Goal: Transaction & Acquisition: Purchase product/service

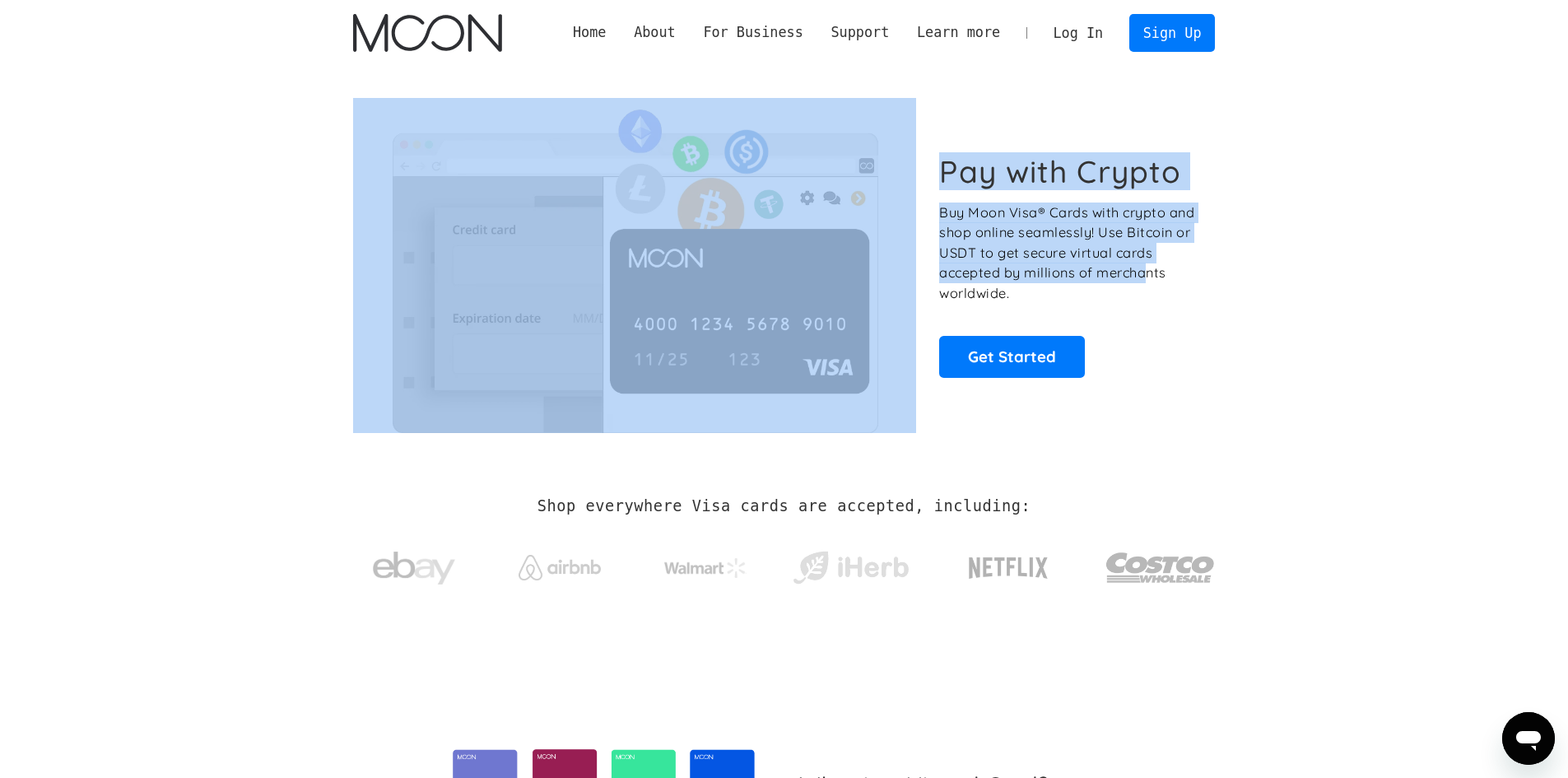
drag, startPoint x: 1088, startPoint y: 236, endPoint x: 912, endPoint y: 188, distance: 182.4
click at [912, 188] on div "Pay with Crypto Buy Moon Visa® Cards with crypto and shop online seamlessly! Us…" at bounding box center [784, 265] width 863 height 335
drag, startPoint x: 1096, startPoint y: 260, endPoint x: 1185, endPoint y: 132, distance: 155.9
click at [1097, 260] on p "Buy Moon Visa® Cards with crypto and shop online seamlessly! Use Bitcoin or USD…" at bounding box center [1068, 253] width 258 height 102
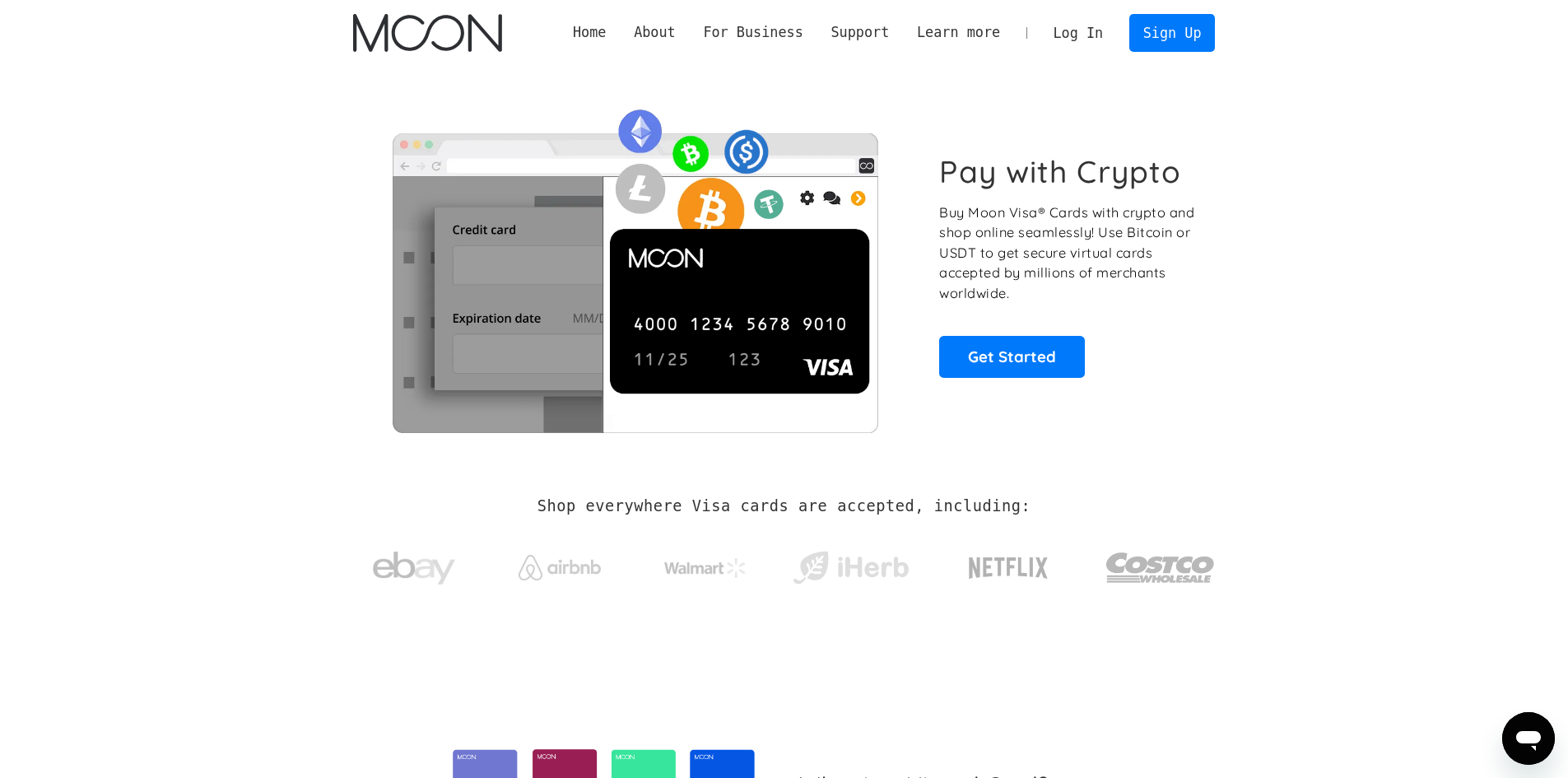
click at [1107, 285] on p "Buy Moon Visa® Cards with crypto and shop online seamlessly! Use Bitcoin or USD…" at bounding box center [1068, 253] width 258 height 102
click at [1161, 44] on link "Sign Up" at bounding box center [1173, 32] width 86 height 37
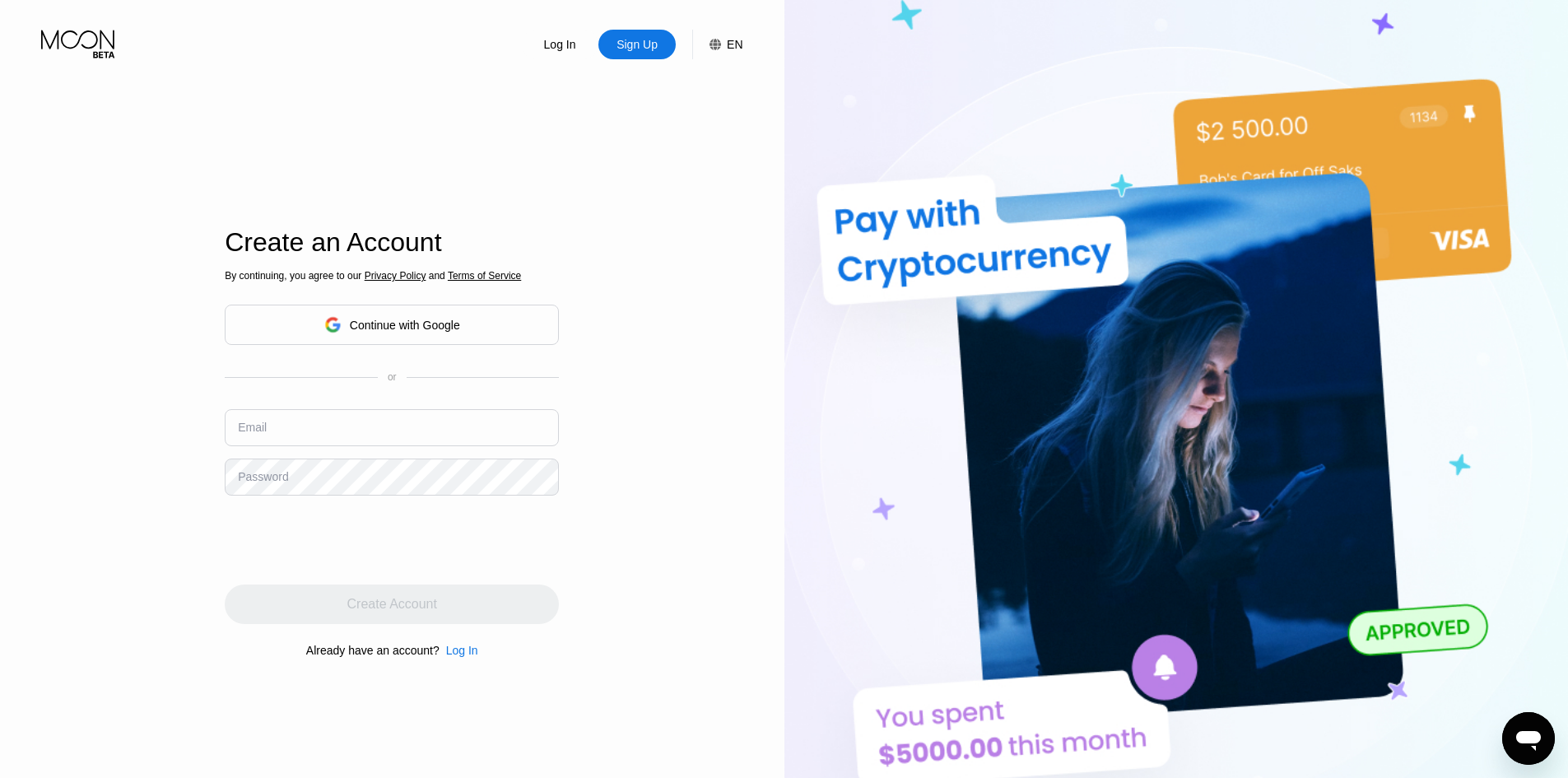
click at [356, 432] on input "text" at bounding box center [392, 427] width 335 height 37
click at [293, 427] on input "text" at bounding box center [392, 427] width 335 height 37
paste input "testsiteX@pm.me"
type input "testsiteX@pm.me"
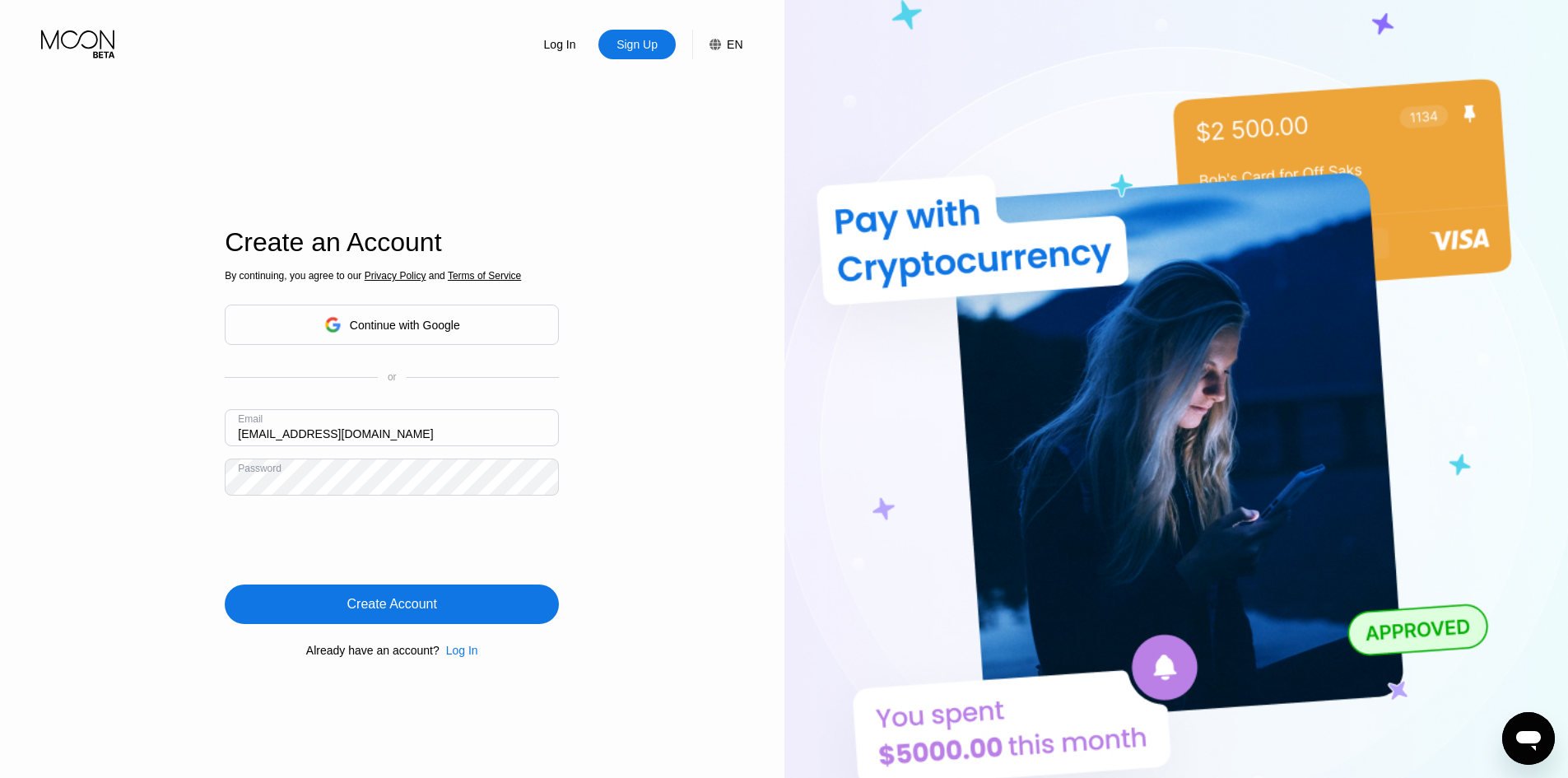
click at [483, 608] on div "Create Account" at bounding box center [392, 605] width 335 height 40
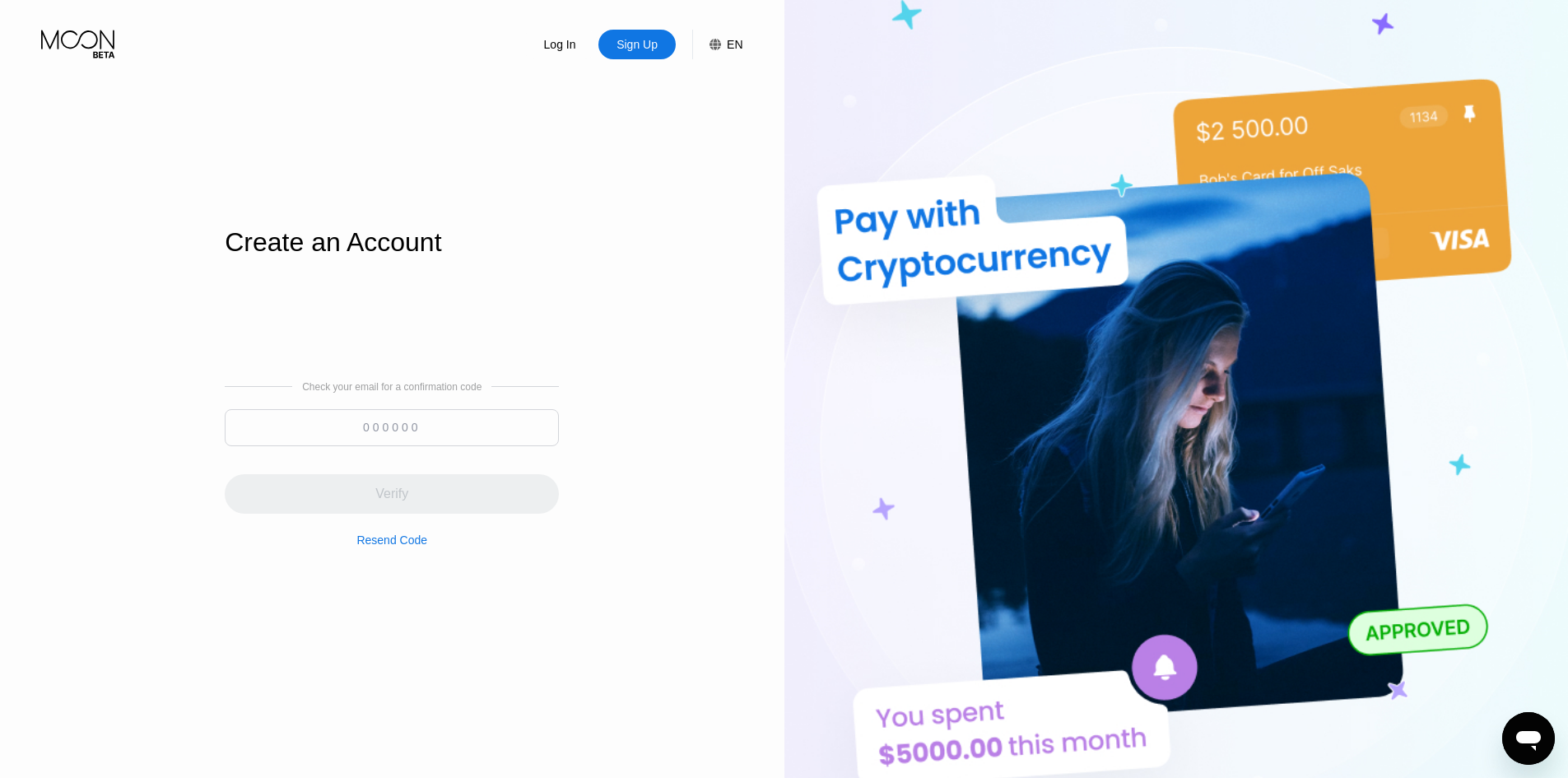
click at [381, 445] on input at bounding box center [392, 427] width 335 height 37
paste input "887927"
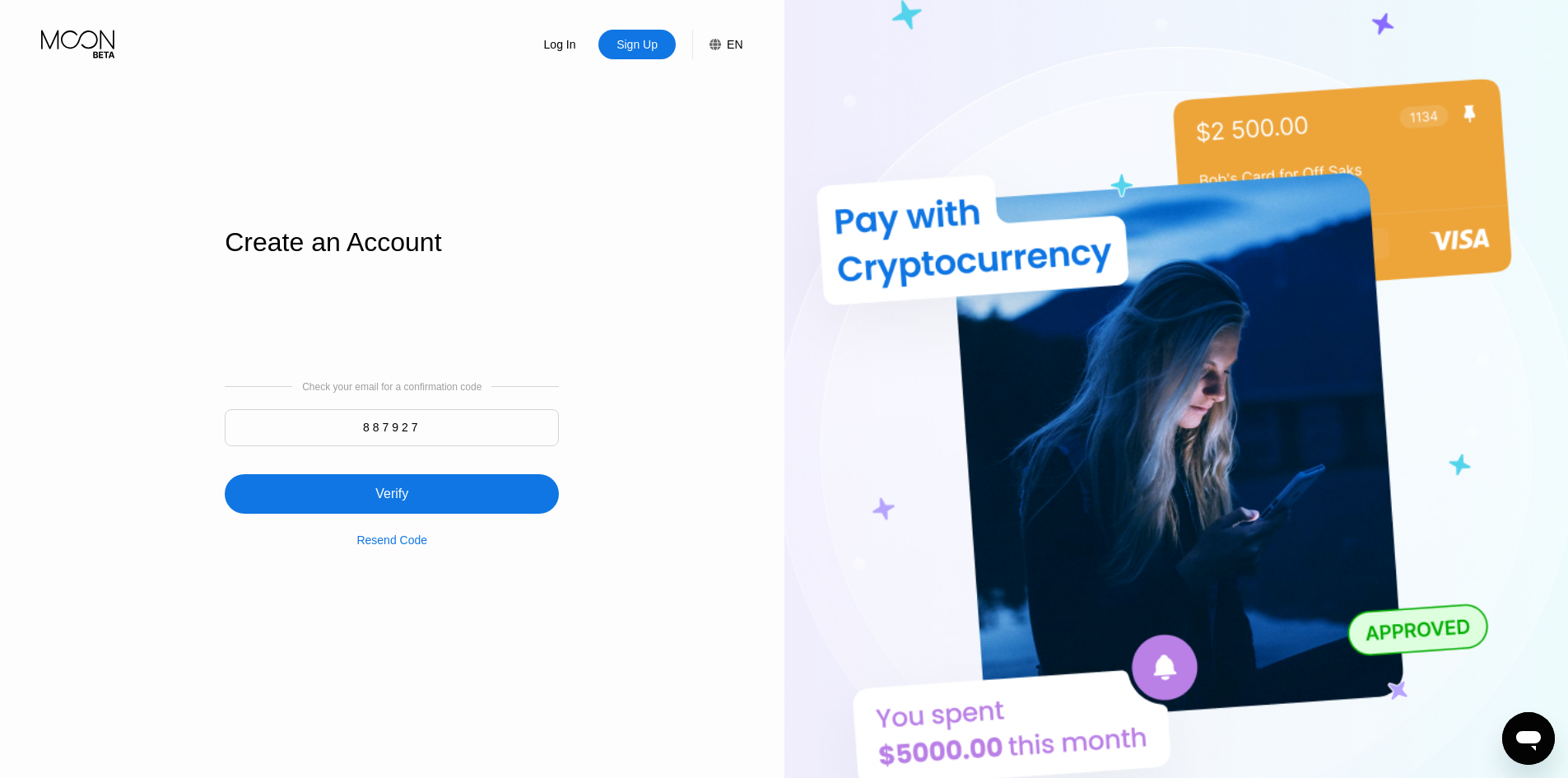
type input "887927"
click at [425, 501] on div "Verify" at bounding box center [392, 494] width 335 height 40
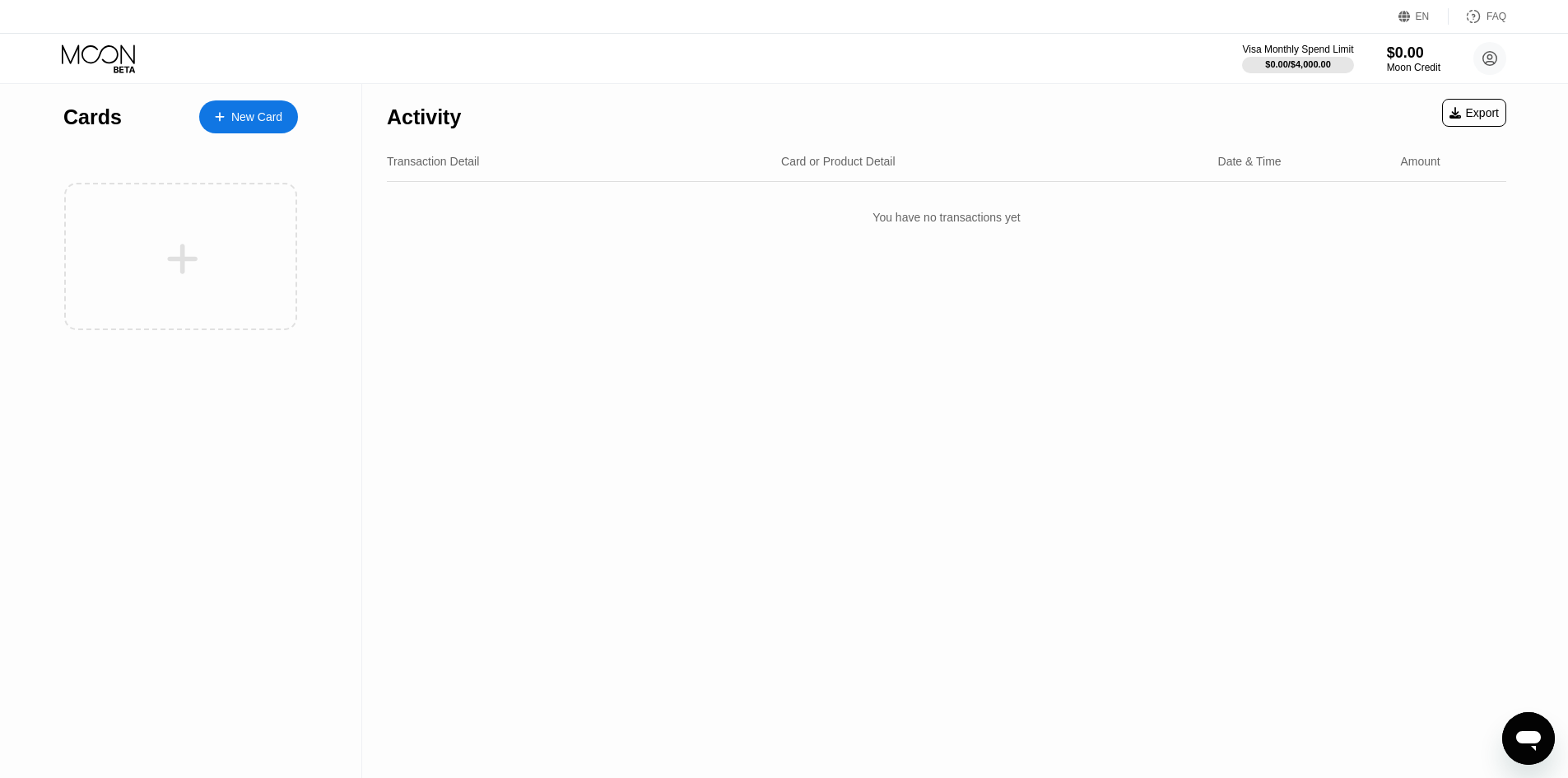
click at [222, 122] on icon at bounding box center [220, 118] width 10 height 12
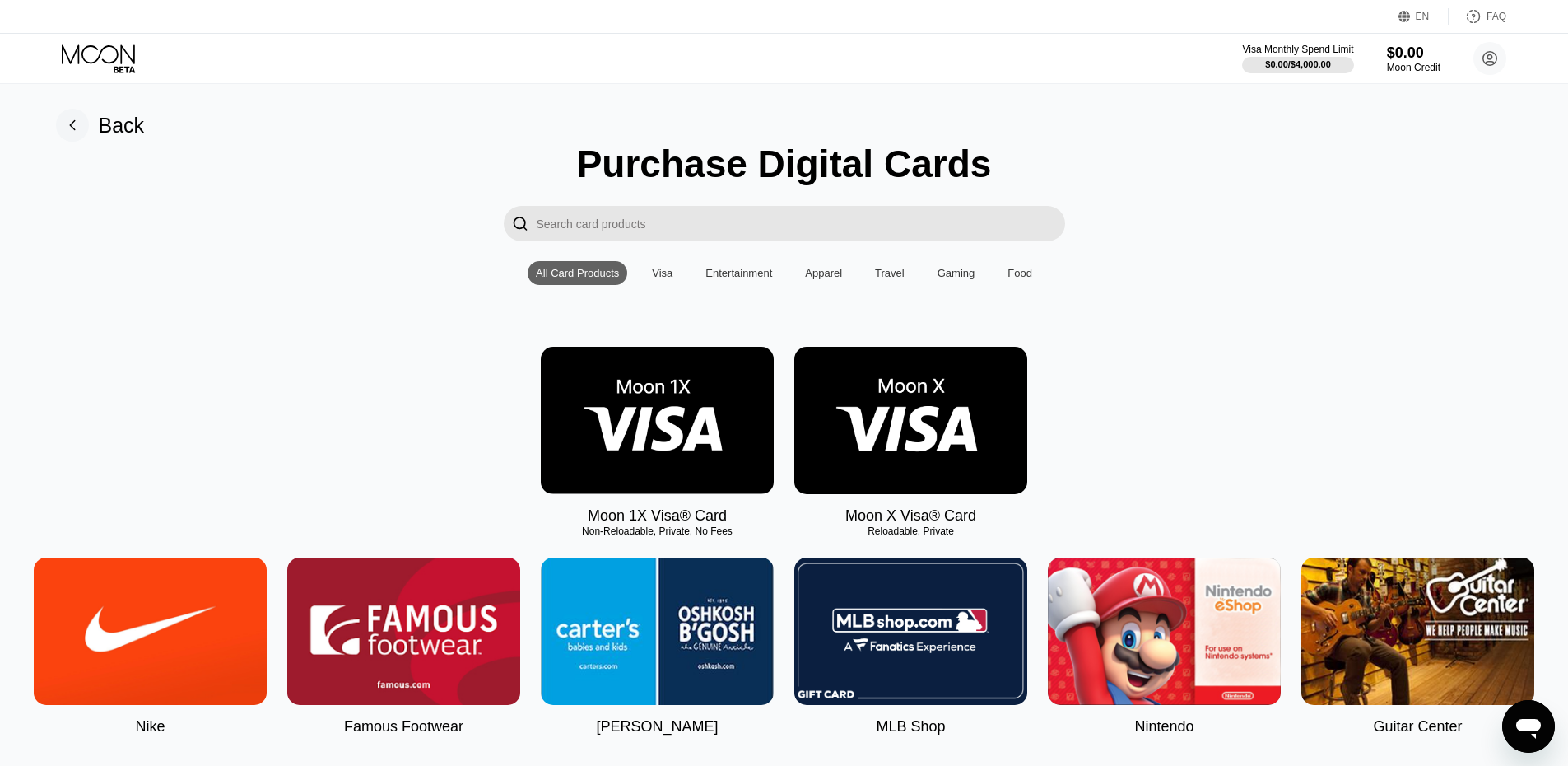
click at [1108, 454] on div "Moon 1X Visa® Card Non-Reloadable, Private, No Fees Moon X Visa® Card Reloadabl…" at bounding box center [784, 435] width 1531 height 178
click at [663, 277] on div "Visa" at bounding box center [662, 273] width 21 height 12
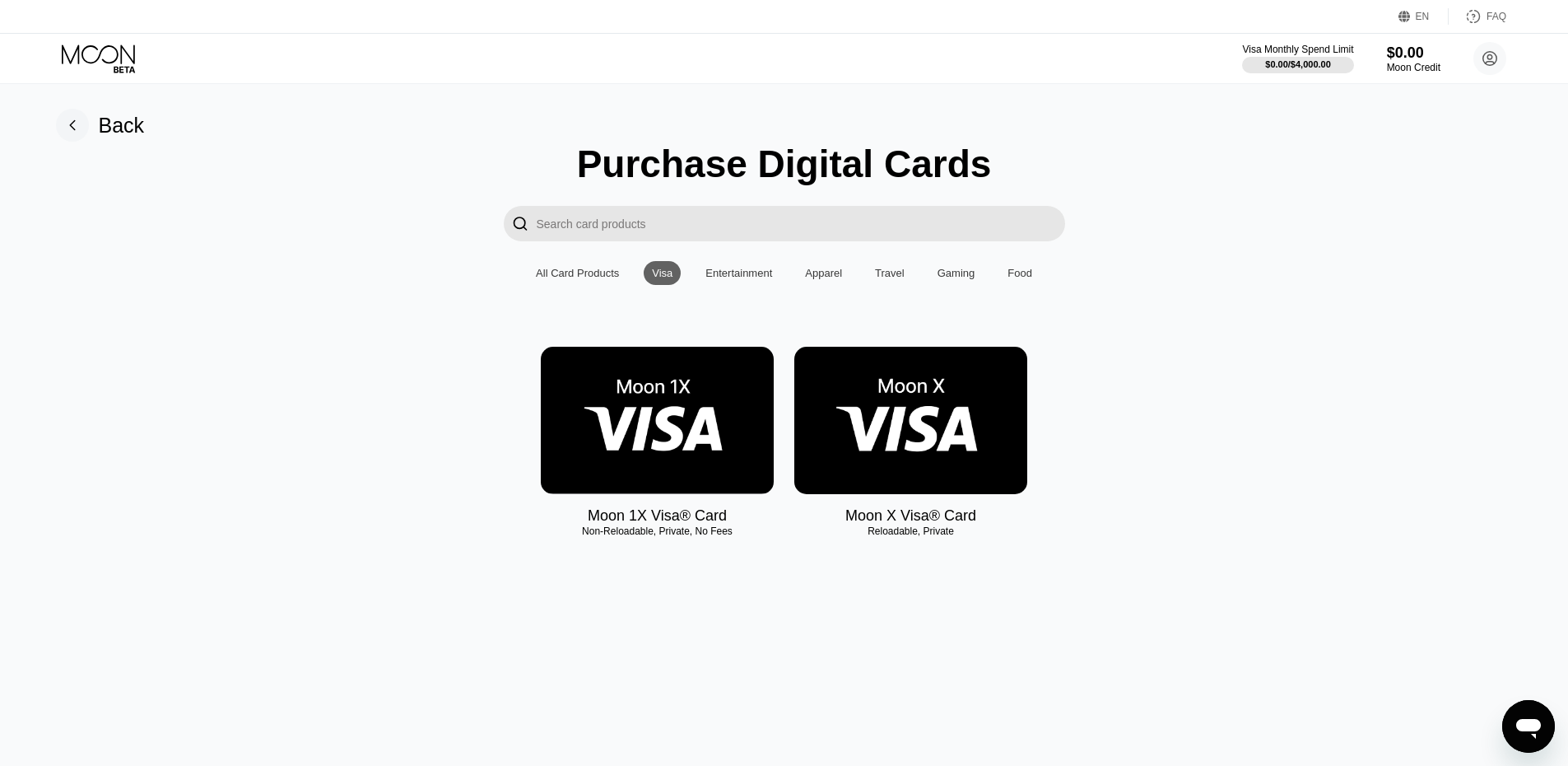
click at [748, 279] on div "Entertainment" at bounding box center [739, 273] width 67 height 12
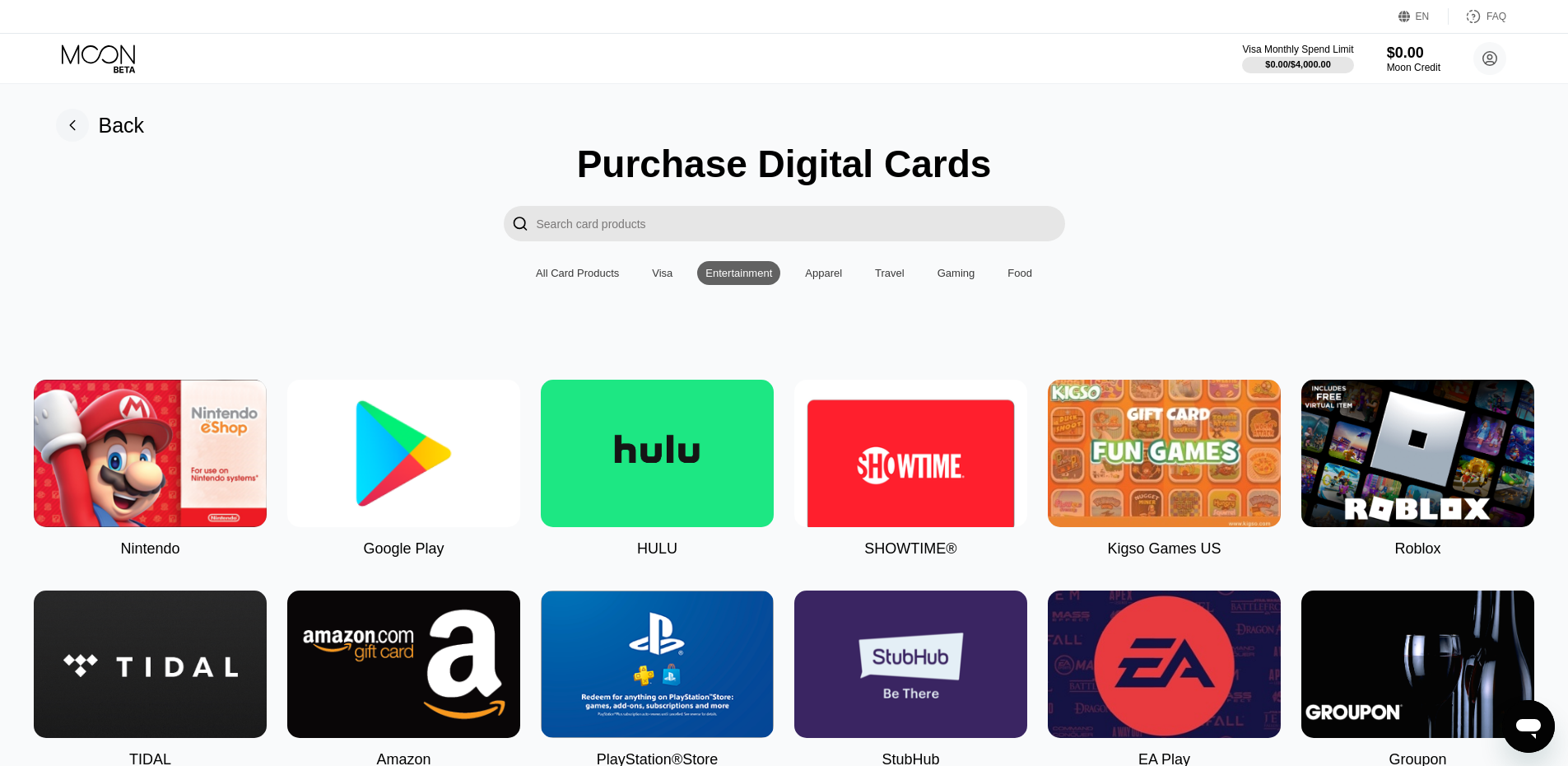
click at [809, 274] on div "Apparel" at bounding box center [823, 273] width 37 height 12
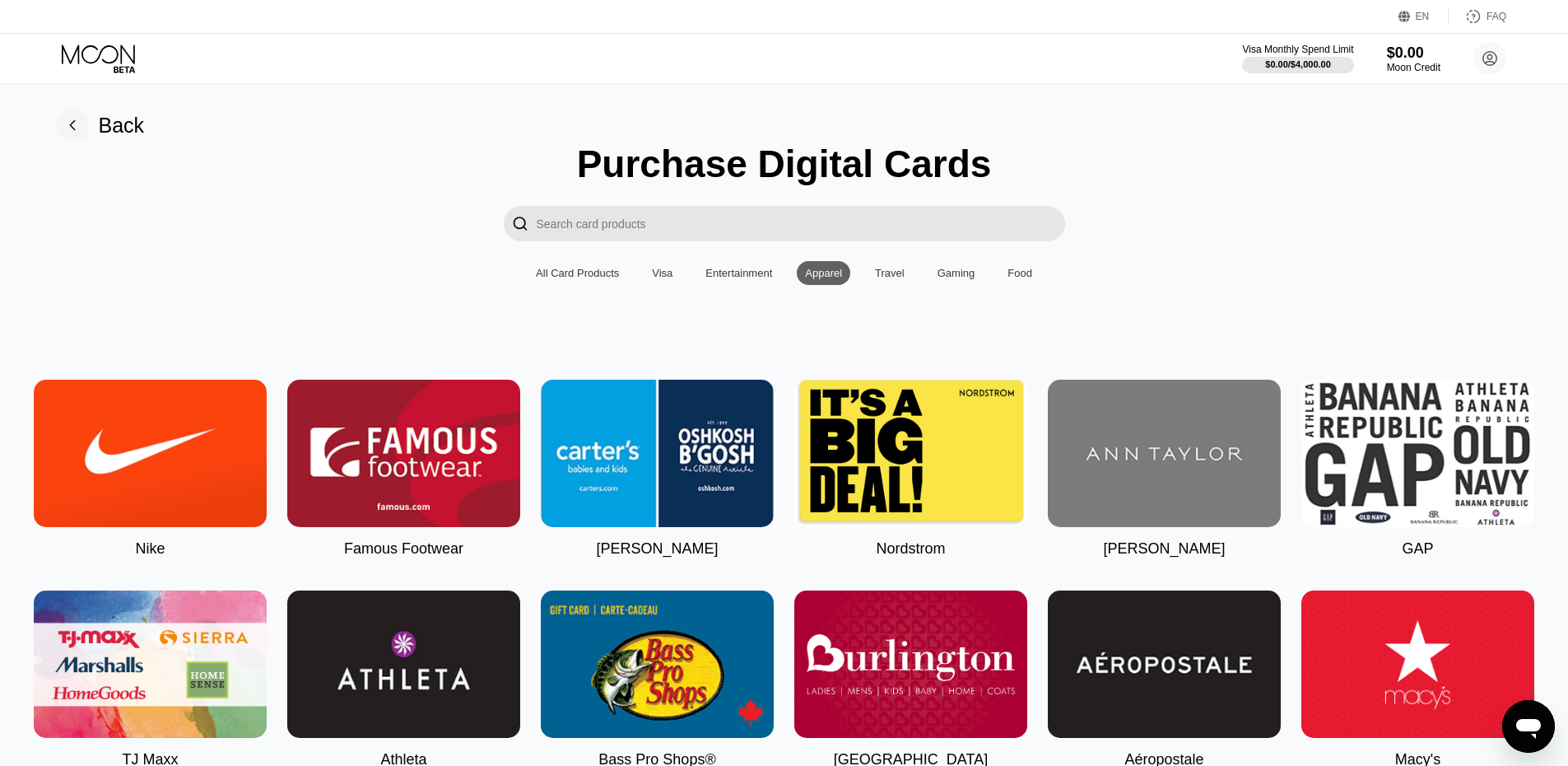
click at [585, 279] on div "All Card Products" at bounding box center [577, 273] width 84 height 12
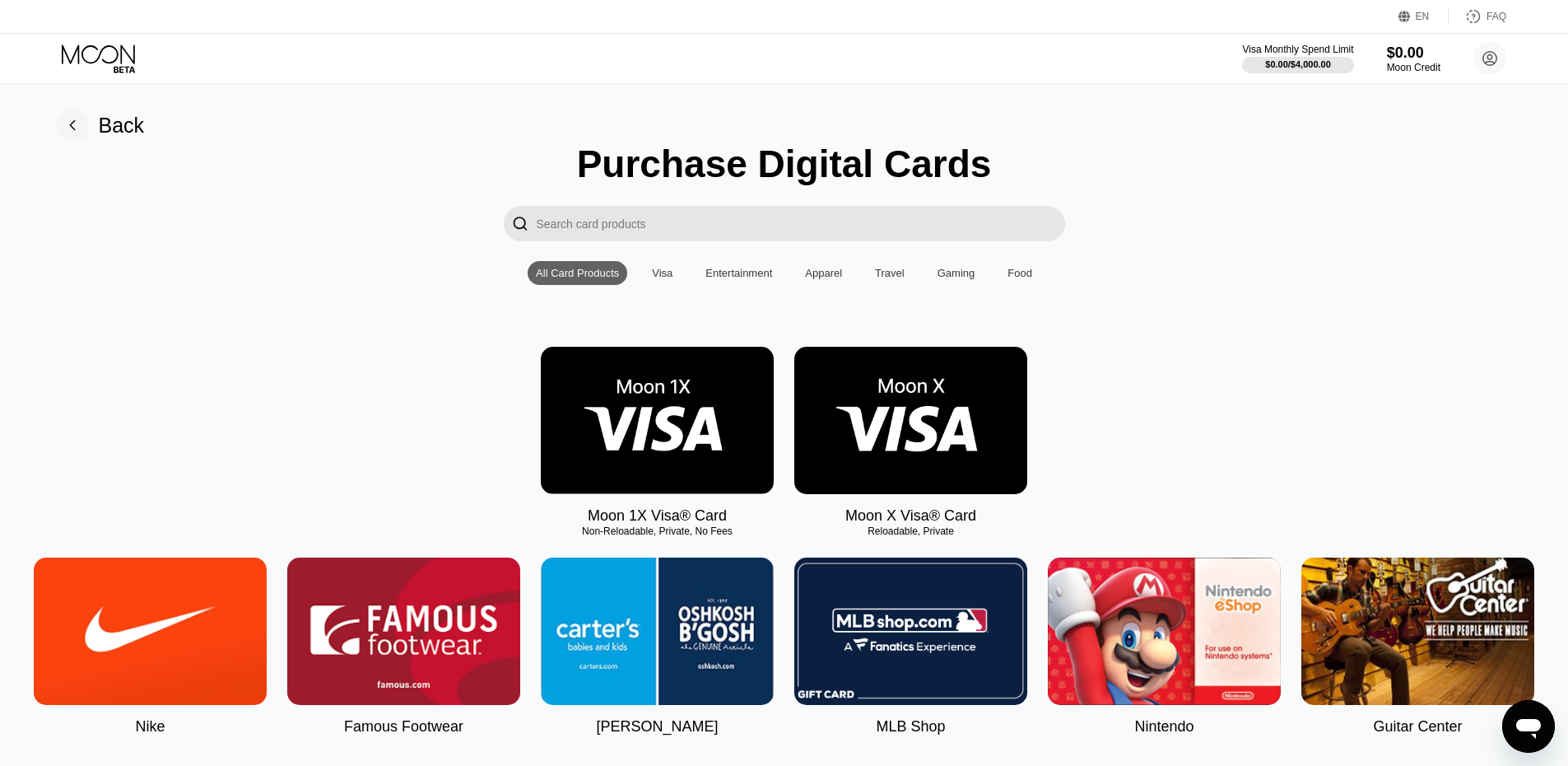
drag, startPoint x: 577, startPoint y: 550, endPoint x: 691, endPoint y: 545, distance: 114.1
click at [673, 462] on img at bounding box center [657, 420] width 233 height 147
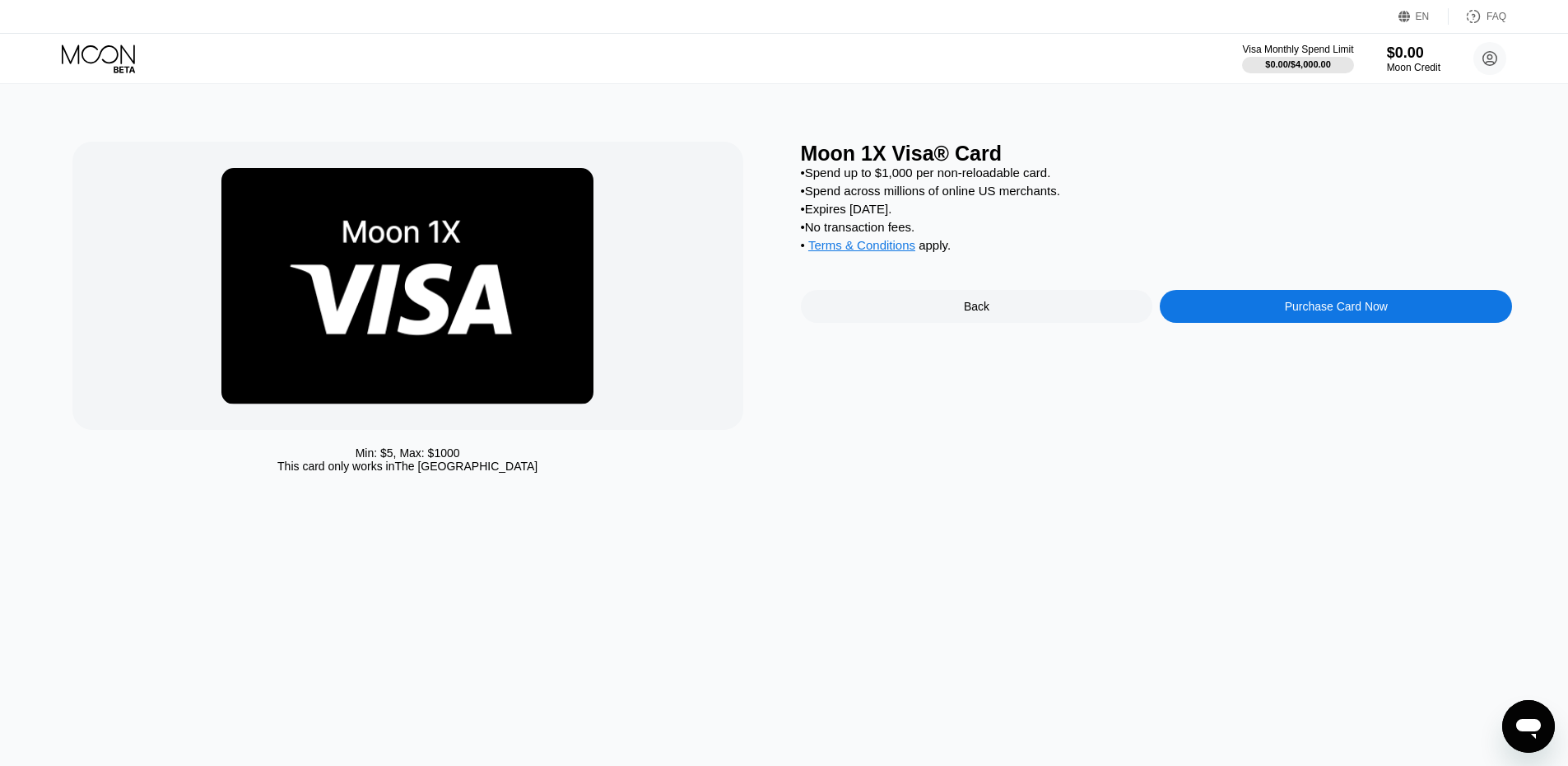
drag, startPoint x: 976, startPoint y: 269, endPoint x: 806, endPoint y: 169, distance: 197.2
click at [806, 169] on div "• Spend up to $1,000 per non-reloadable card. • Spend across millions of online…" at bounding box center [1157, 212] width 712 height 95
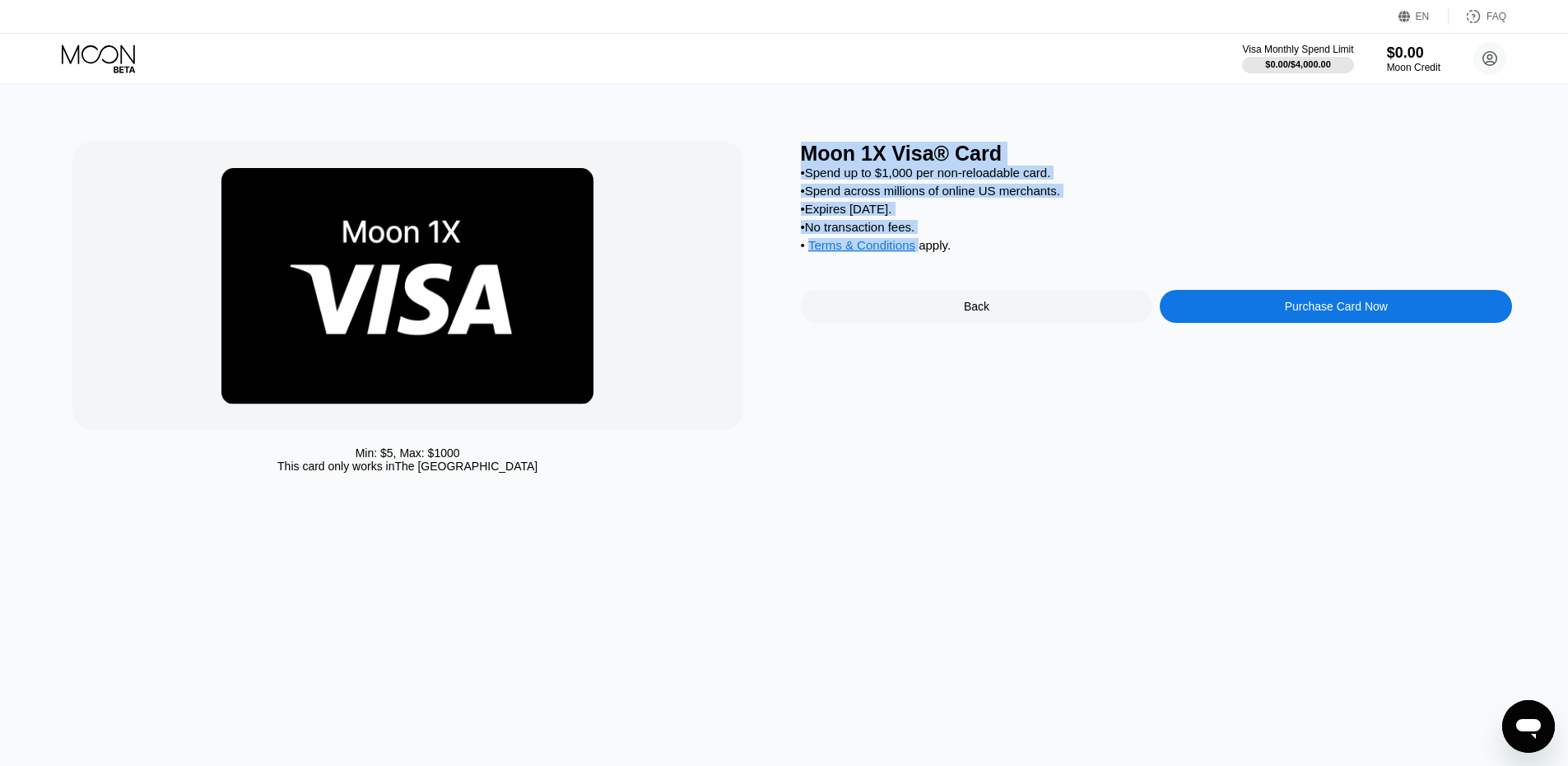
drag, startPoint x: 802, startPoint y: 156, endPoint x: 954, endPoint y: 261, distance: 184.7
click at [954, 261] on div "Moon 1X Visa® Card • Spend up to $1,000 per non-reloadable card. • Spend across…" at bounding box center [1157, 311] width 712 height 340
click at [956, 256] on div "• Terms & Conditions apply ." at bounding box center [1157, 247] width 712 height 18
click at [957, 256] on div "• Terms & Conditions apply ." at bounding box center [1157, 247] width 712 height 18
click at [894, 165] on div "Moon 1X Visa® Card" at bounding box center [1157, 153] width 712 height 24
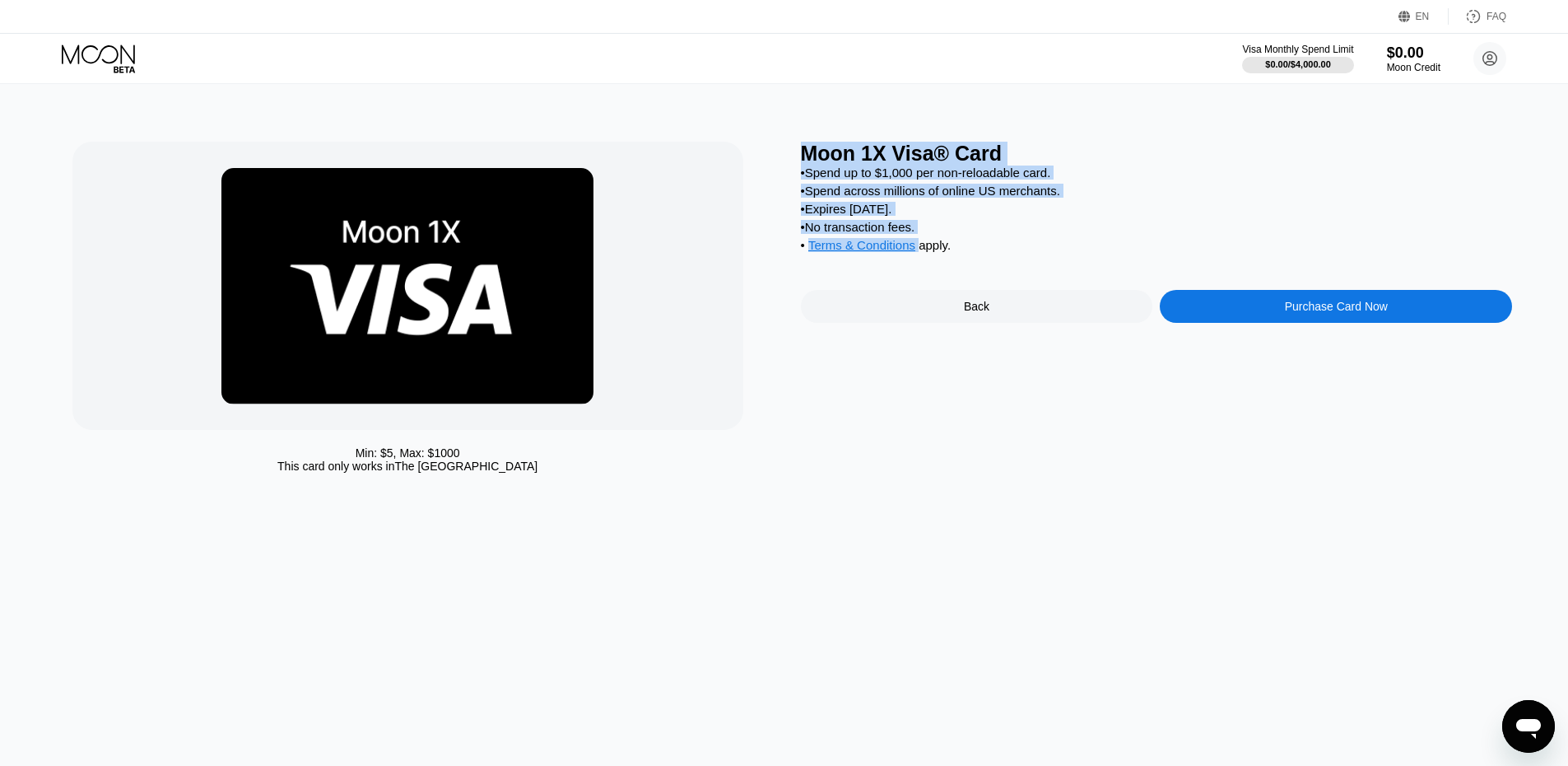
drag, startPoint x: 870, startPoint y: 193, endPoint x: 954, endPoint y: 262, distance: 108.7
click at [954, 262] on div "Moon 1X Visa® Card • Spend up to $1,000 per non-reloadable card. • Spend across…" at bounding box center [1157, 311] width 712 height 340
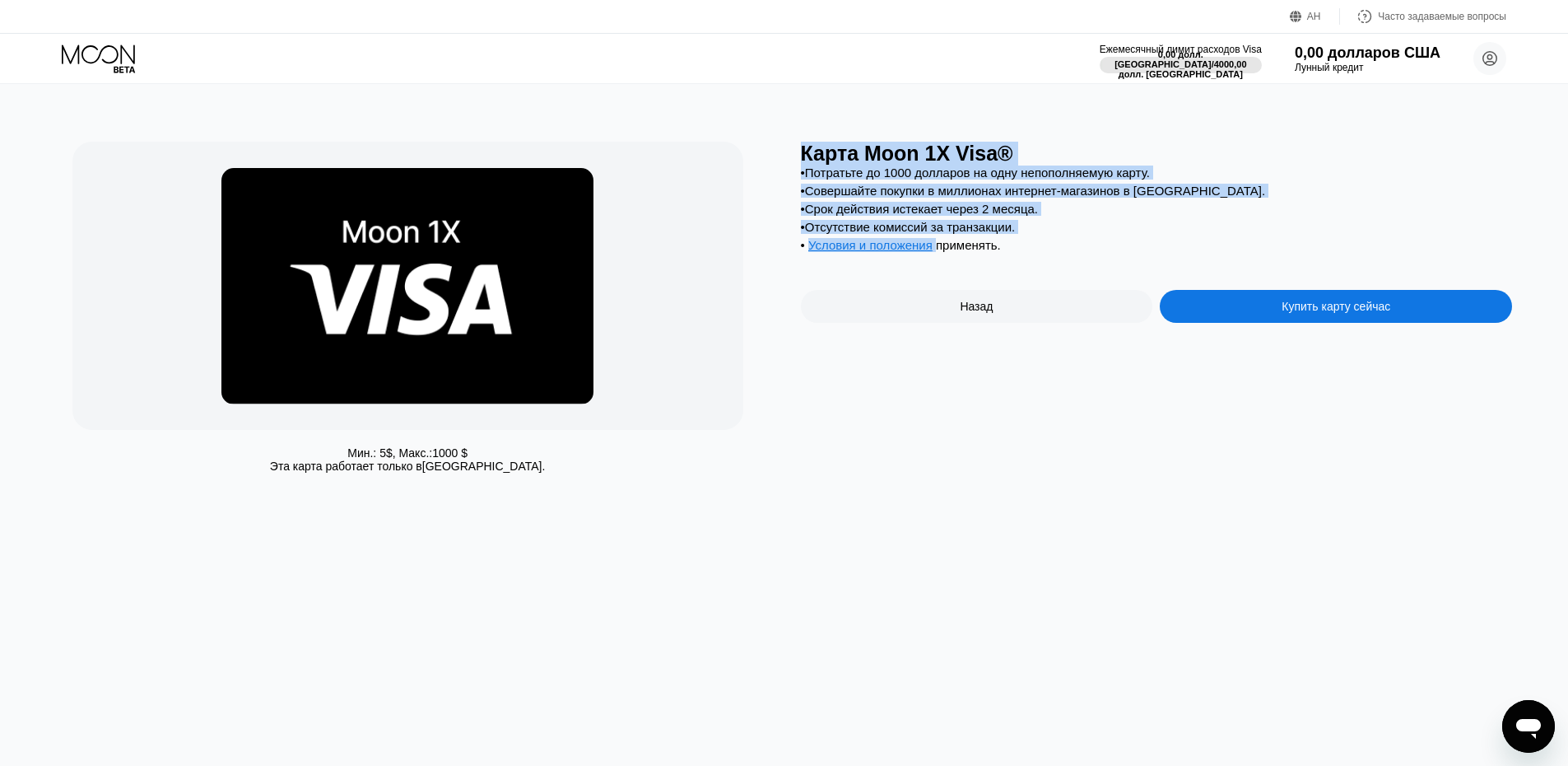
click at [1224, 197] on div "• Совершайте покупки в миллионах интернет-магазинов в США." at bounding box center [1157, 190] width 712 height 14
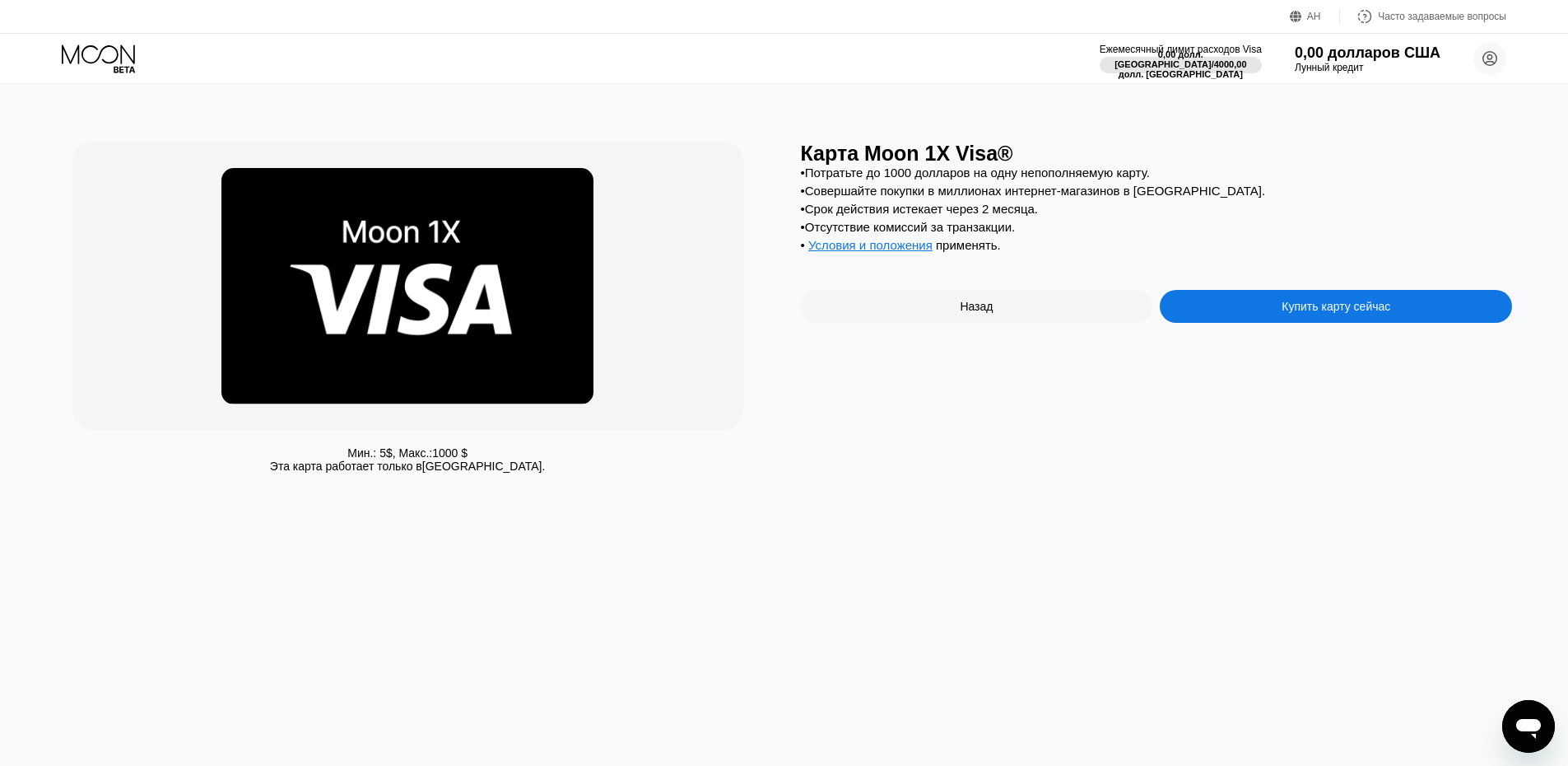
click at [954, 323] on div "Назад" at bounding box center [978, 306] width 352 height 33
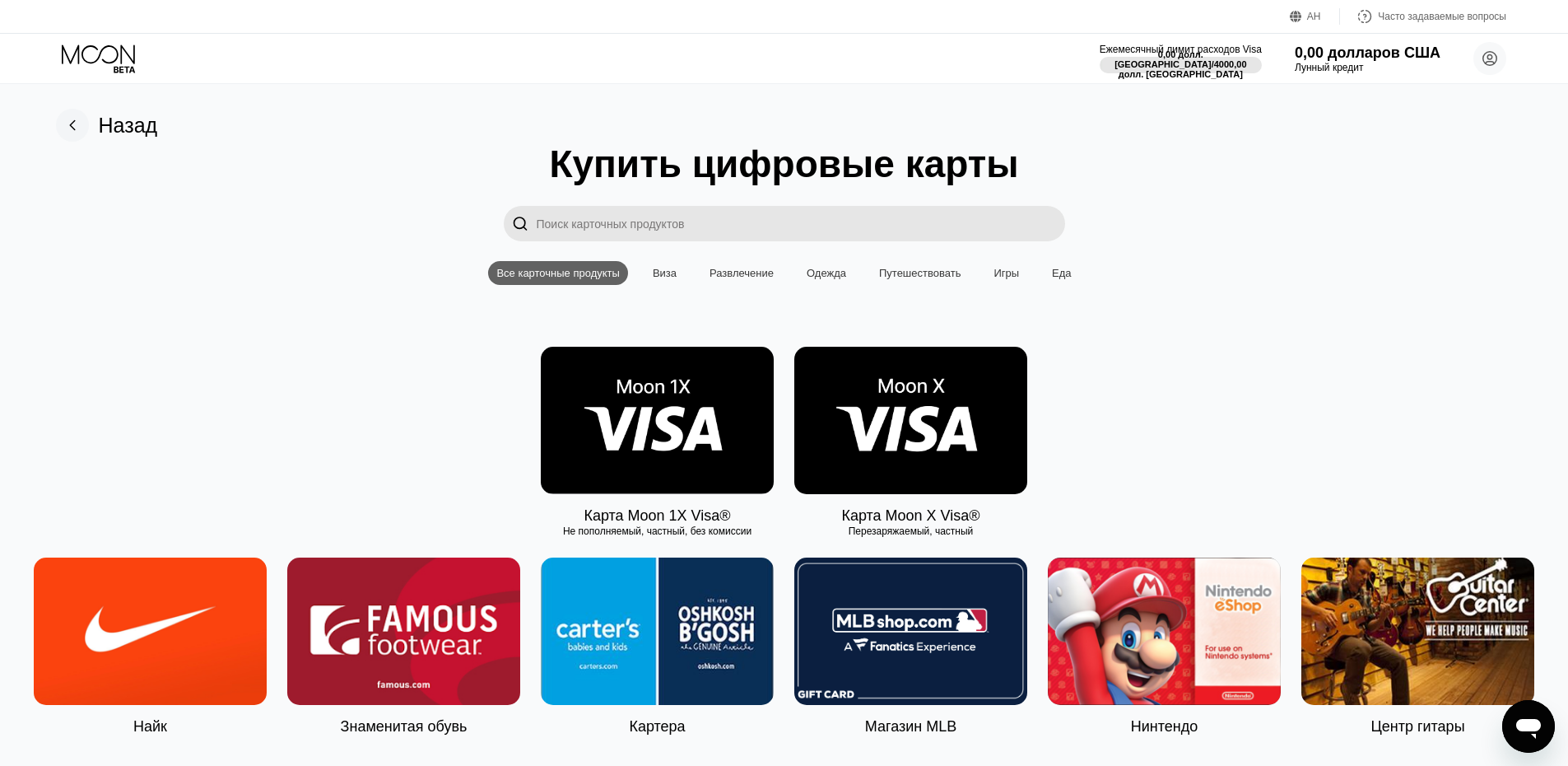
click at [888, 473] on img at bounding box center [911, 420] width 233 height 147
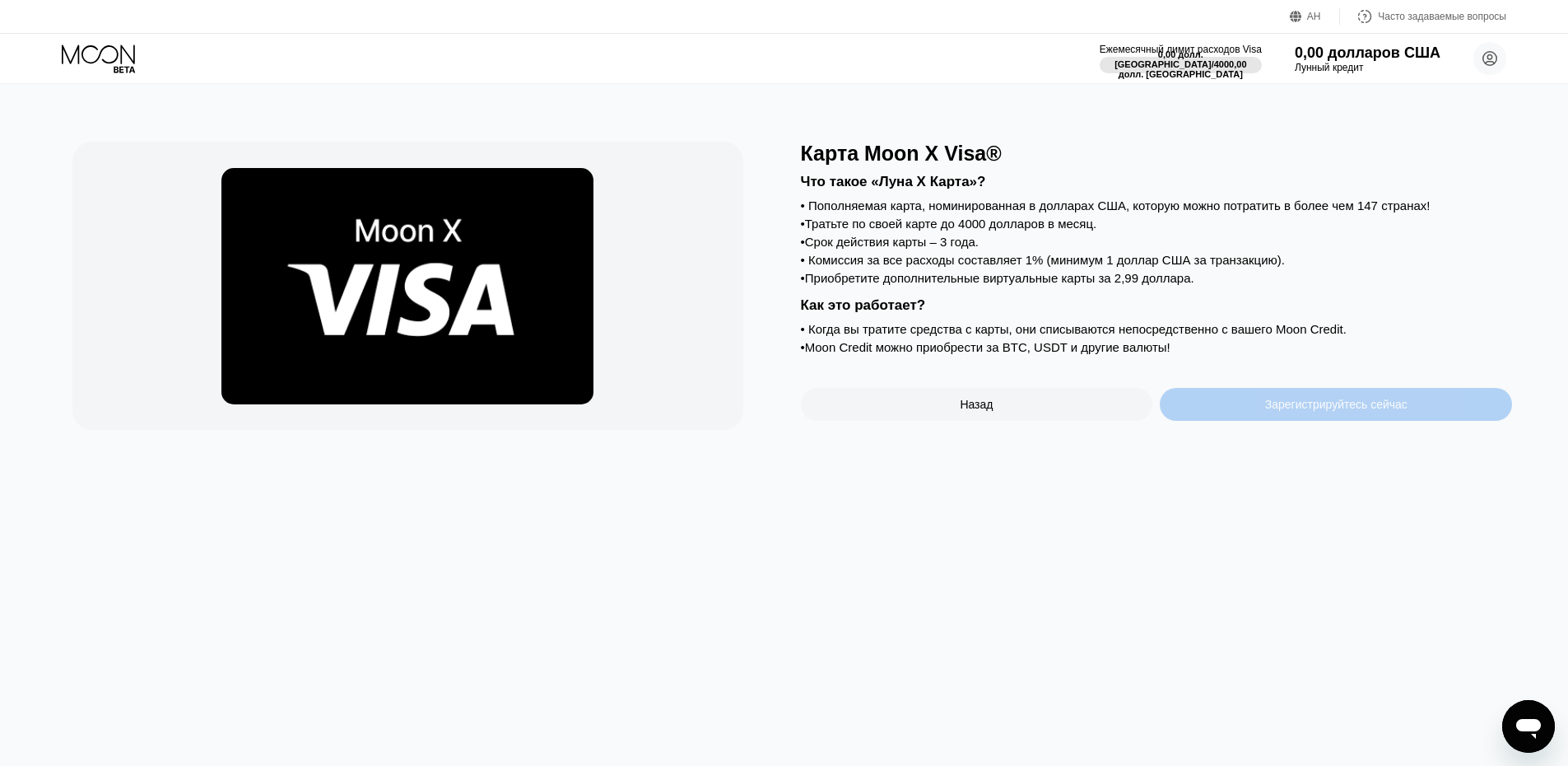
click at [1247, 421] on div "Зарегистрируйтесь сейчас" at bounding box center [1336, 403] width 352 height 33
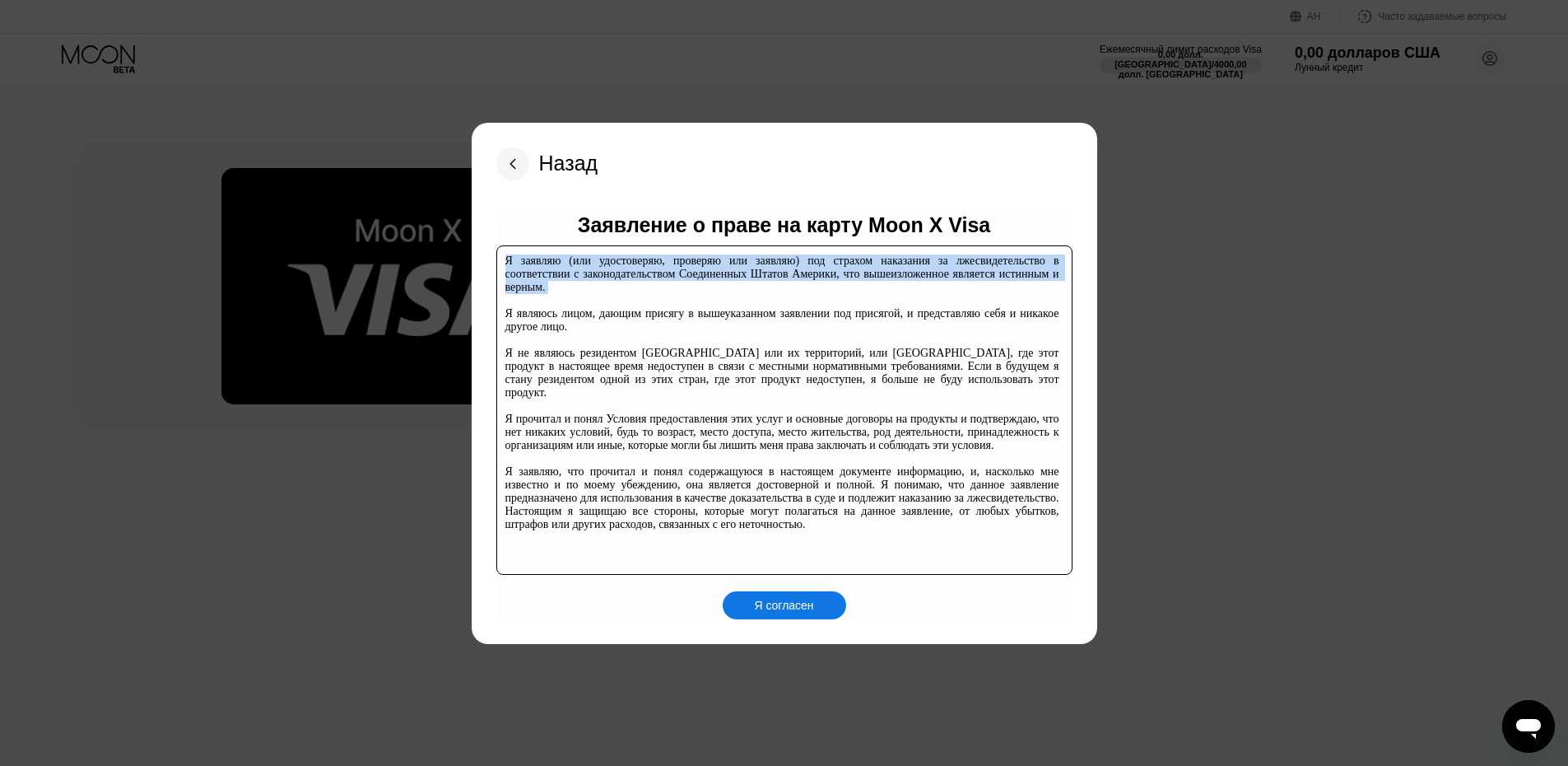
drag, startPoint x: 507, startPoint y: 264, endPoint x: 565, endPoint y: 300, distance: 68.3
click at [565, 300] on div "Я заявляю (или удостоверяю, проверяю или заявляю) под страхом наказания за лжес…" at bounding box center [783, 393] width 555 height 277
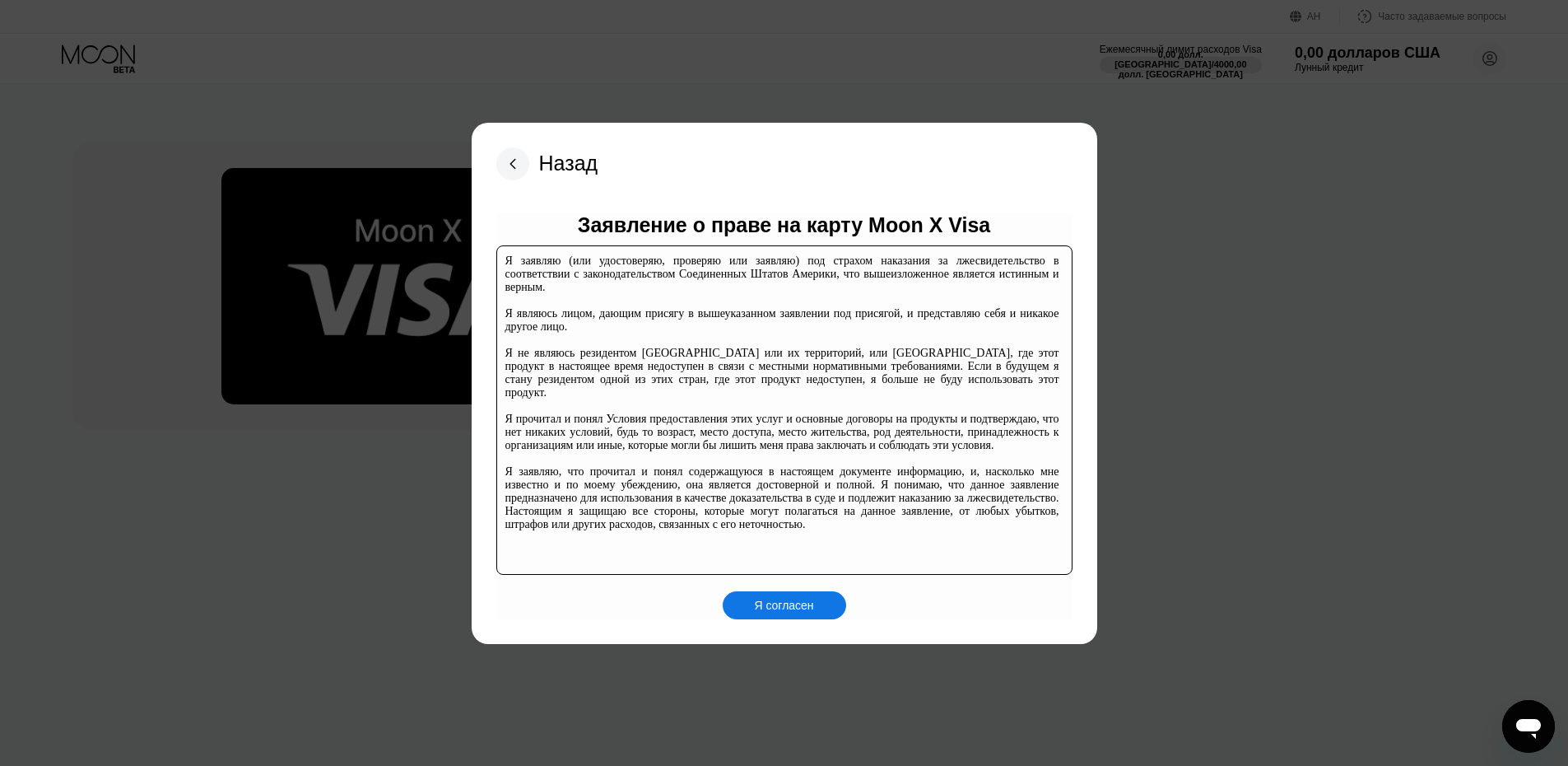
click at [736, 345] on div "Я заявляю (или удостоверяю, проверяю или заявляю) под страхом наказания за лжес…" at bounding box center [783, 393] width 555 height 277
click at [801, 612] on font "Я согласен" at bounding box center [784, 605] width 60 height 13
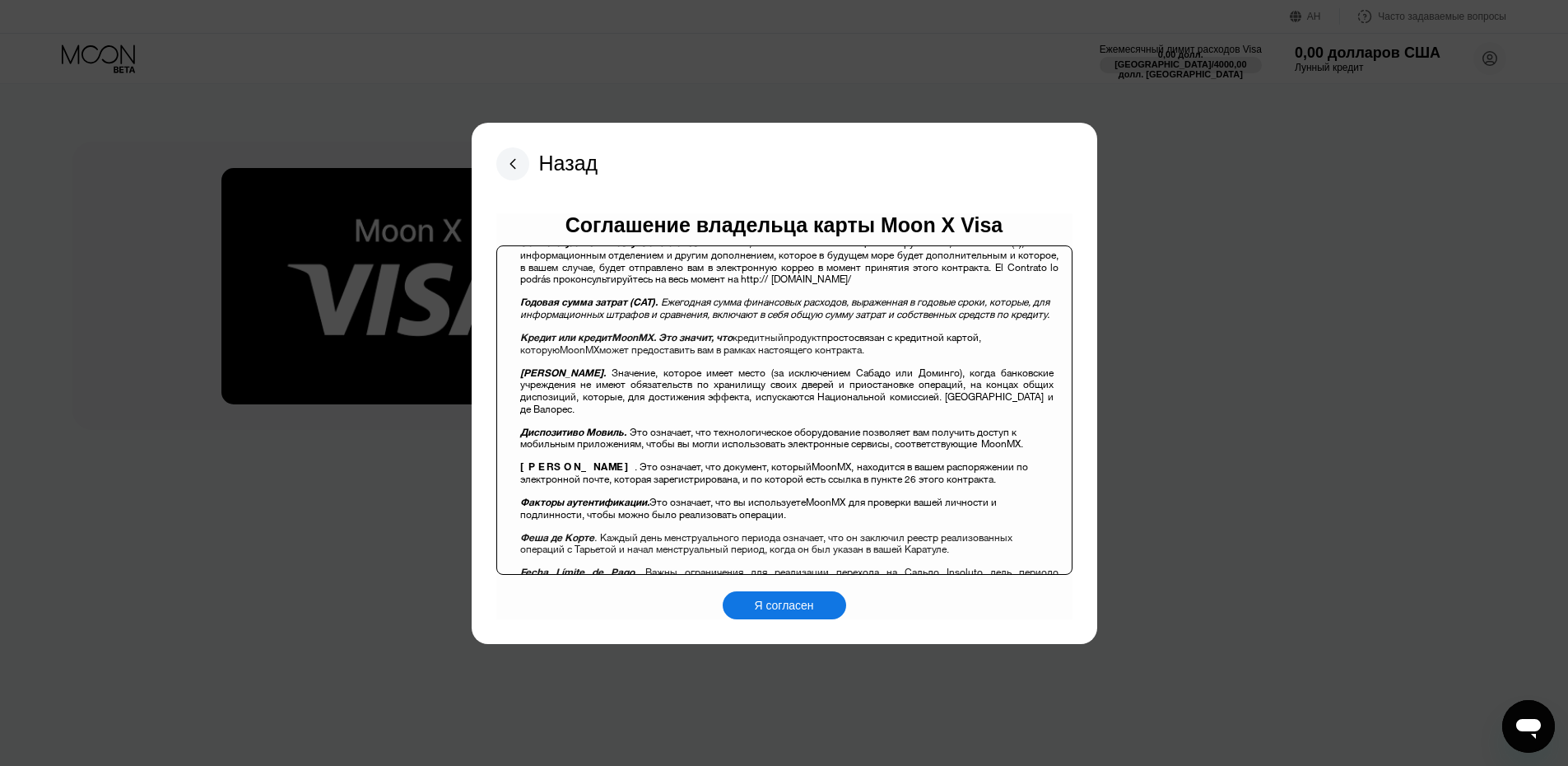
scroll to position [824, 0]
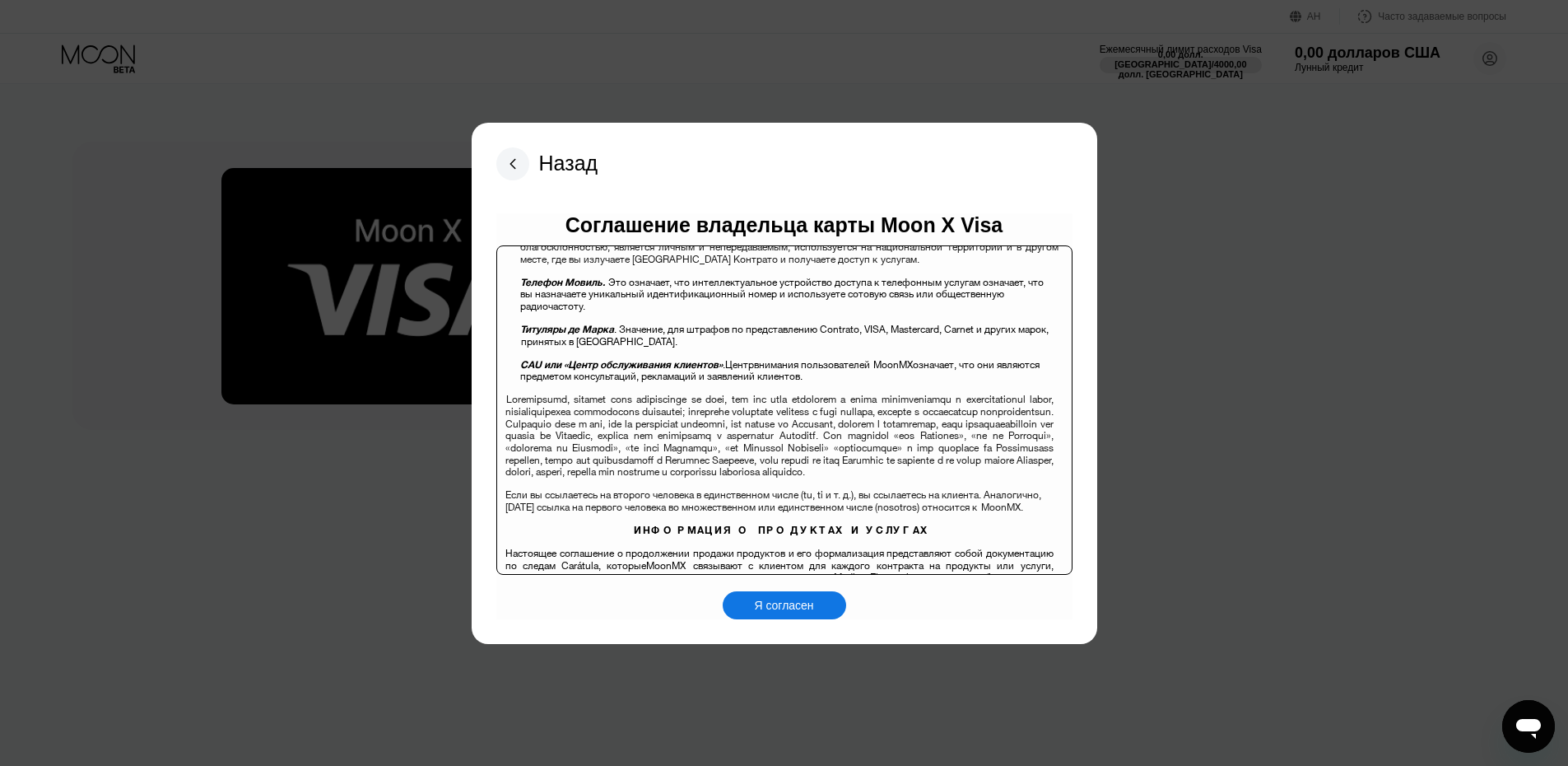
scroll to position [2553, 0]
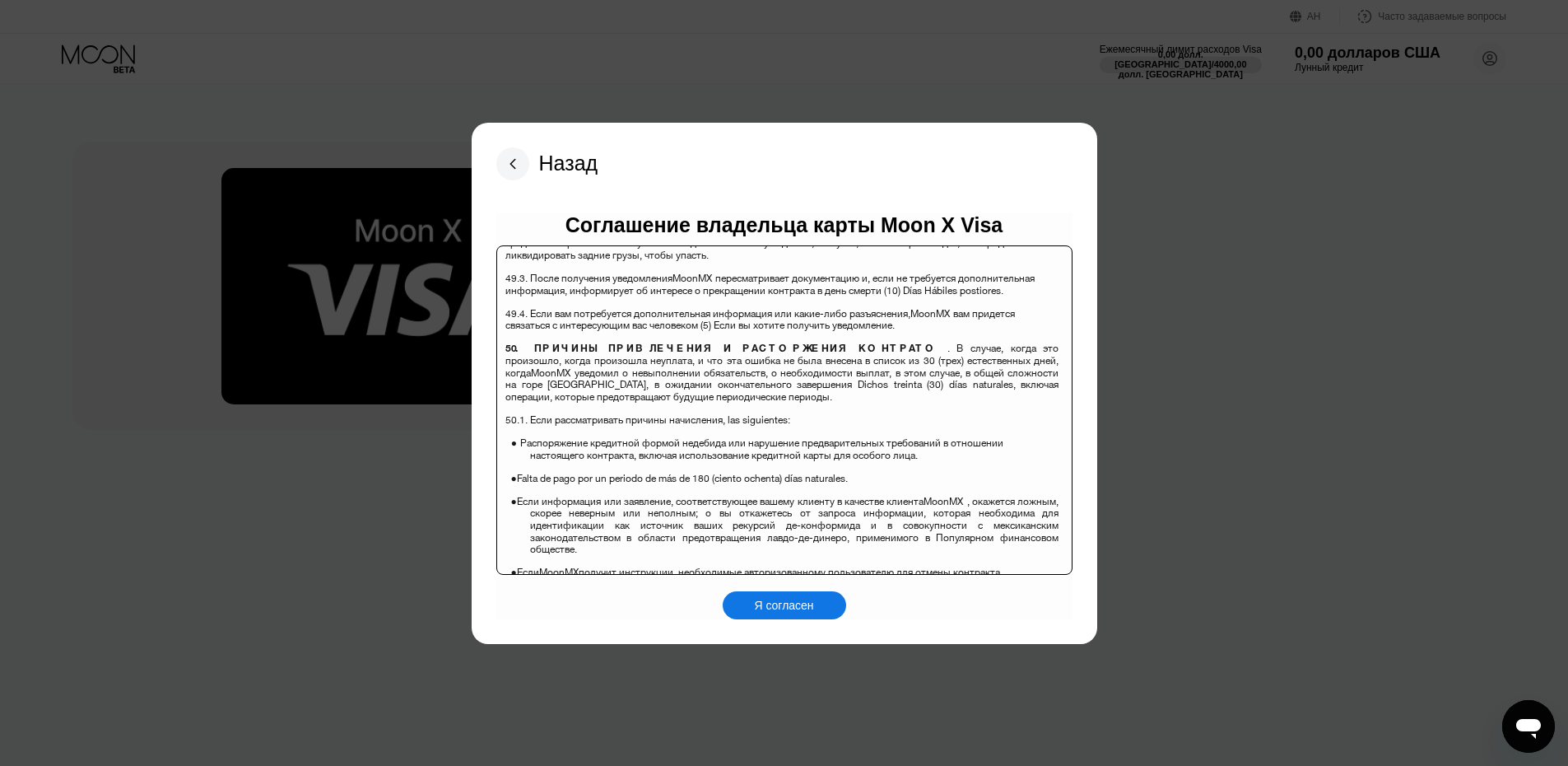
scroll to position [11336, 0]
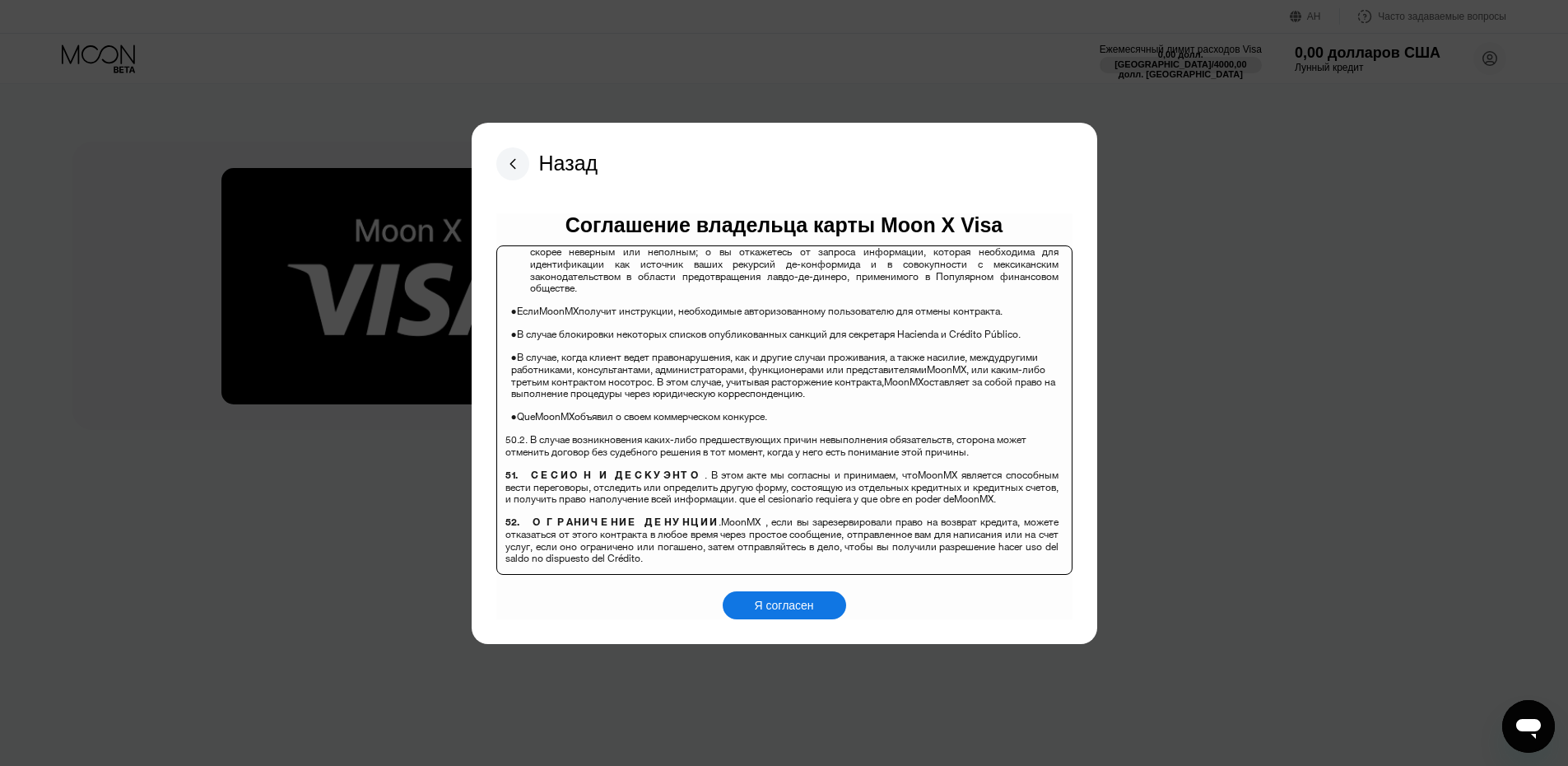
click at [791, 603] on font "Я согласен" at bounding box center [784, 605] width 60 height 13
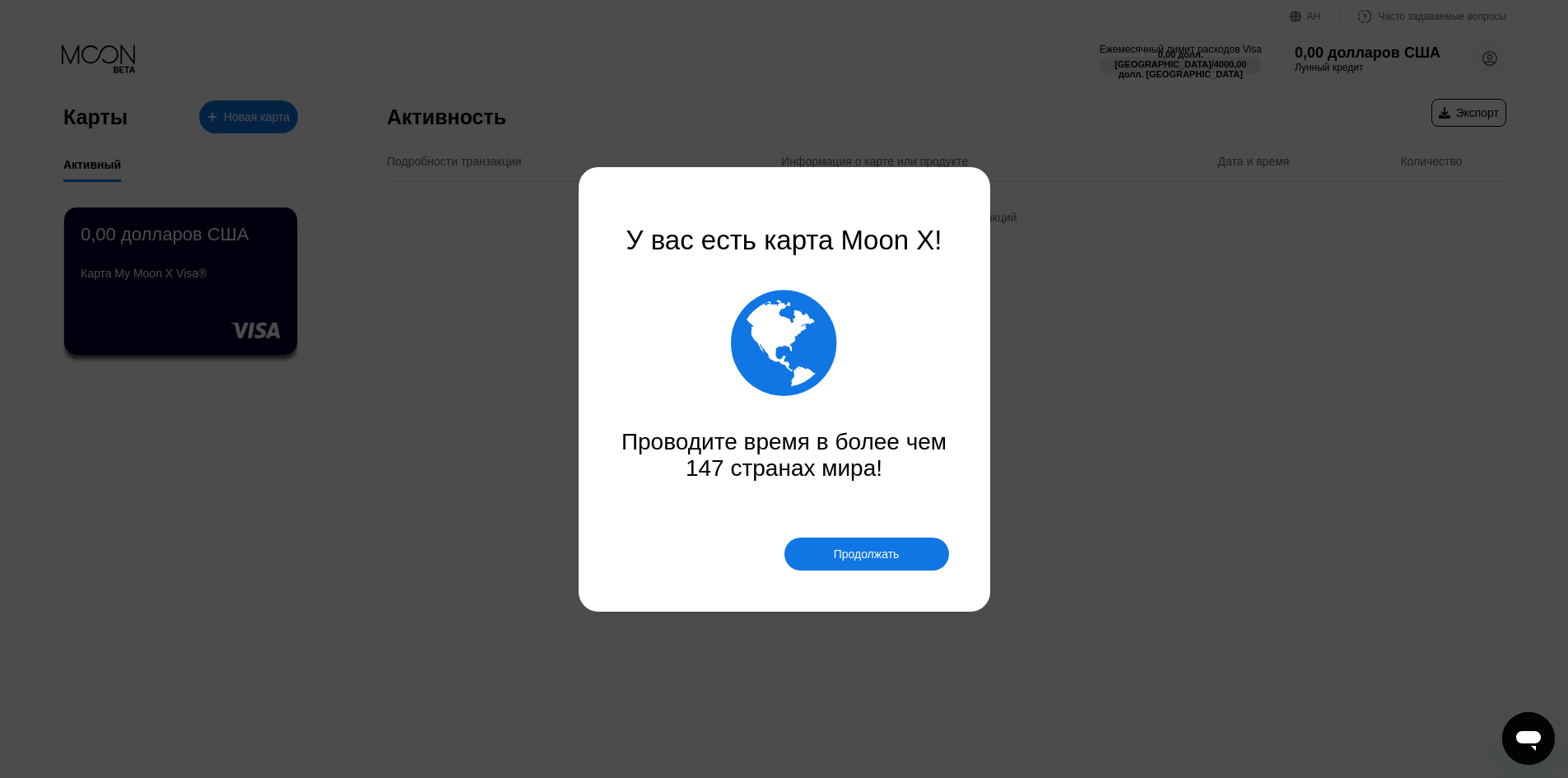
click at [848, 556] on font "Продолжать" at bounding box center [867, 554] width 66 height 13
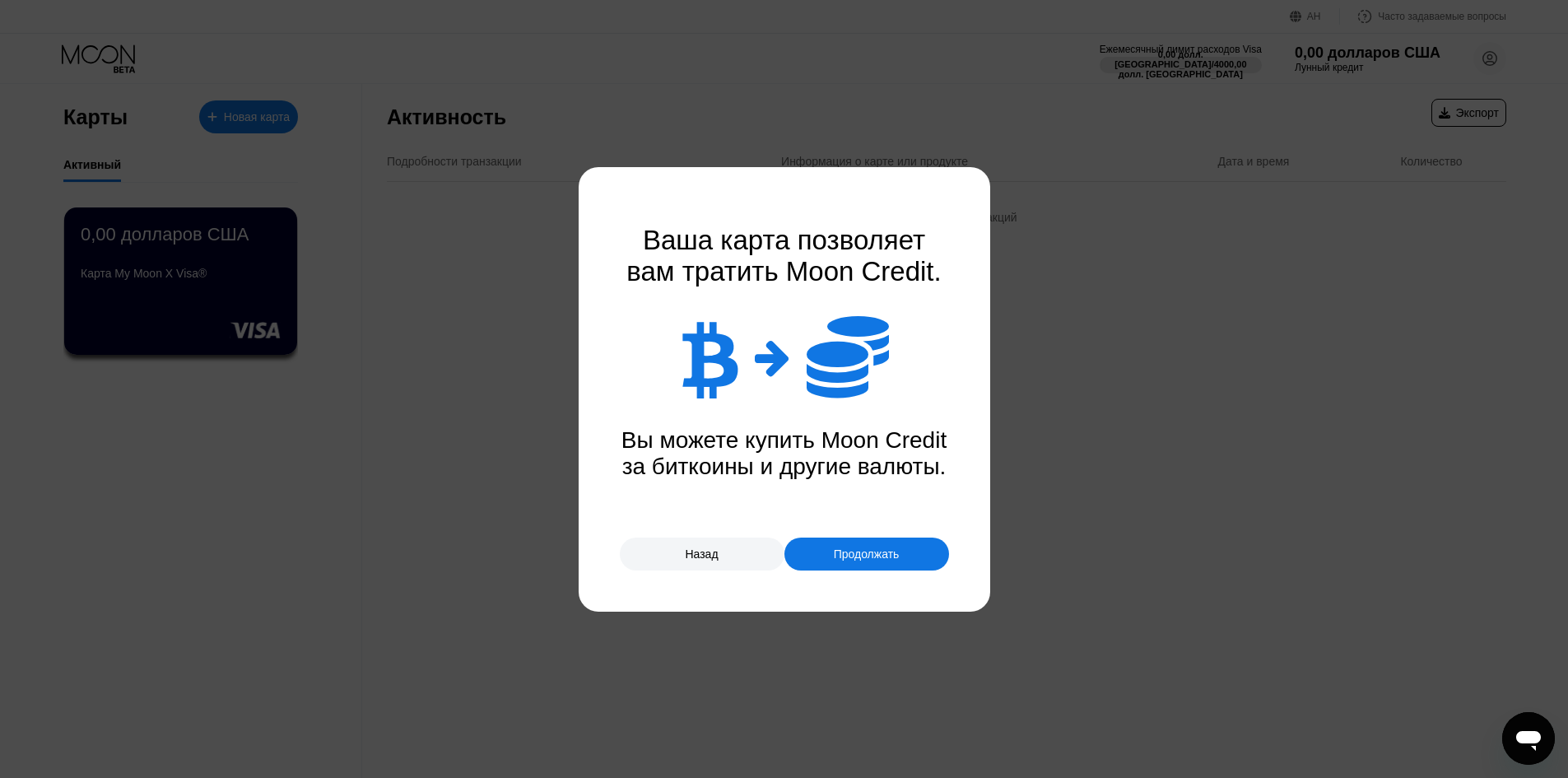
click at [854, 549] on font "Продолжать" at bounding box center [867, 554] width 66 height 13
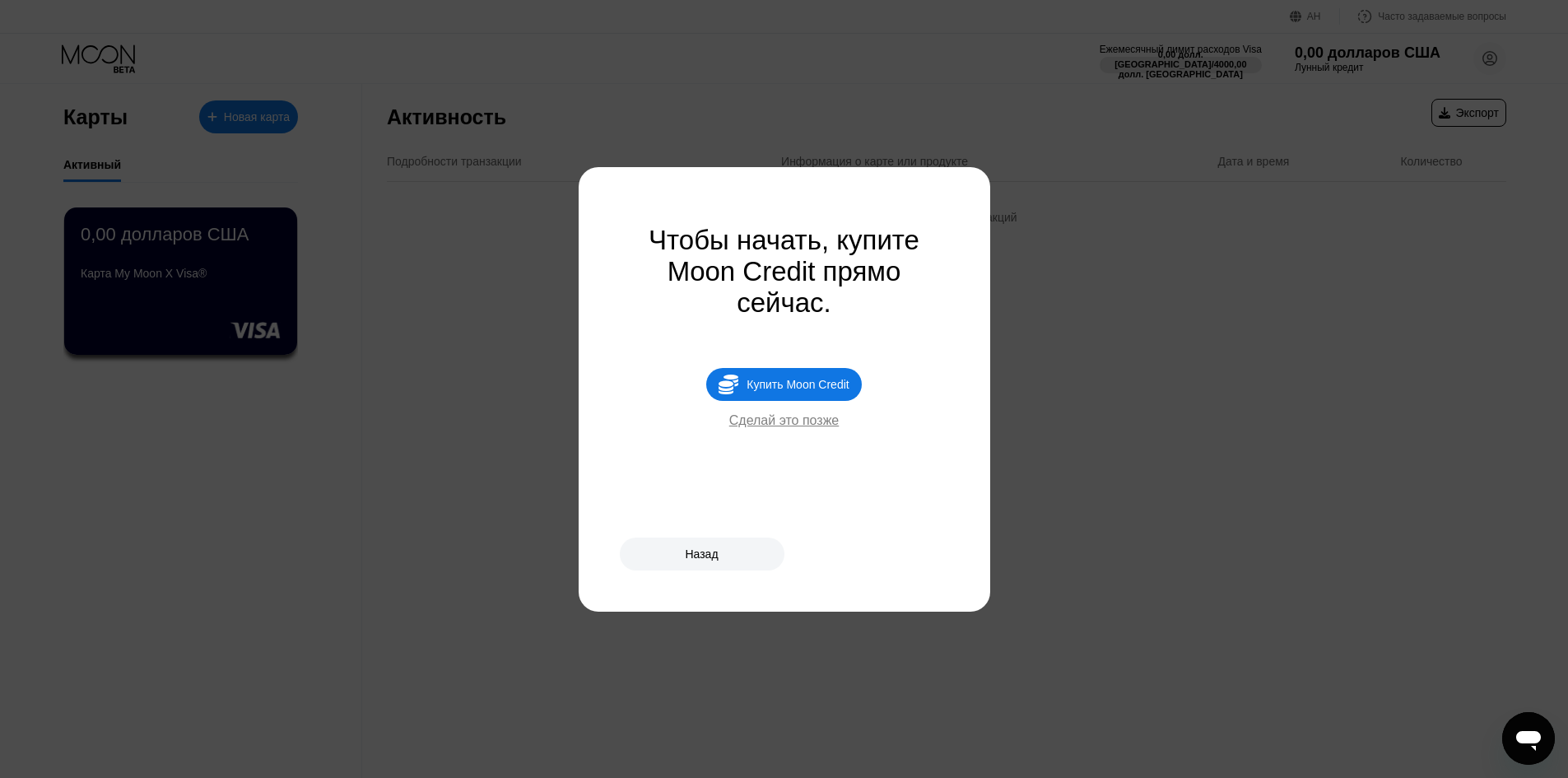
click at [788, 391] on font "Купить Moon Credit" at bounding box center [797, 385] width 103 height 13
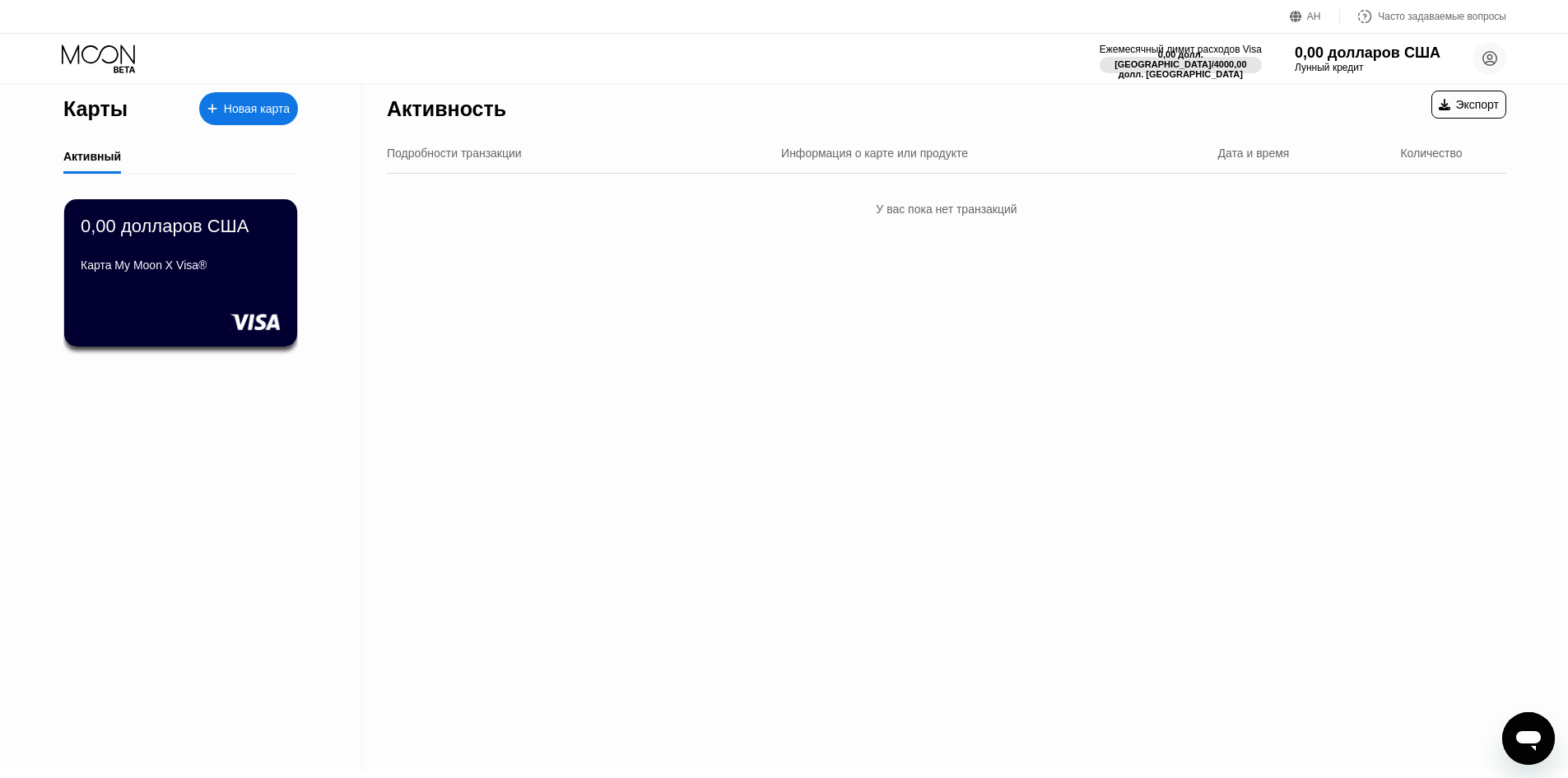
scroll to position [6, 0]
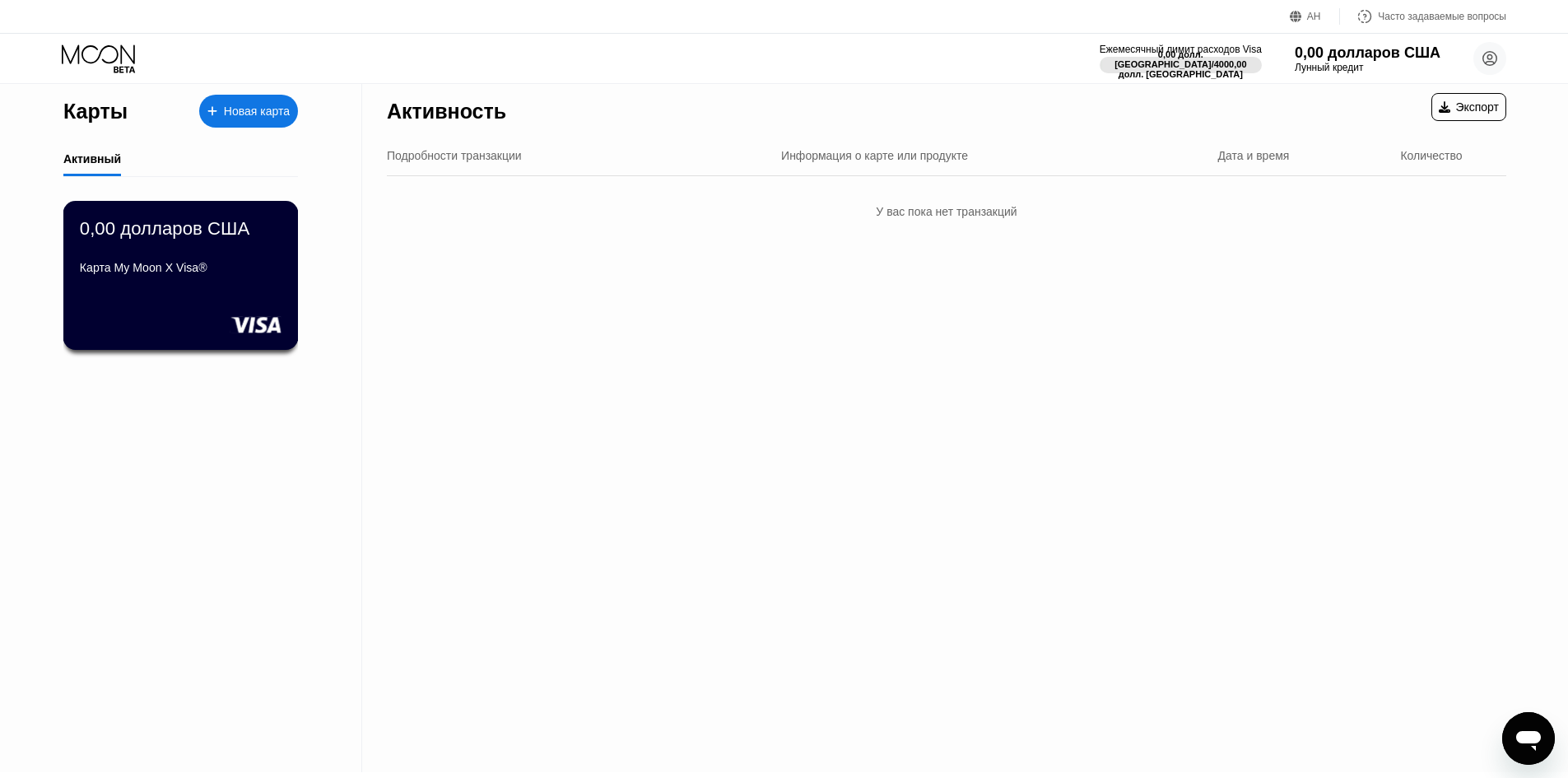
click at [210, 281] on div "Карта My Moon X Visa®" at bounding box center [180, 271] width 202 height 20
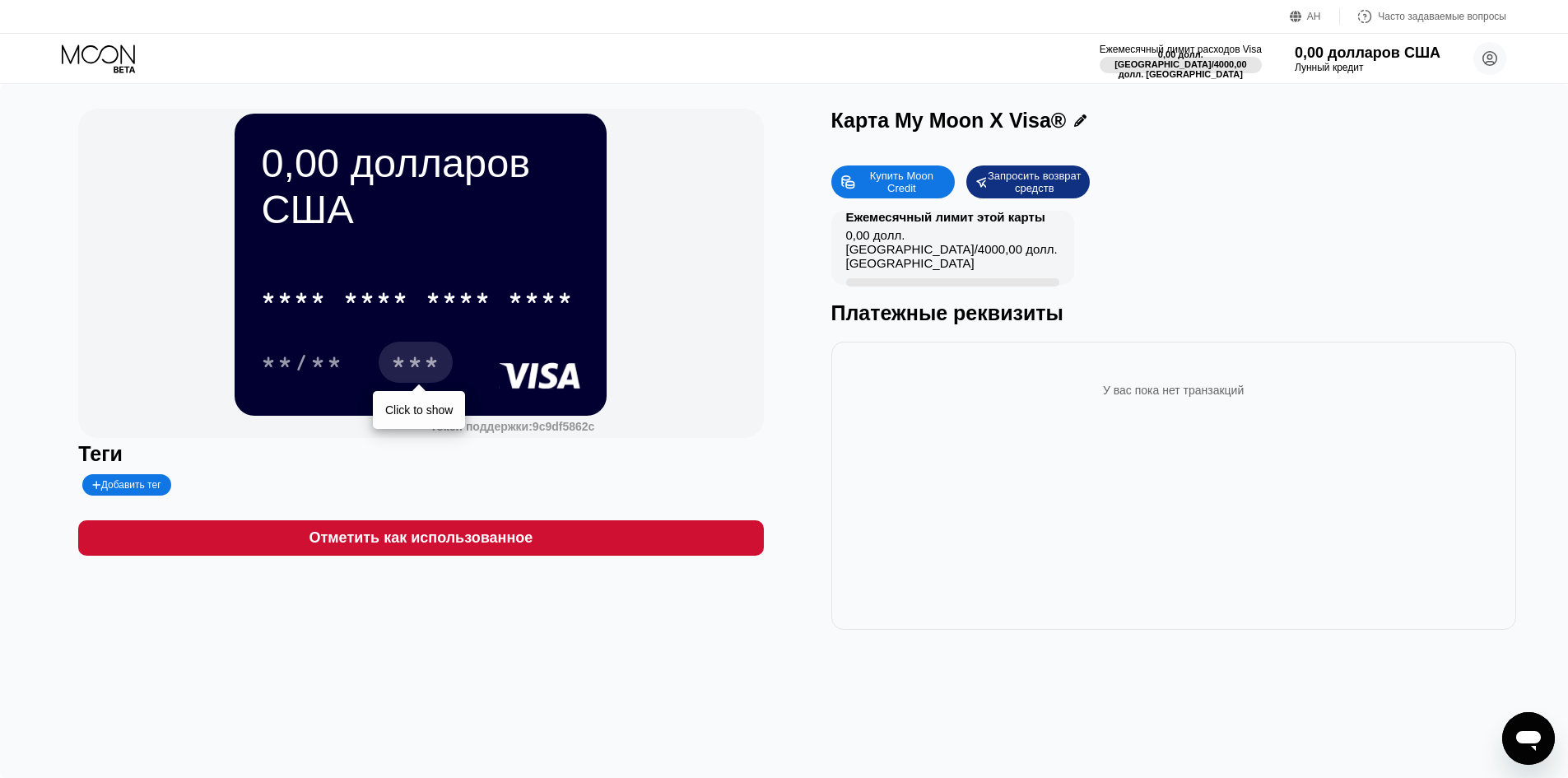
click at [416, 379] on font "***" at bounding box center [416, 365] width 50 height 26
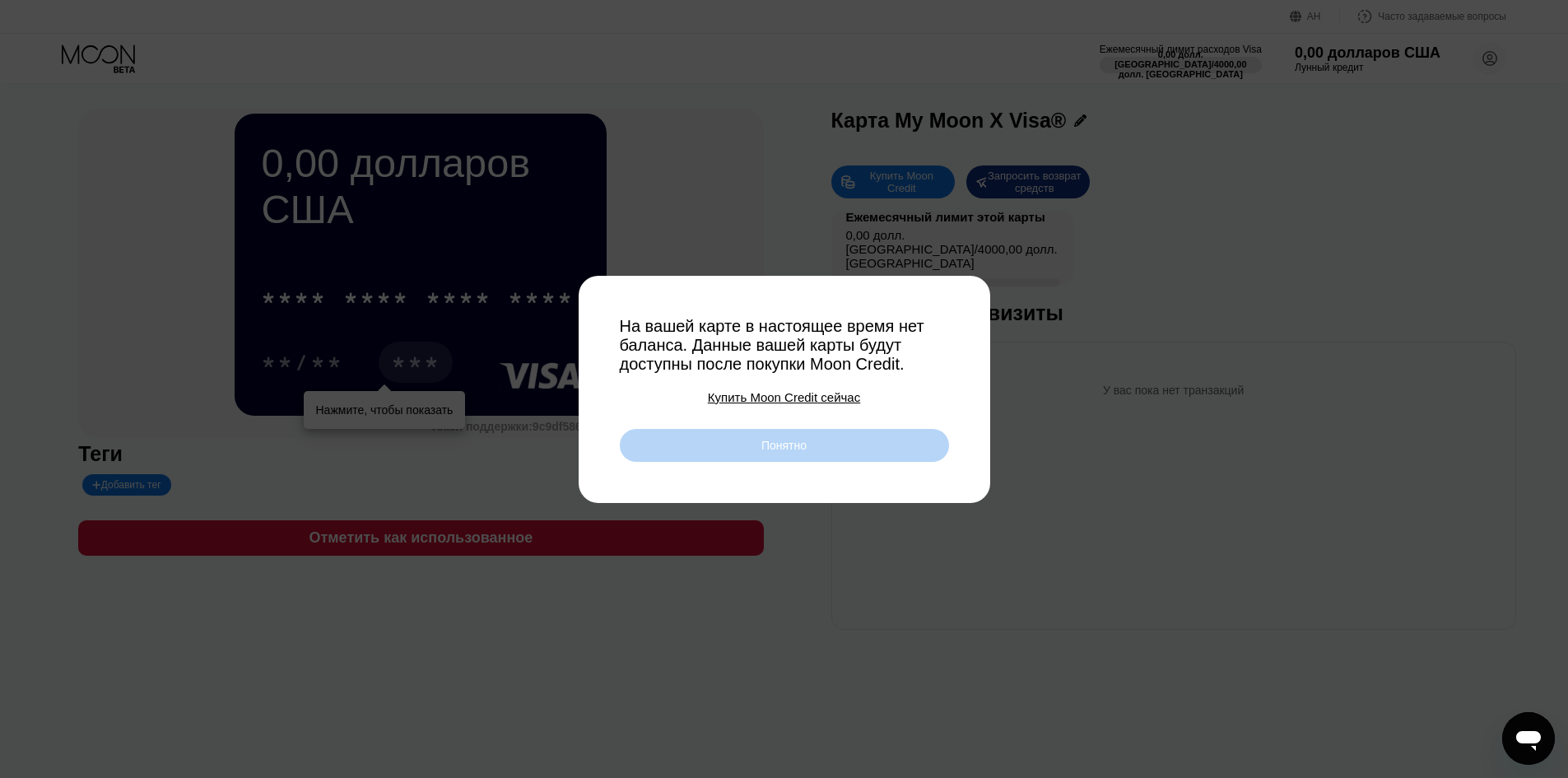
click at [661, 453] on div "Понятно" at bounding box center [784, 445] width 330 height 33
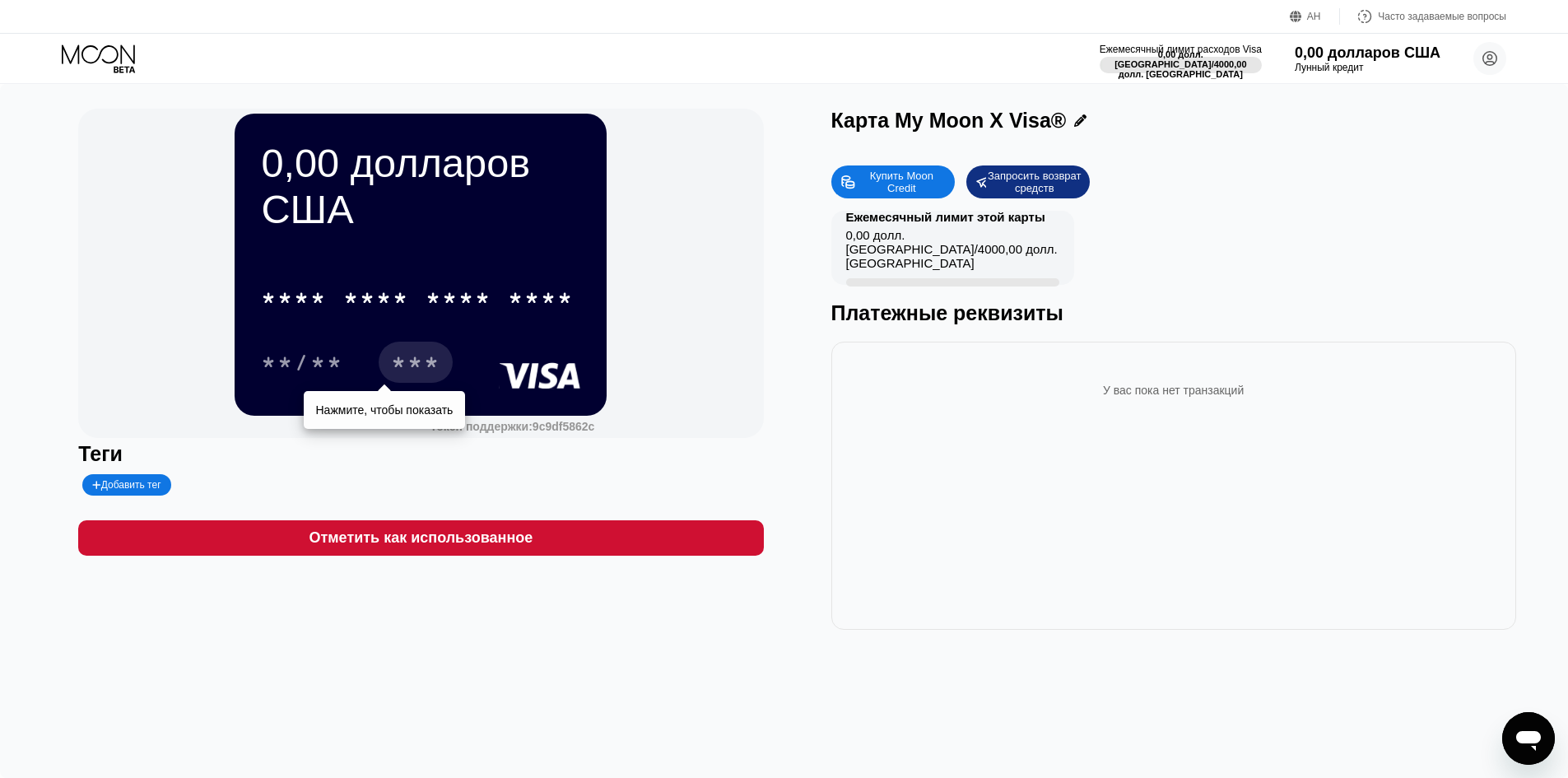
click at [897, 178] on font "Купить Moon Credit" at bounding box center [903, 181] width 67 height 25
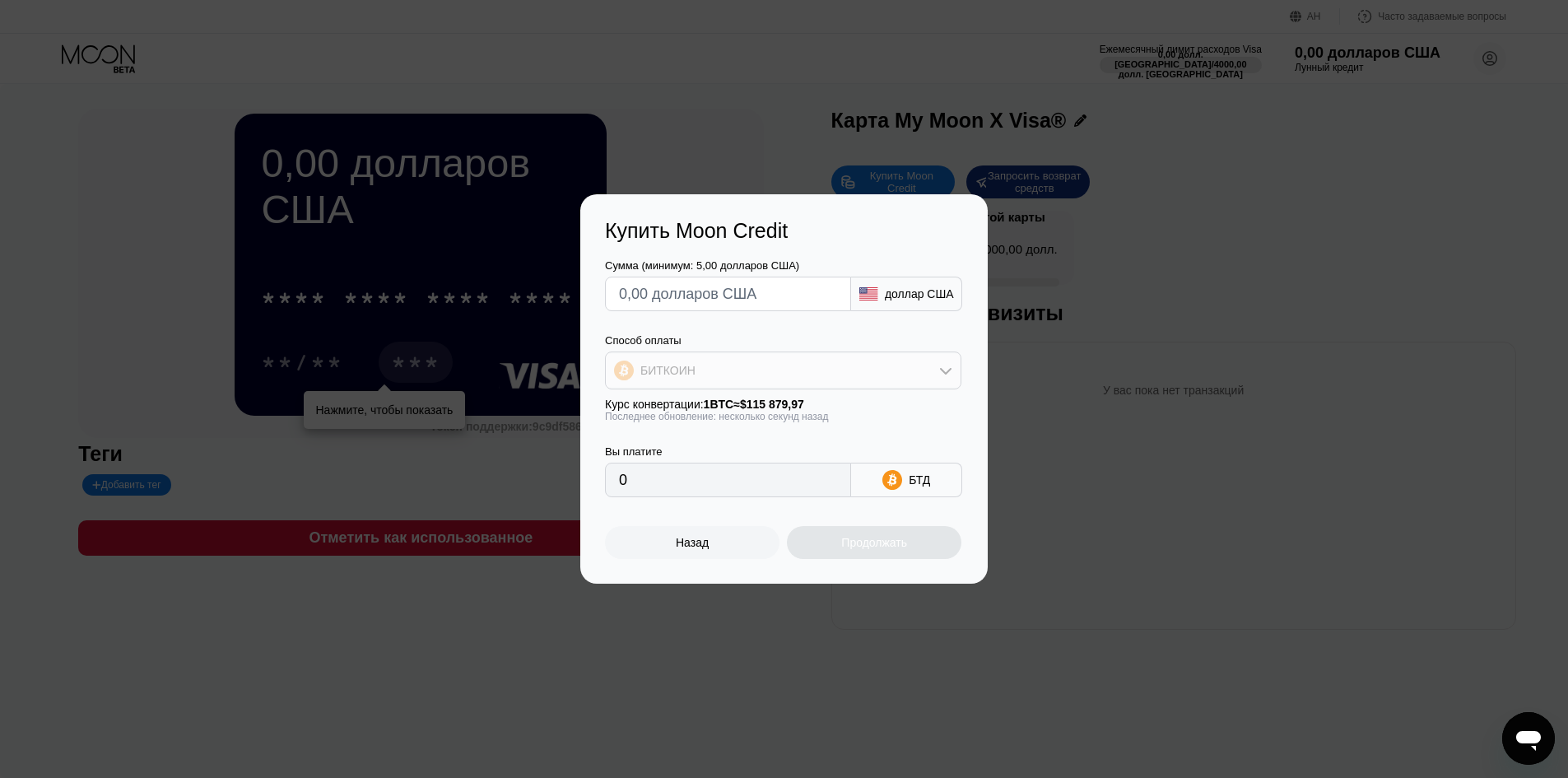
click at [881, 382] on div "БИТКОИН" at bounding box center [784, 371] width 354 height 33
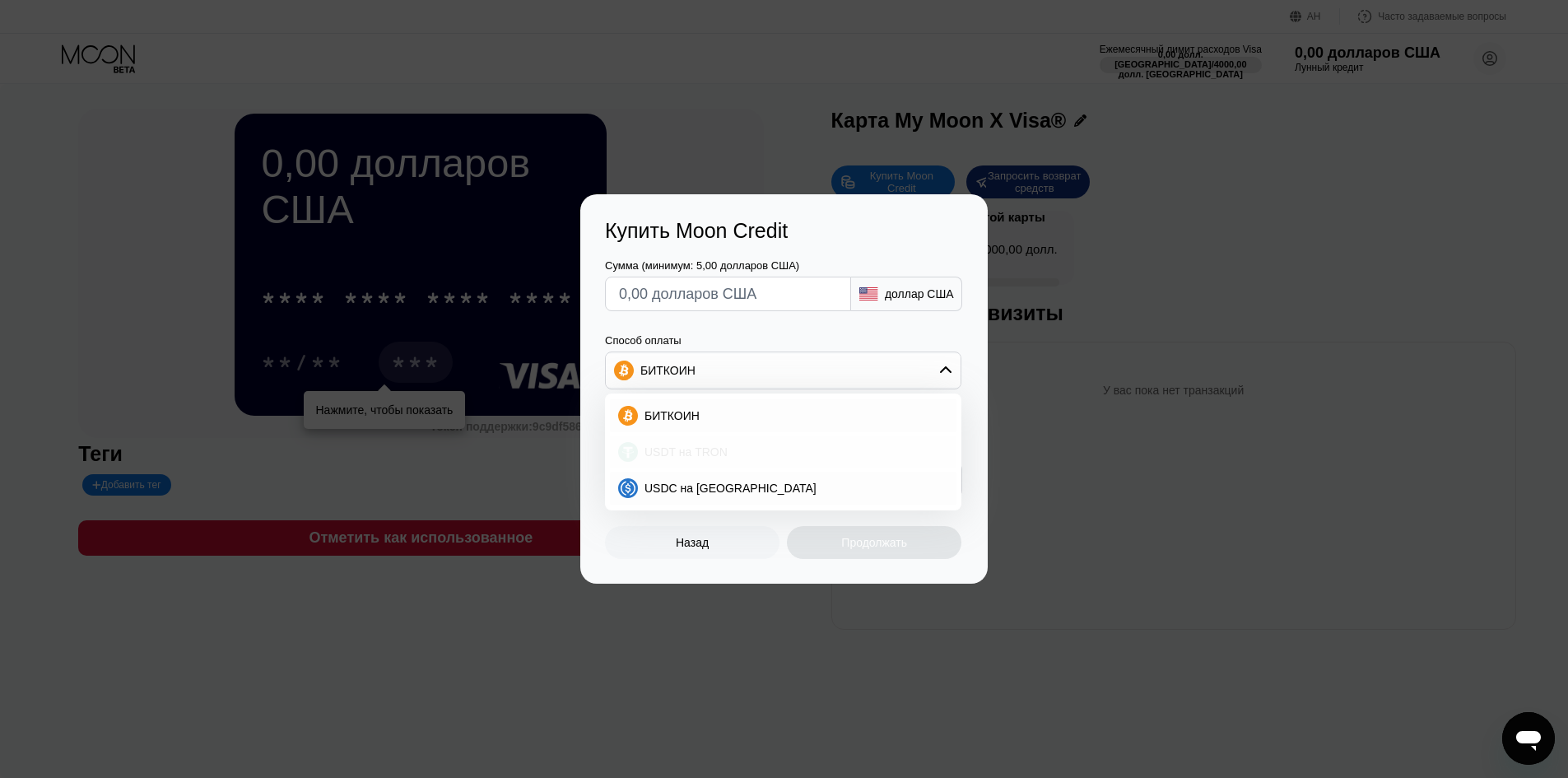
click at [754, 460] on div "USDT на TRON" at bounding box center [784, 451] width 346 height 33
type input "0.00"
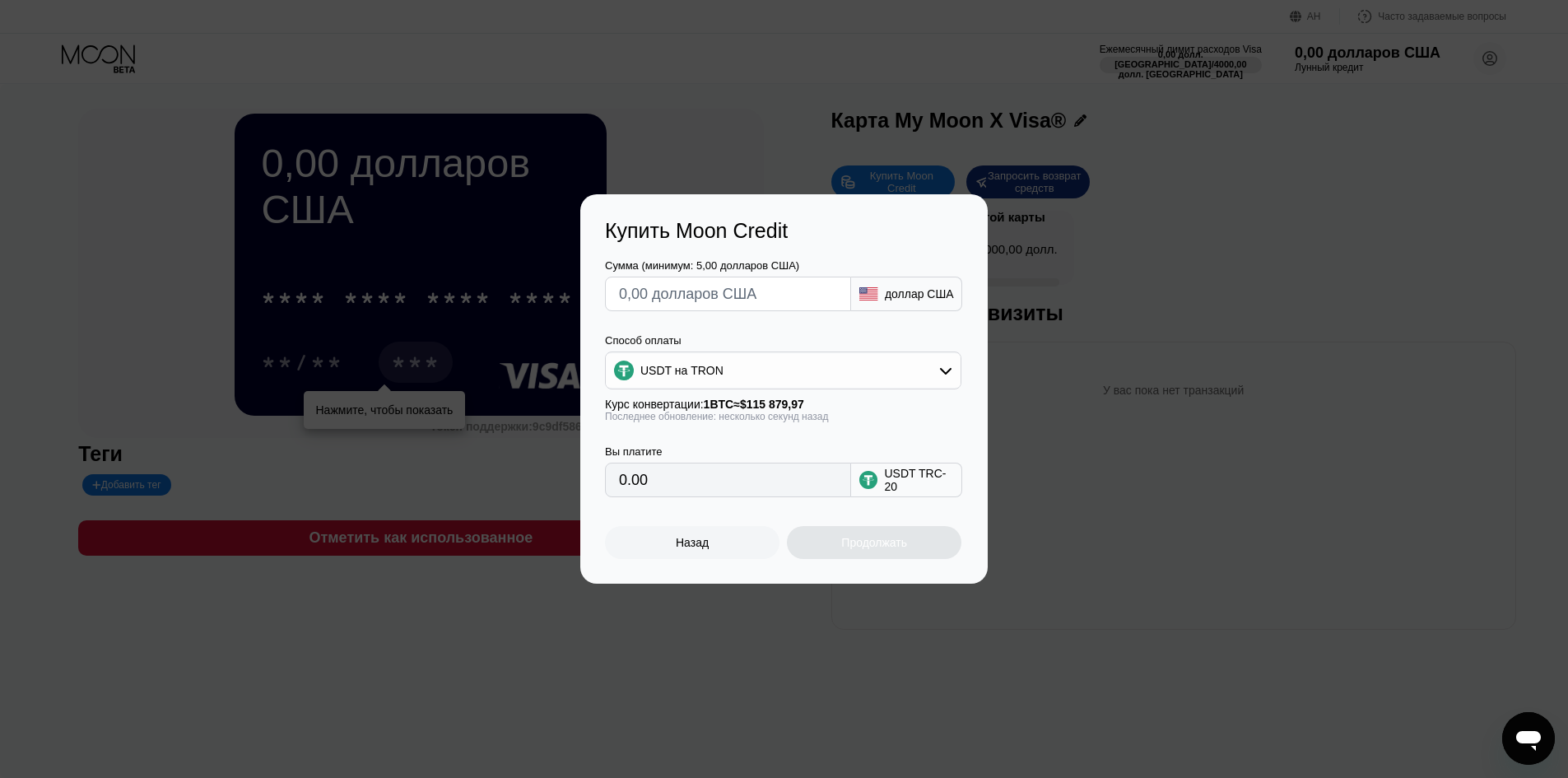
click at [898, 485] on font "USDT TRC-20" at bounding box center [915, 480] width 62 height 26
click at [676, 303] on input "text" at bounding box center [728, 294] width 218 height 33
type input "$84"
click at [792, 376] on div "USDT на TRON" at bounding box center [784, 371] width 354 height 33
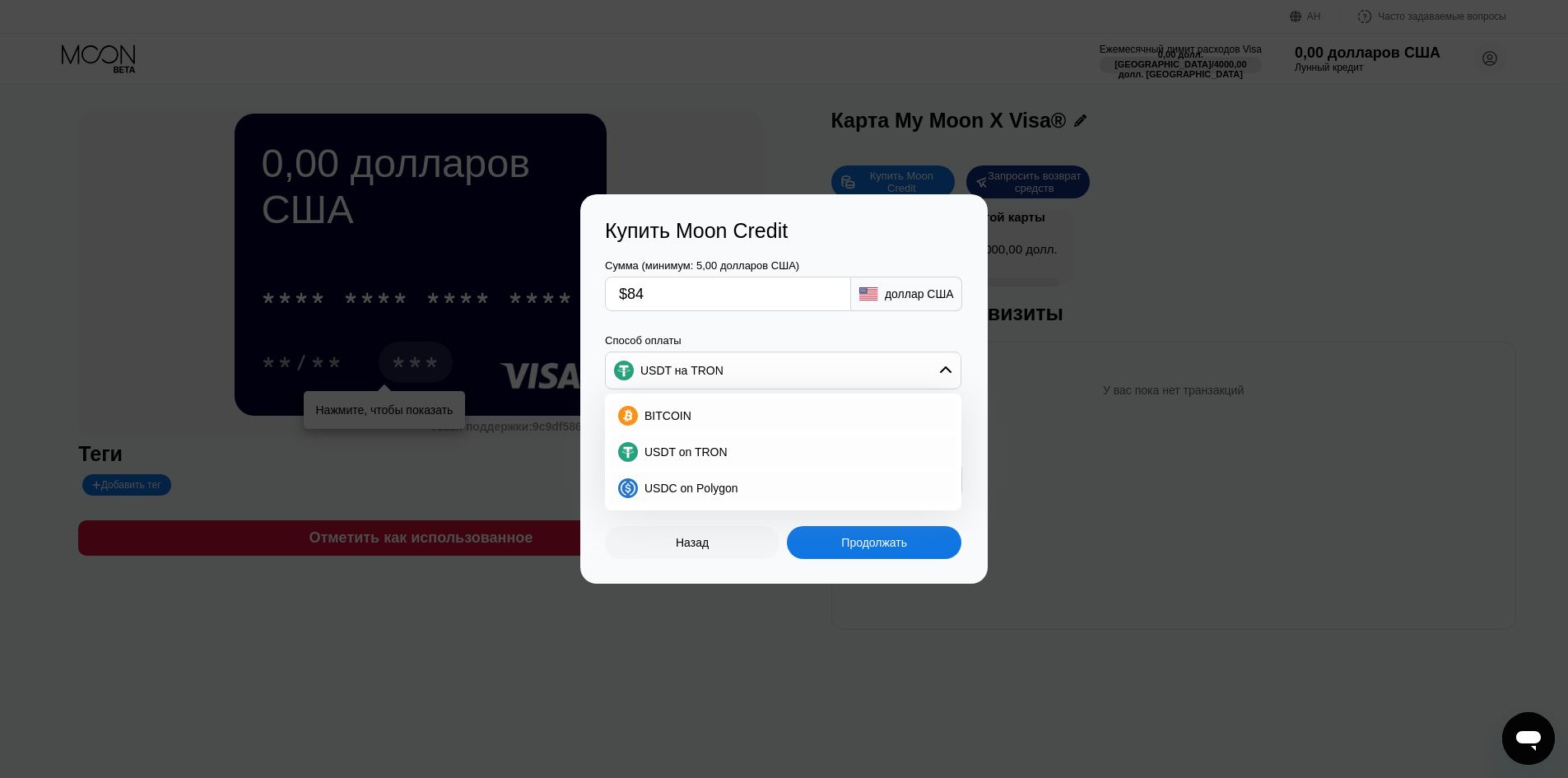
click at [792, 376] on div "USDT на TRON" at bounding box center [784, 371] width 354 height 33
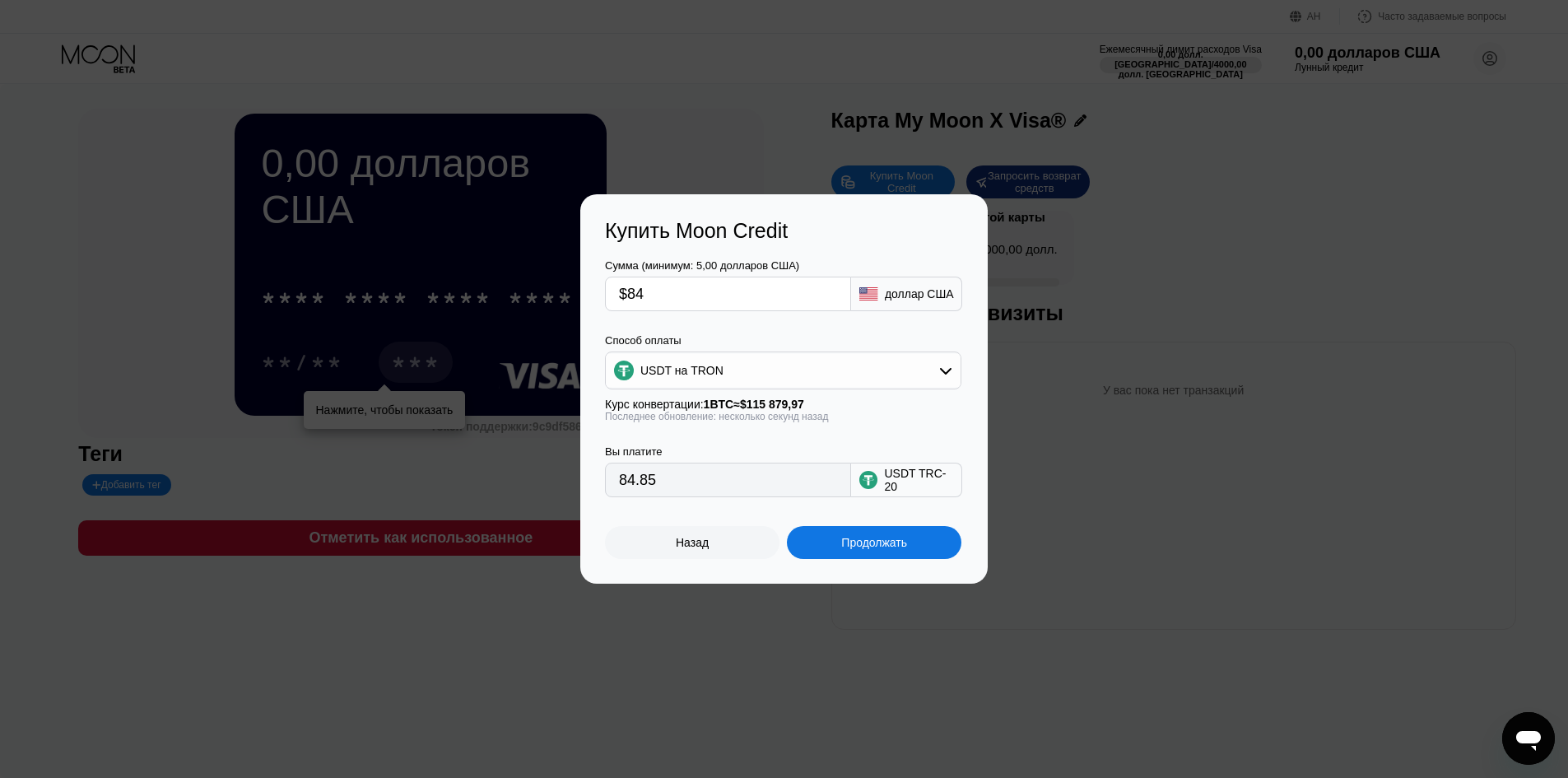
click at [792, 376] on div "USDT на TRON" at bounding box center [784, 371] width 354 height 33
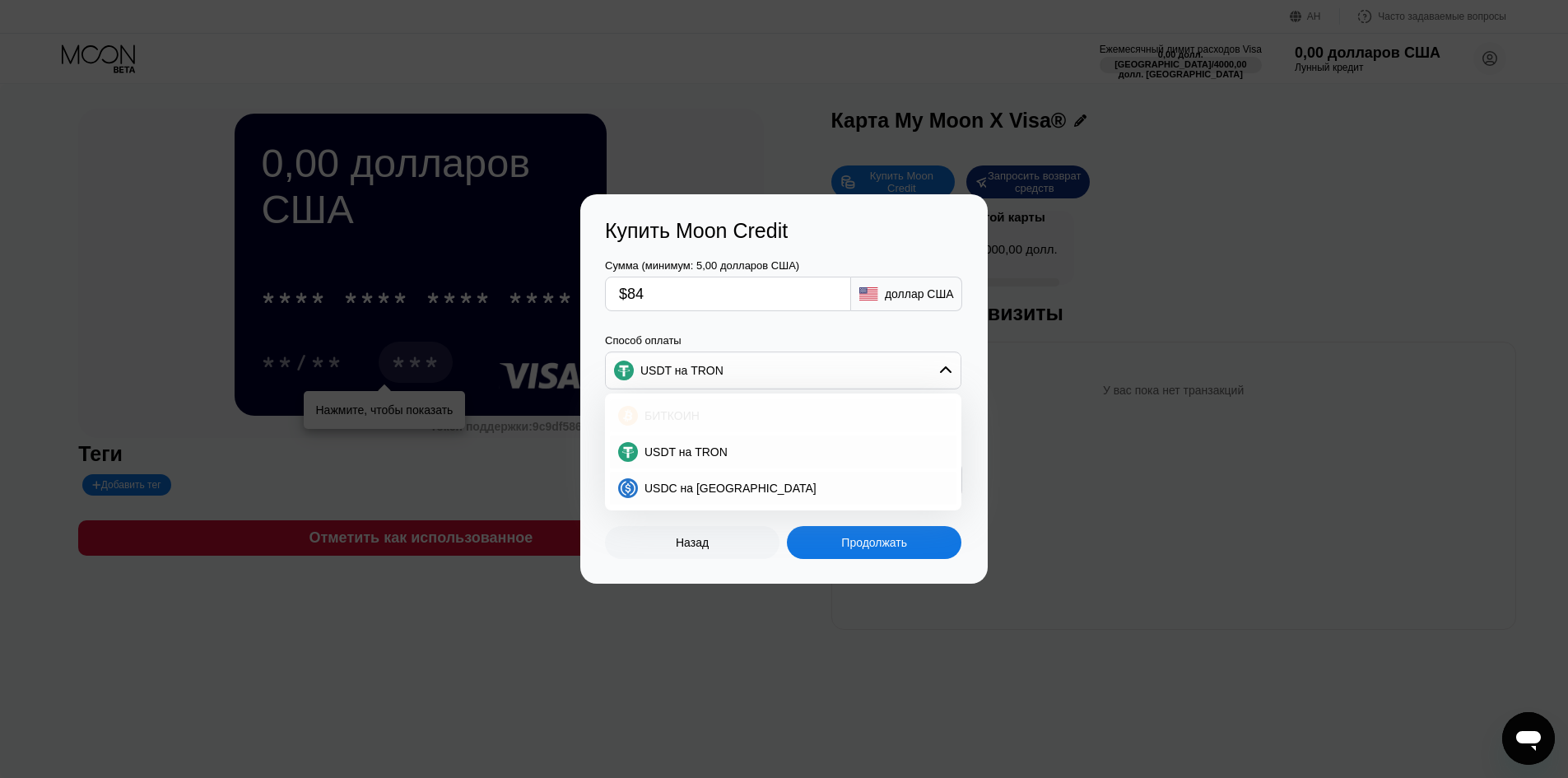
click at [784, 409] on div "БИТКОИН" at bounding box center [793, 415] width 311 height 13
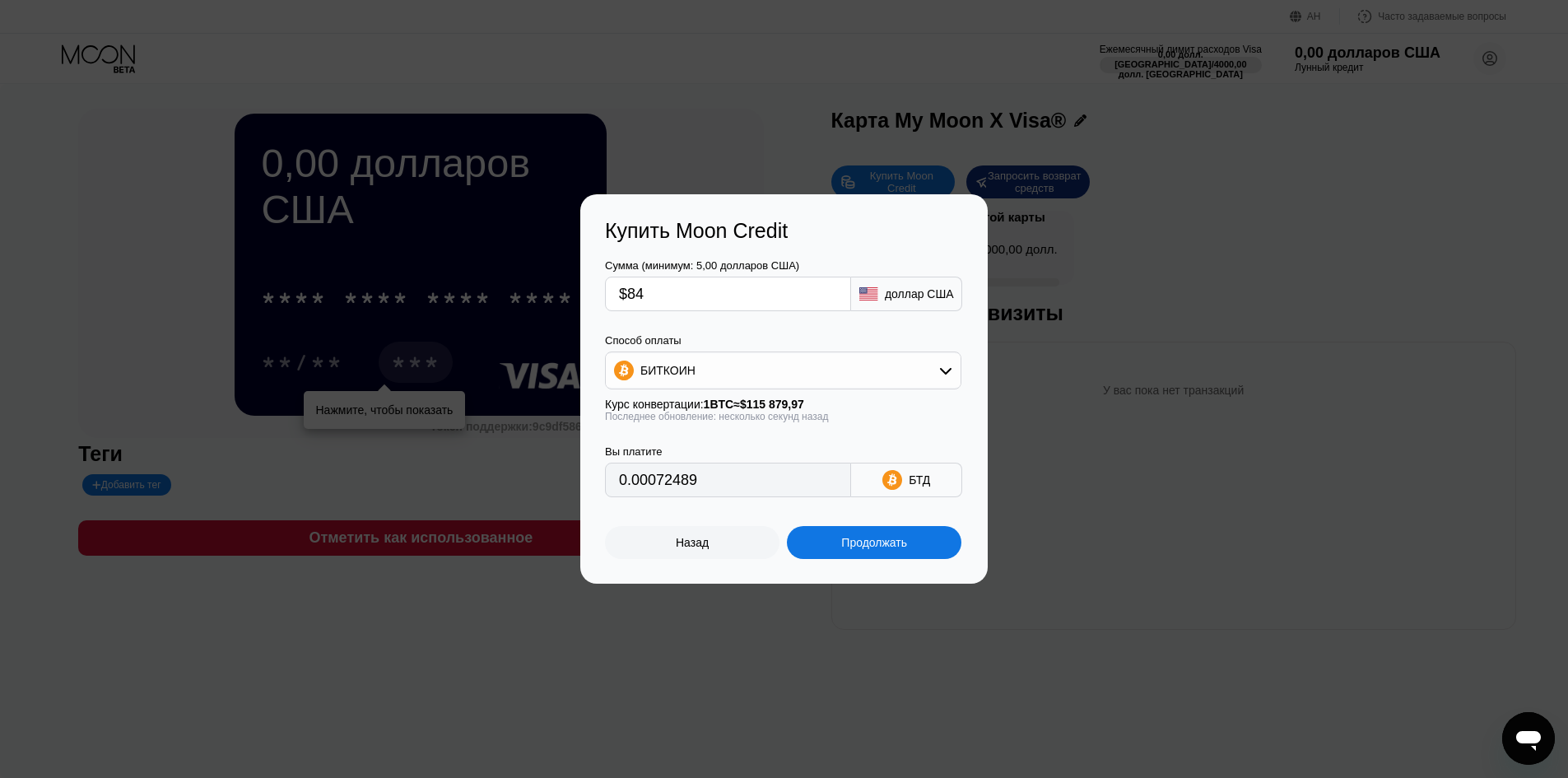
click at [779, 381] on div "БИТКОИН" at bounding box center [784, 371] width 354 height 33
click at [766, 445] on div "USDT на TRON" at bounding box center [793, 451] width 311 height 13
click at [821, 553] on div "Продолжать" at bounding box center [874, 542] width 174 height 33
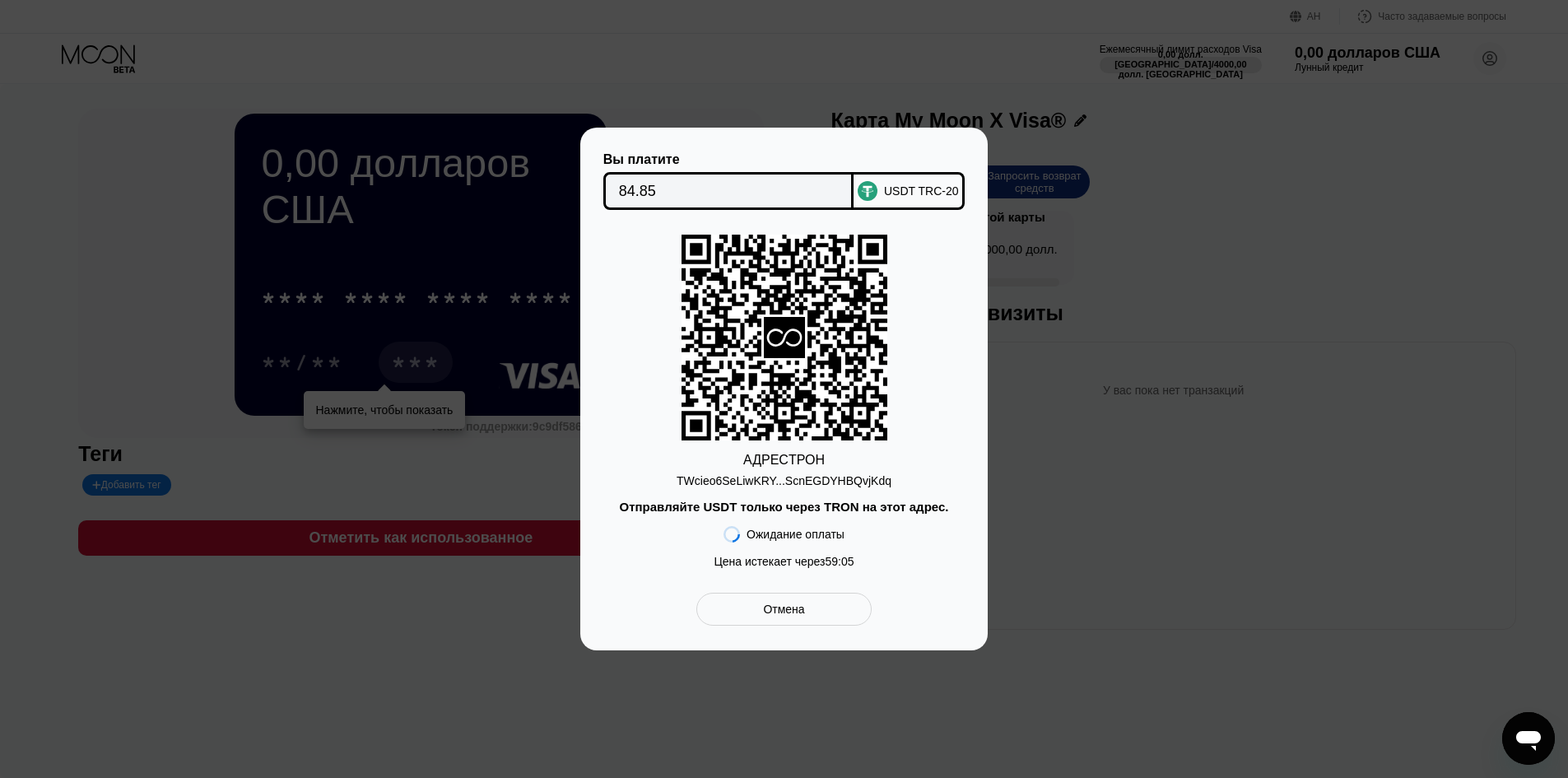
drag, startPoint x: 681, startPoint y: 484, endPoint x: 786, endPoint y: 485, distance: 105.0
click at [758, 485] on div "АДРЕС ТРОН TWcieo6SeLiwKRY...ScnEGDYHBQvjKdq Отправляйте USDT только через TRON…" at bounding box center [784, 405] width 358 height 342
drag, startPoint x: 816, startPoint y: 485, endPoint x: 808, endPoint y: 488, distance: 8.5
click at [816, 486] on font "TWcieo6SeLiwKRY...ScnEGDYHBQvjKdq" at bounding box center [784, 480] width 215 height 13
click at [871, 188] on icon at bounding box center [868, 191] width 12 height 11
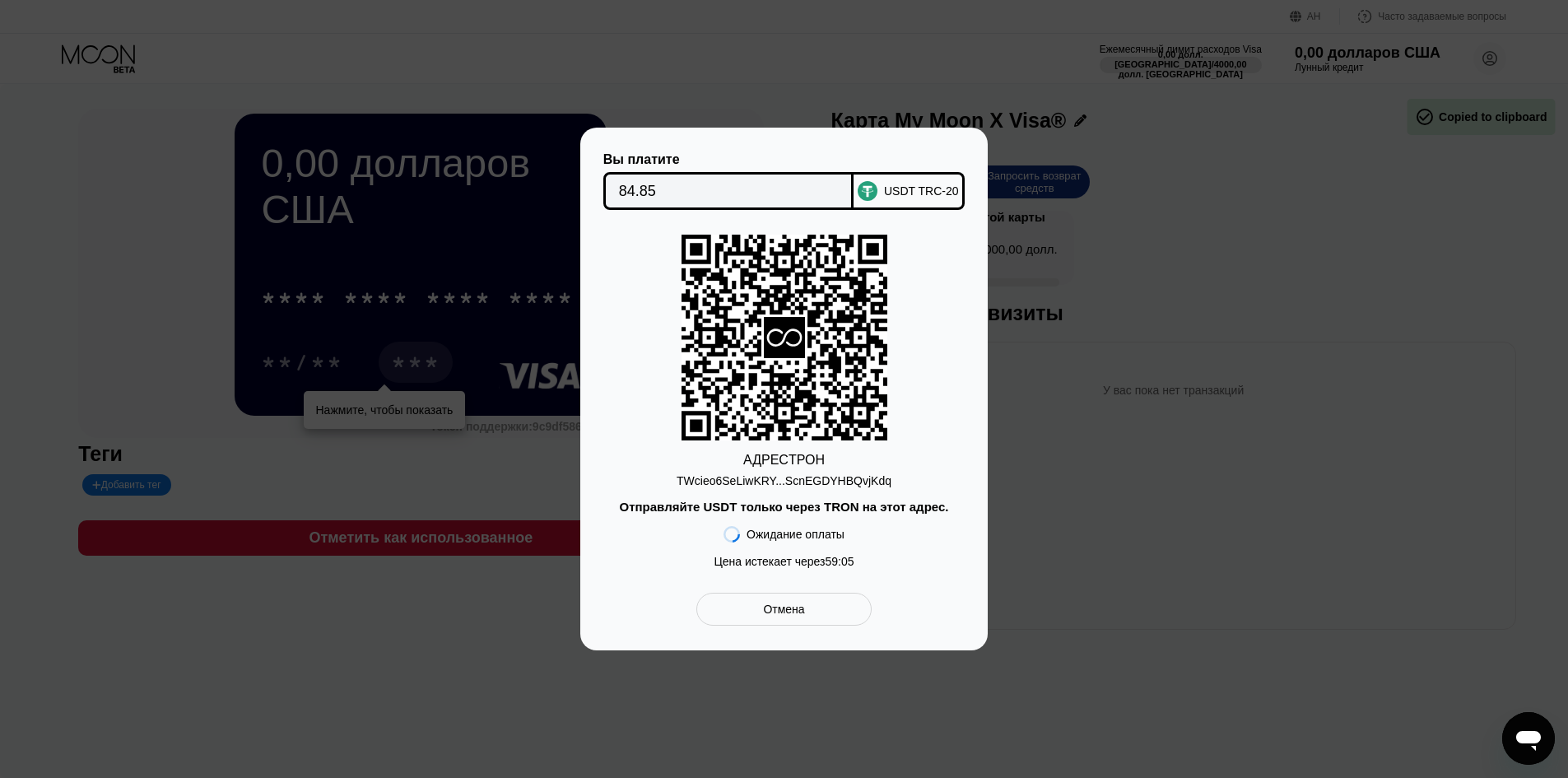
click at [758, 183] on input "84.85" at bounding box center [729, 190] width 220 height 33
click at [811, 514] on font "Отправляйте USDT только через TRON на этот адрес." at bounding box center [784, 507] width 330 height 14
drag, startPoint x: 825, startPoint y: 569, endPoint x: 852, endPoint y: 565, distance: 27.3
click at [852, 565] on span "59 : 05" at bounding box center [839, 561] width 29 height 13
drag, startPoint x: 849, startPoint y: 565, endPoint x: 815, endPoint y: 572, distance: 34.7
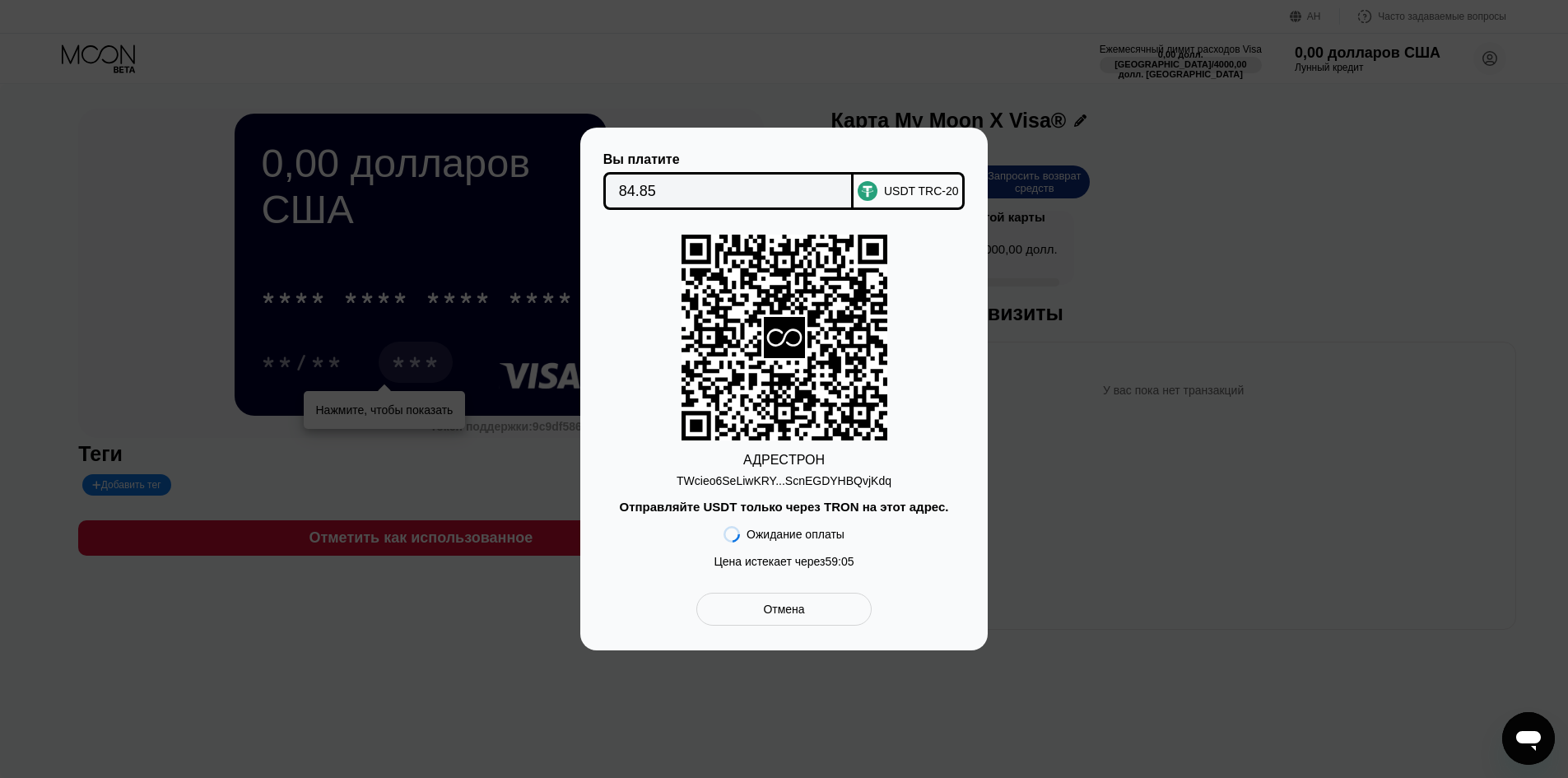
click at [815, 569] on div "Цена истекает через 59 : 05" at bounding box center [784, 561] width 140 height 13
drag, startPoint x: 787, startPoint y: 559, endPoint x: 819, endPoint y: 564, distance: 32.4
click at [819, 564] on font "Цена истекает через" at bounding box center [770, 561] width 112 height 13
click at [787, 526] on div "АДРЕС ТРОН TWcieo6SeLiwKRY...ScnEGDYHBQvjKdq Отправляйте USDT только через TRON…" at bounding box center [784, 405] width 358 height 342
drag, startPoint x: 763, startPoint y: 495, endPoint x: 785, endPoint y: 499, distance: 22.4
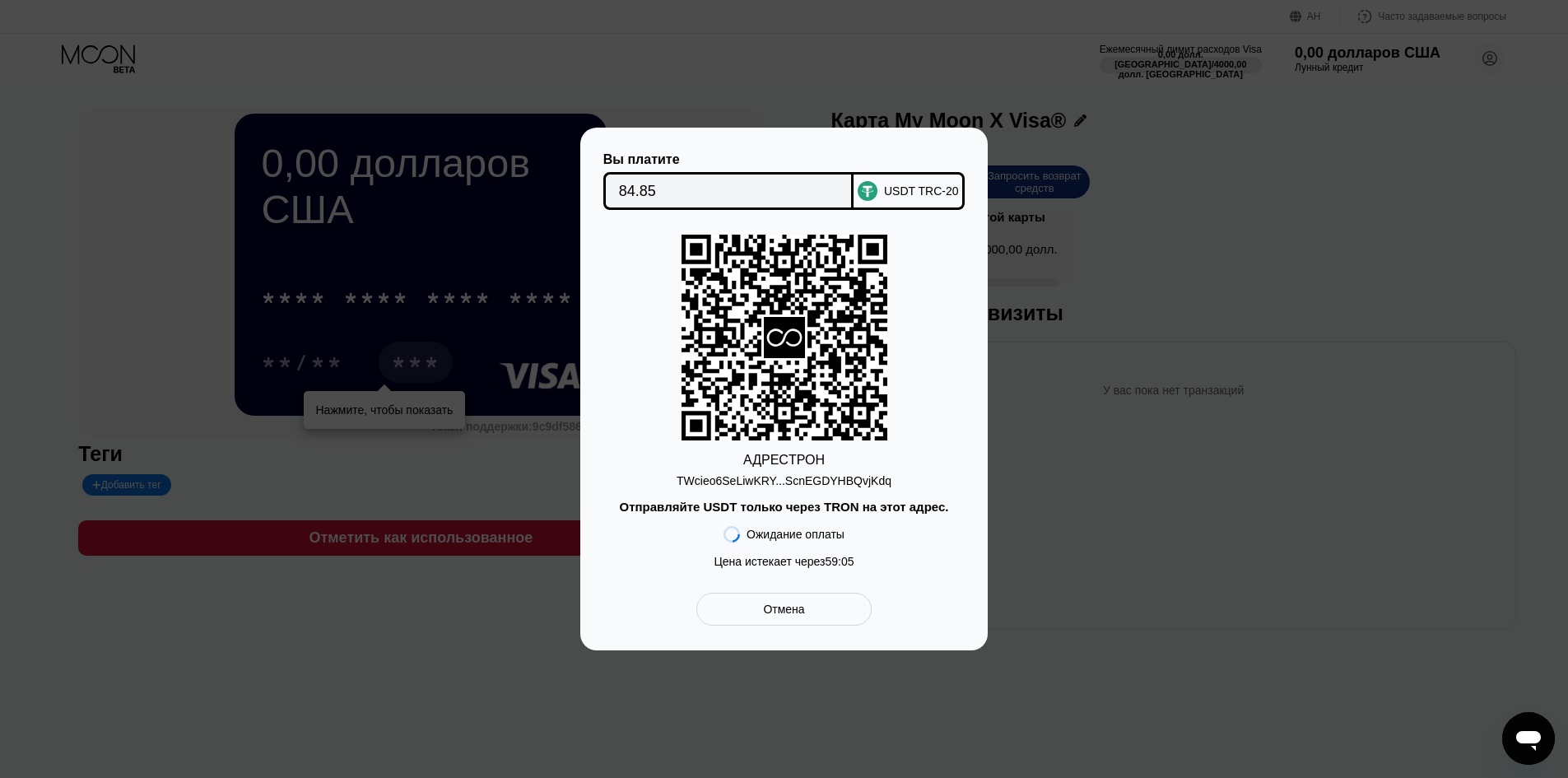
click at [783, 499] on div "АДРЕС ТРОН TWcieo6SeLiwKRY...ScnEGDYHBQvjKdq Отправляйте USDT только через TRON…" at bounding box center [784, 405] width 358 height 342
click at [783, 489] on div "АДРЕС ТРОН TWcieo6SeLiwKRY...ScnEGDYHBQvjKdq Отправляйте USDT только через TRON…" at bounding box center [784, 405] width 358 height 342
click at [796, 484] on font "TWcieo6SeLiwKRY...ScnEGDYHBQvjKdq" at bounding box center [784, 480] width 215 height 13
drag, startPoint x: 859, startPoint y: 569, endPoint x: 822, endPoint y: 569, distance: 37.0
click at [823, 569] on div "АДРЕС ТРОН TWcieo6SeLiwKRY...ScnEGDYHBQvjKdq Отправляйте USDT только через TRON…" at bounding box center [784, 405] width 358 height 342
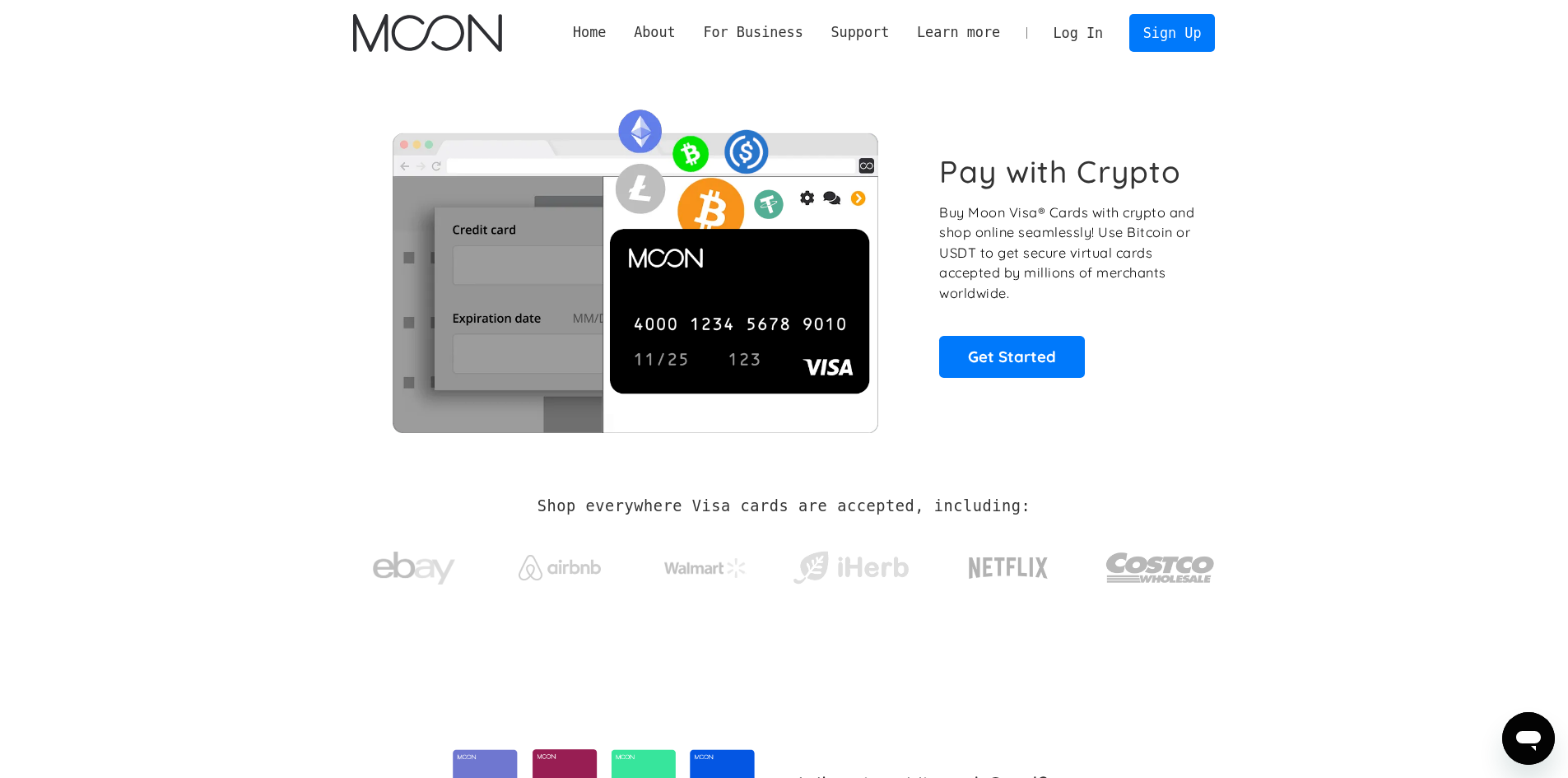
click at [1079, 25] on link "Log In" at bounding box center [1078, 33] width 78 height 36
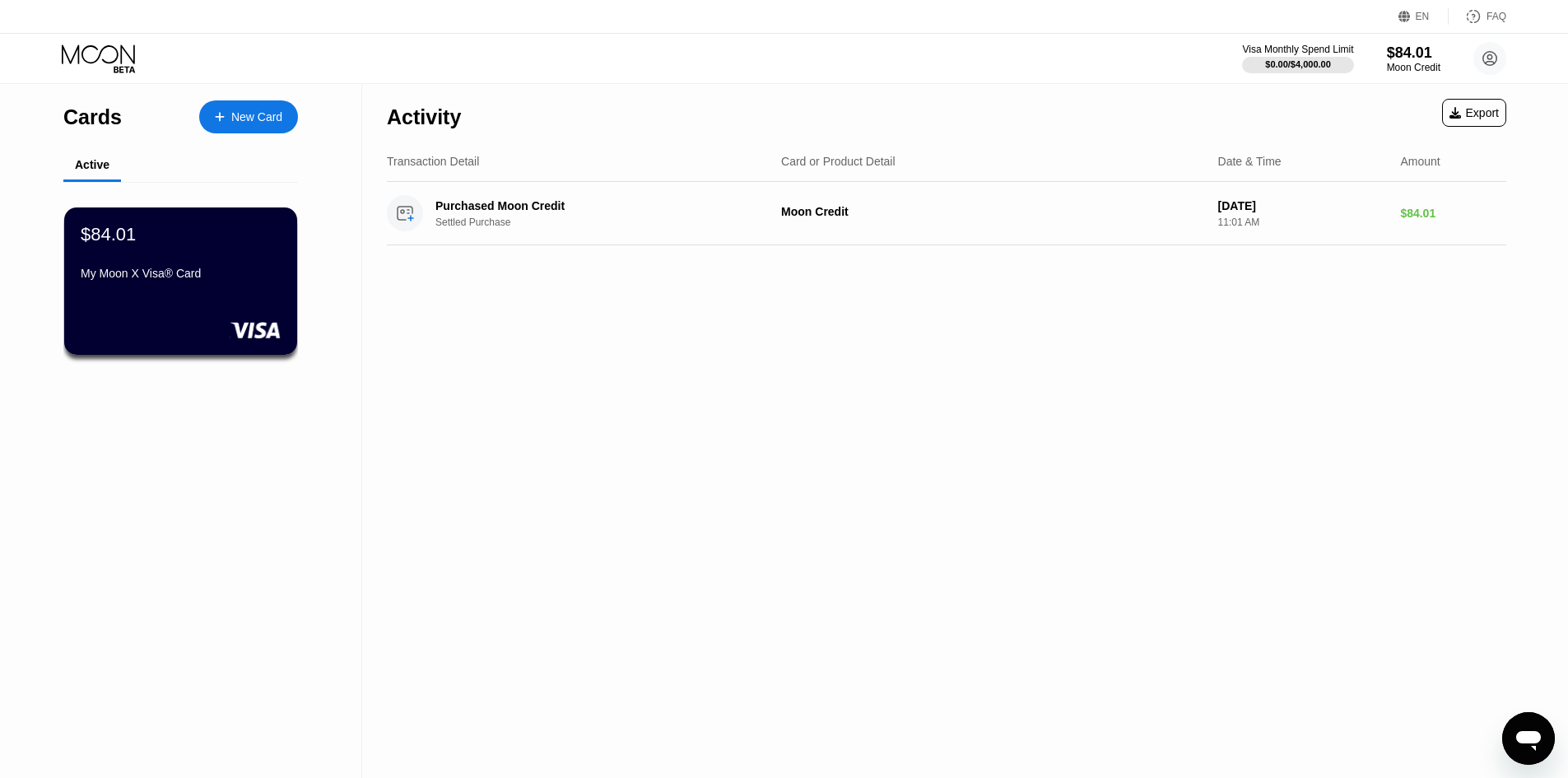
click at [770, 540] on div "Activity Export Transaction Detail Card or Product Detail Date & Time Amount Pu…" at bounding box center [947, 430] width 1169 height 694
click at [780, 222] on div "Purchased Moon Credit Settled Purchase Moon Credit [DATE] 11:01 AM $84.01" at bounding box center [947, 214] width 1120 height 64
click at [140, 287] on div "My Moon X Visa® Card" at bounding box center [180, 277] width 202 height 20
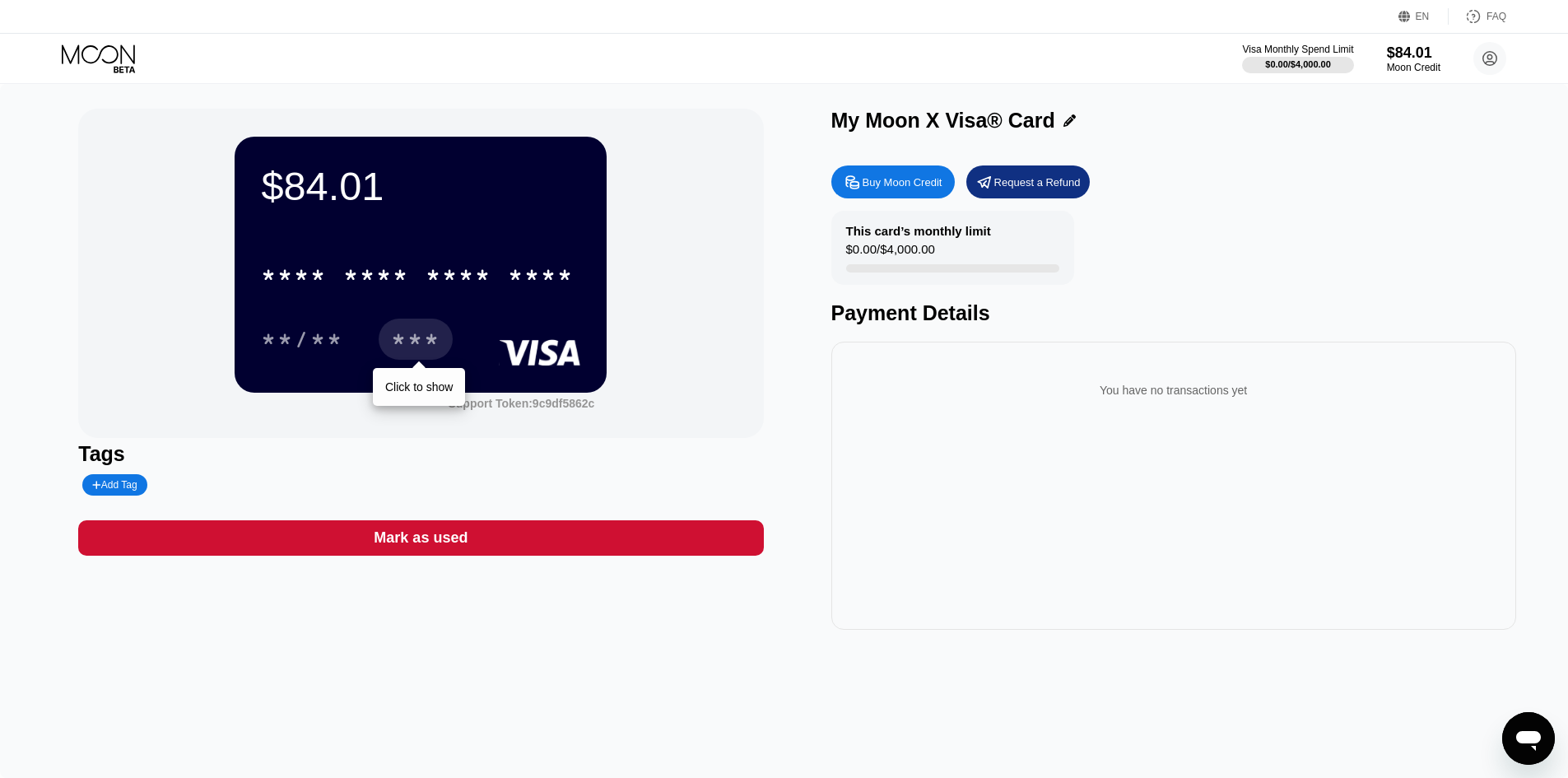
click at [421, 346] on div "***" at bounding box center [416, 342] width 50 height 26
click at [1420, 23] on div "EN" at bounding box center [1424, 16] width 50 height 17
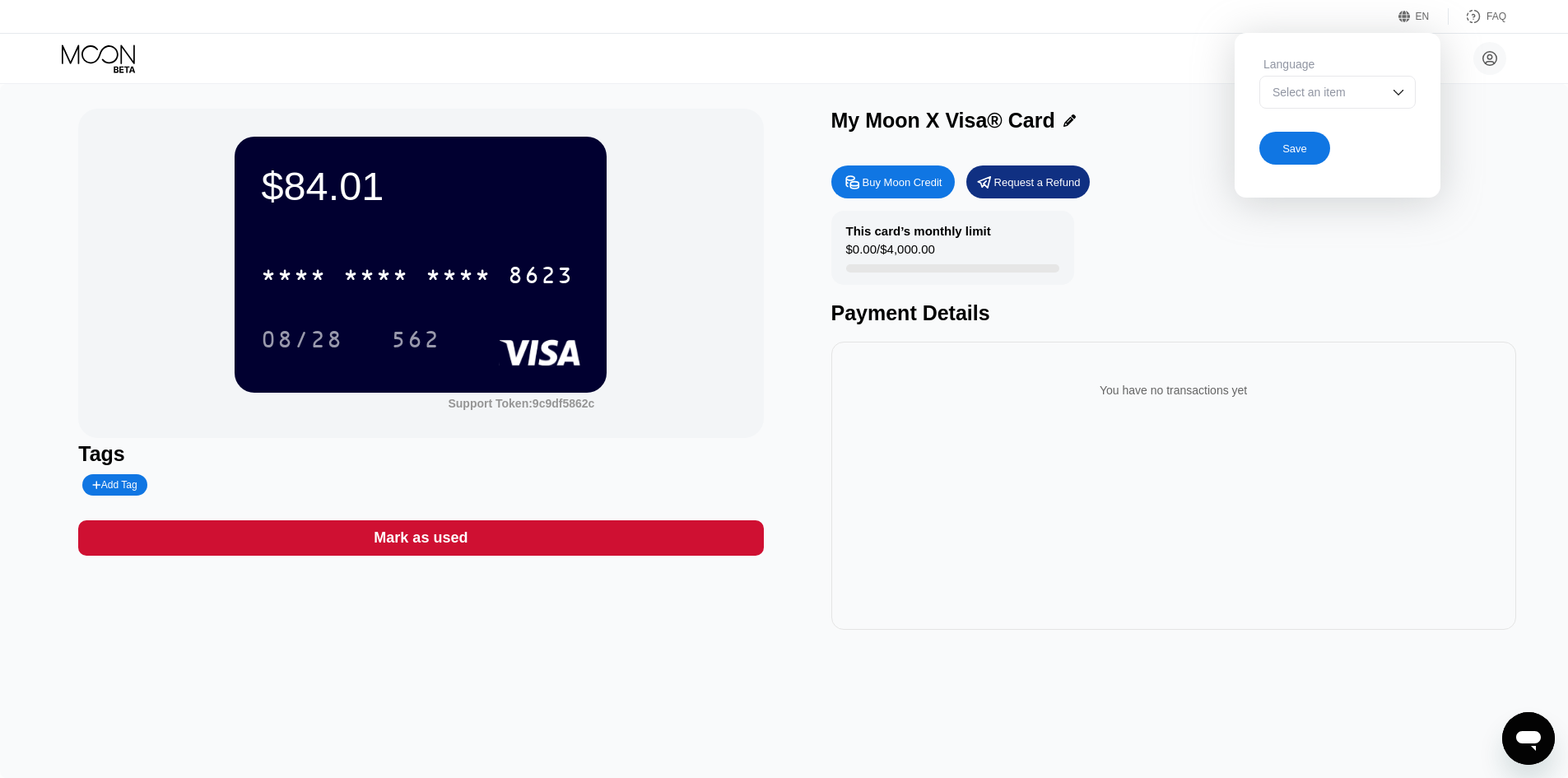
click at [1420, 23] on div "EN" at bounding box center [1424, 16] width 50 height 17
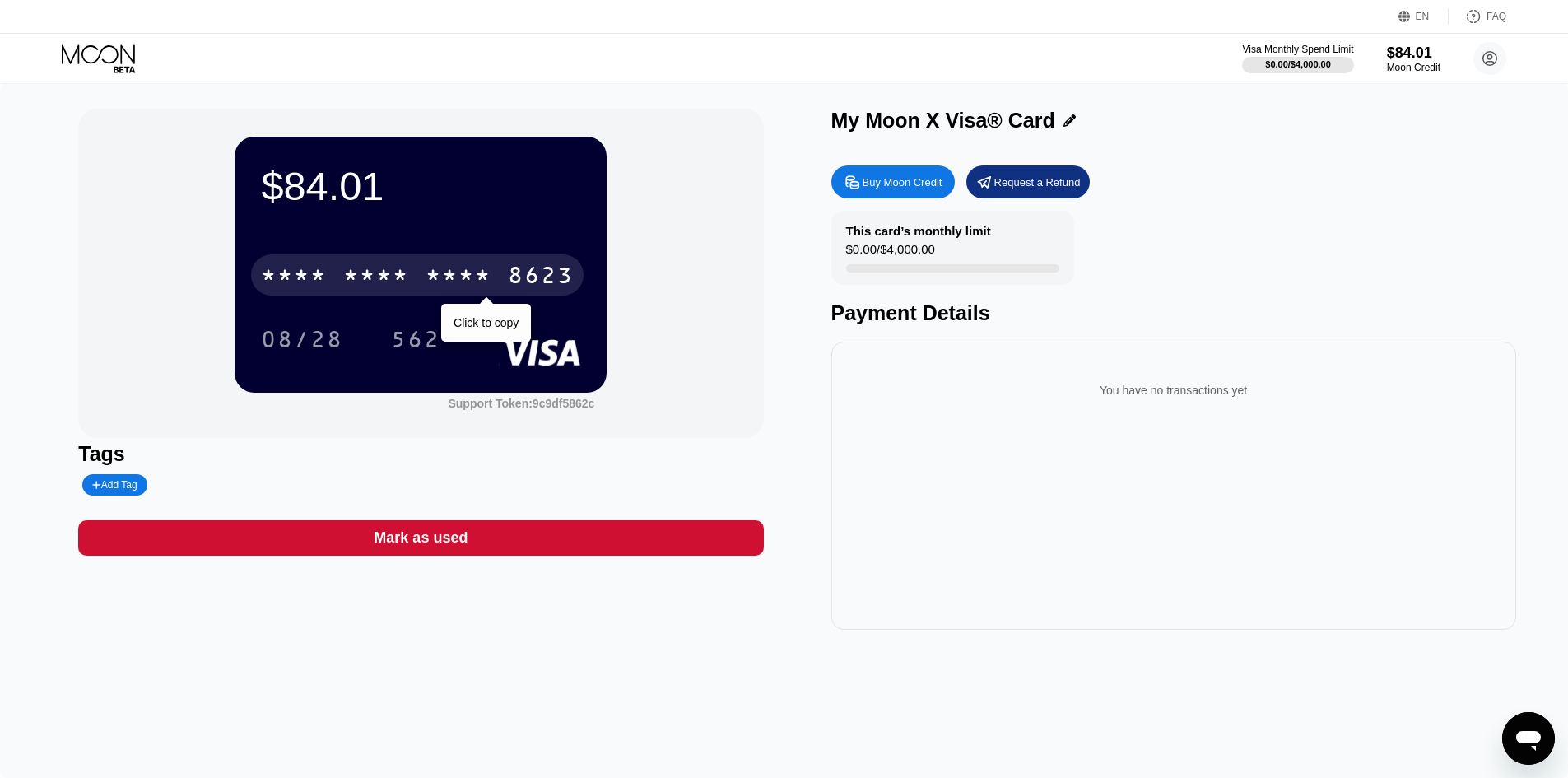
click at [298, 265] on div "* * * * * * * * * * * * 8623" at bounding box center [417, 275] width 333 height 41
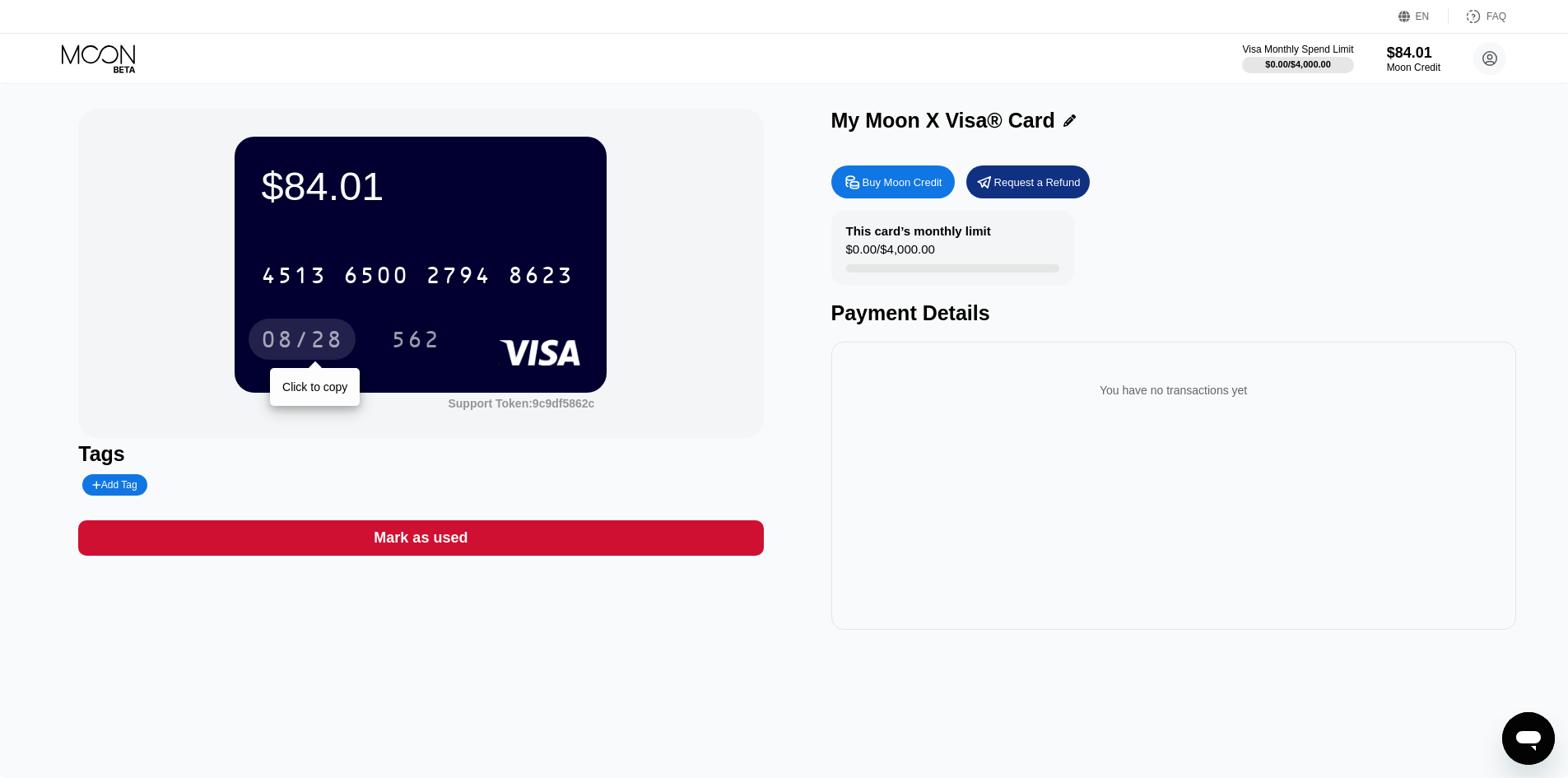
click at [300, 336] on div "08/28" at bounding box center [302, 342] width 83 height 26
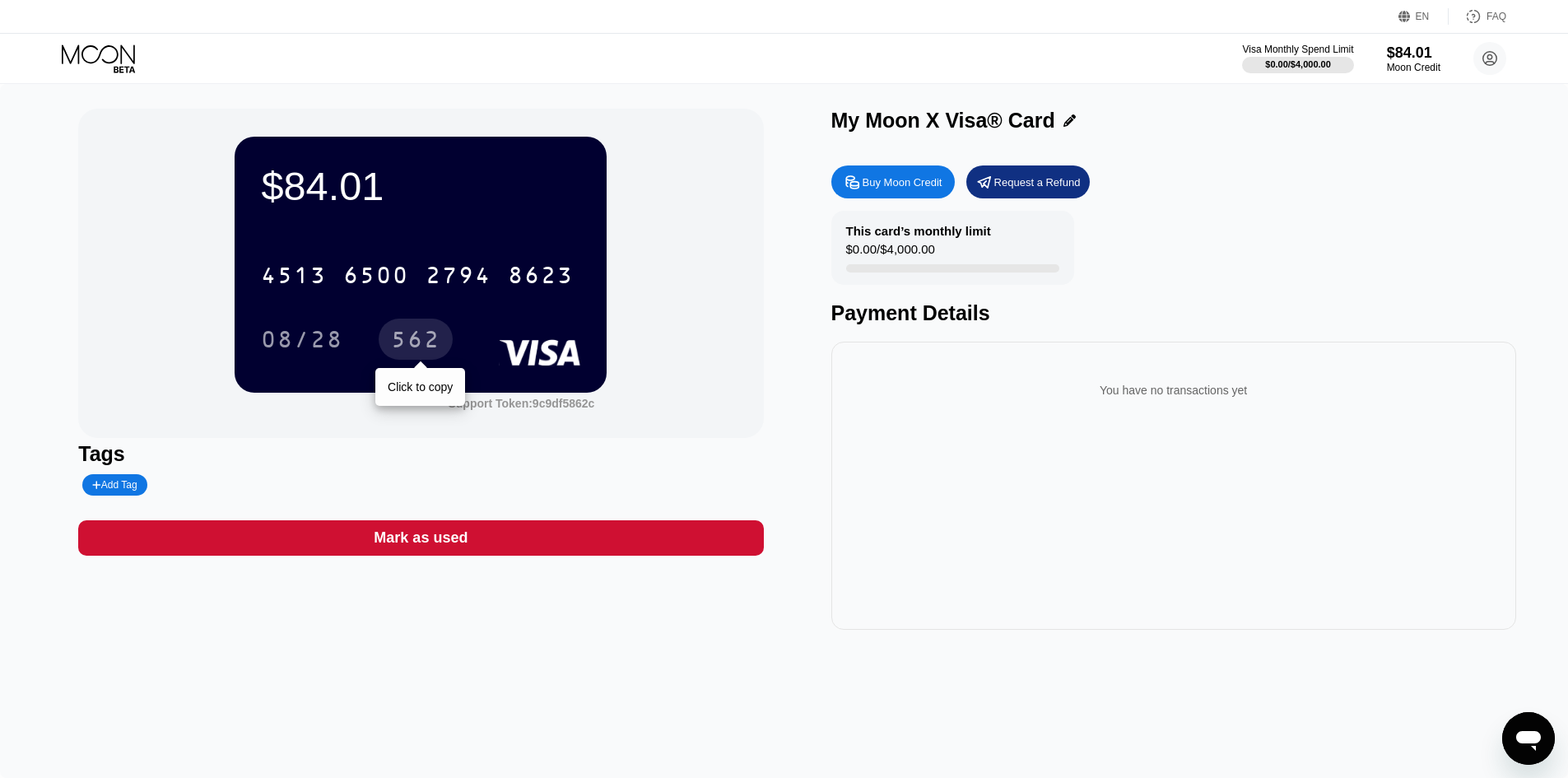
click at [427, 339] on div "562" at bounding box center [416, 342] width 50 height 26
click at [121, 487] on div "Add Tag" at bounding box center [114, 485] width 45 height 12
click at [248, 486] on icon at bounding box center [249, 485] width 10 height 10
click at [404, 486] on div "Add Tag" at bounding box center [265, 484] width 372 height 21
click at [1496, 66] on circle at bounding box center [1489, 58] width 33 height 33
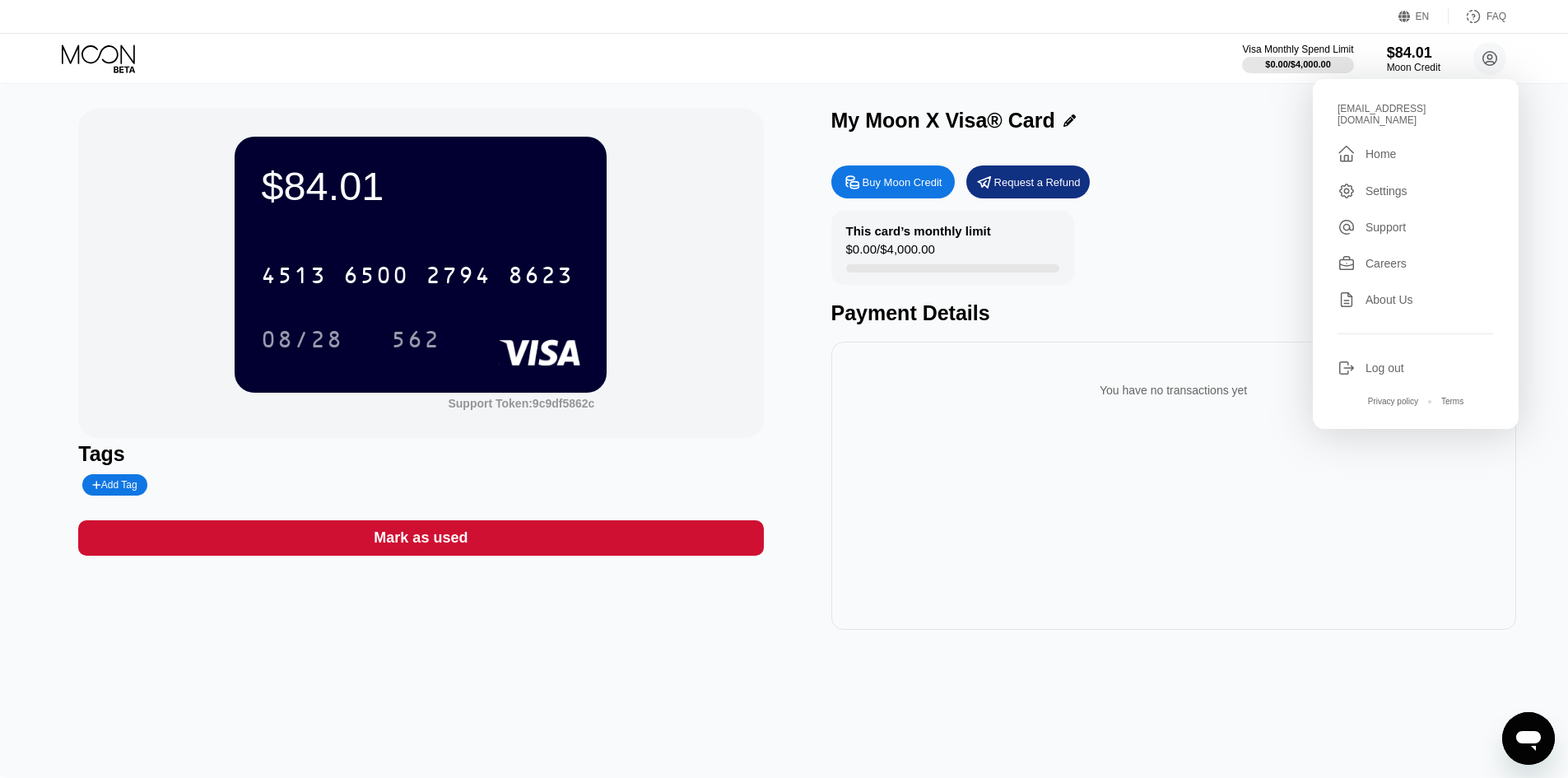
click at [1418, 144] on div " Home" at bounding box center [1416, 154] width 156 height 20
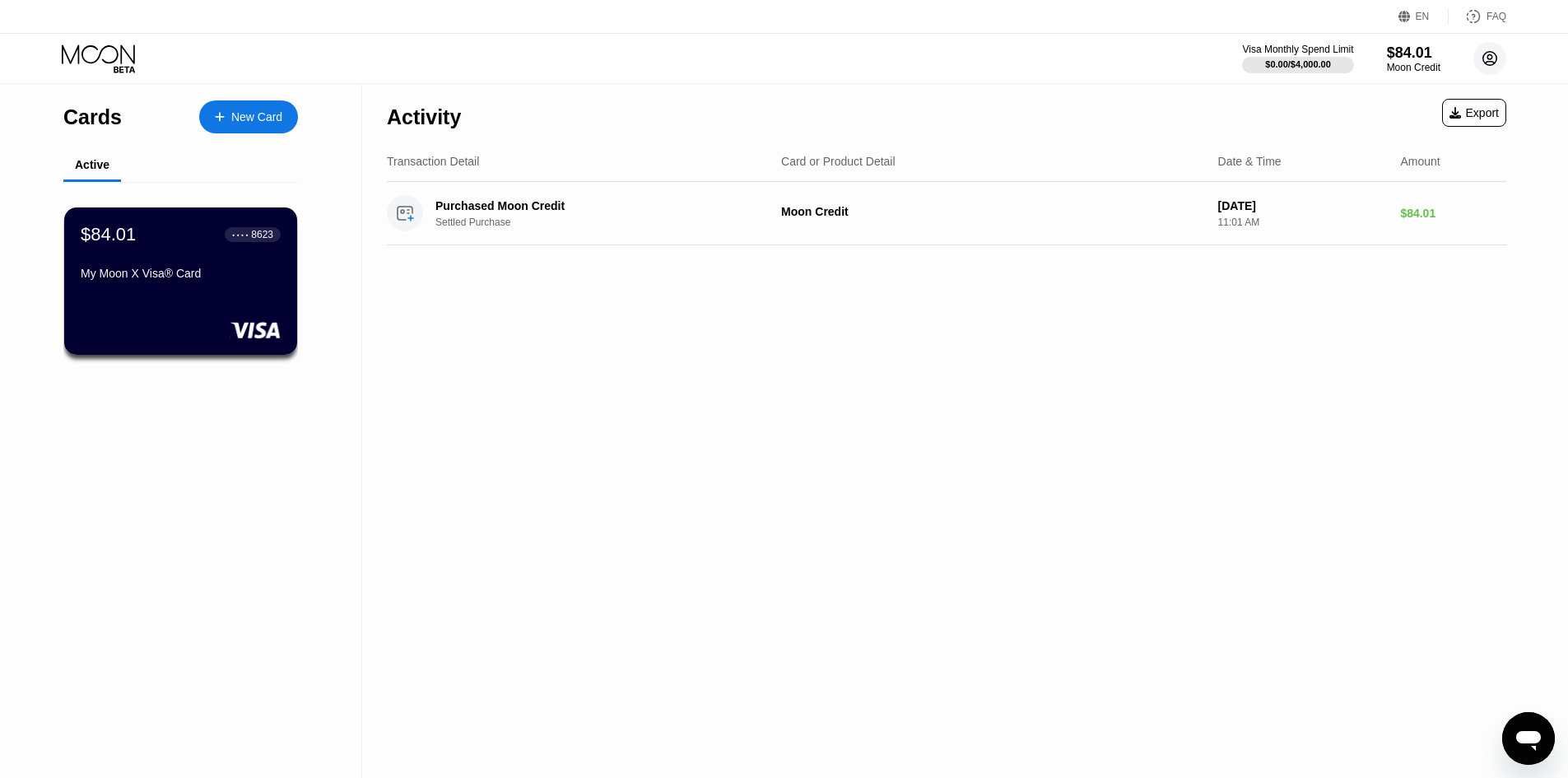
click at [1479, 64] on circle at bounding box center [1489, 58] width 33 height 33
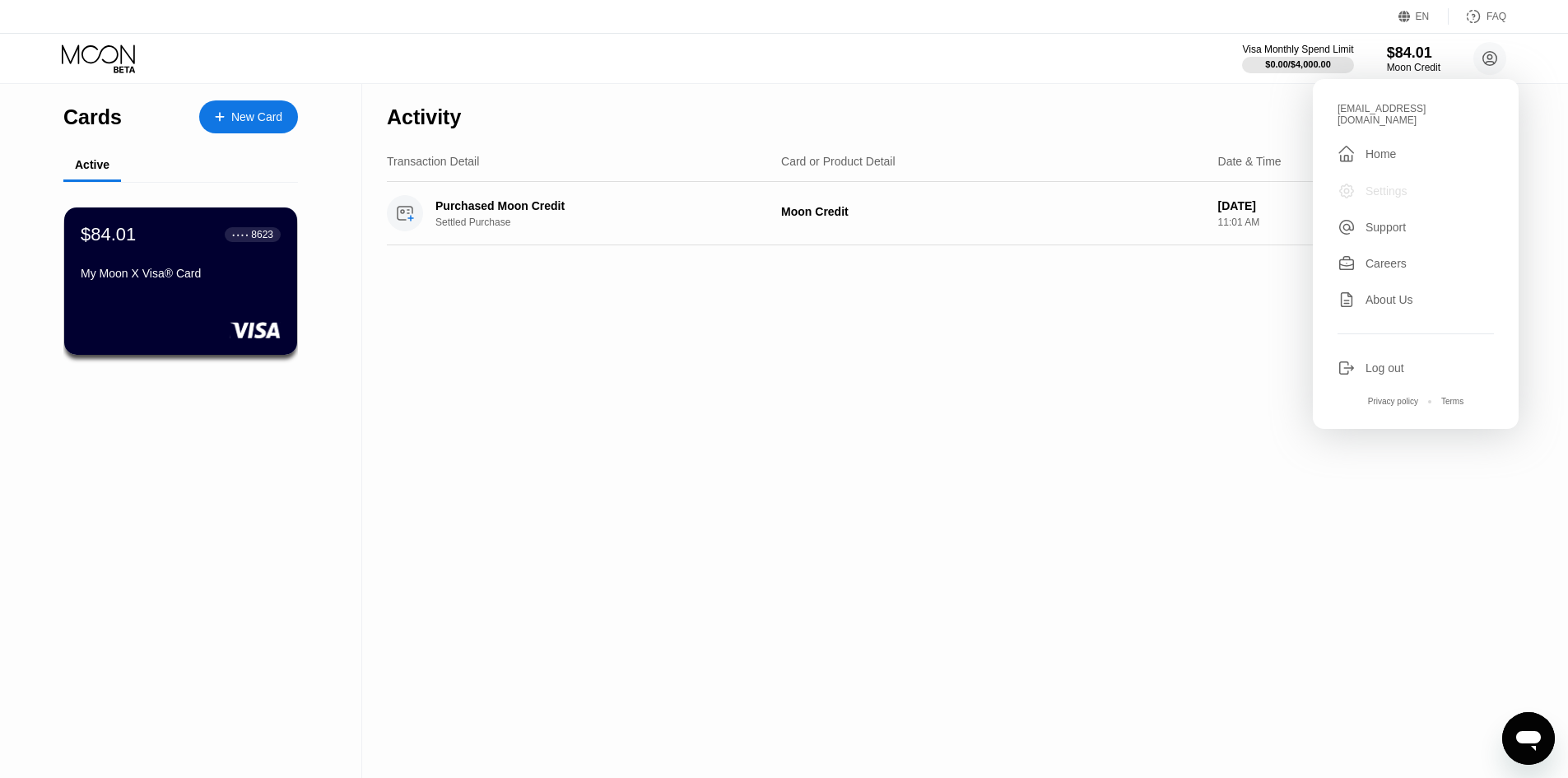
click at [1353, 182] on icon at bounding box center [1347, 191] width 18 height 18
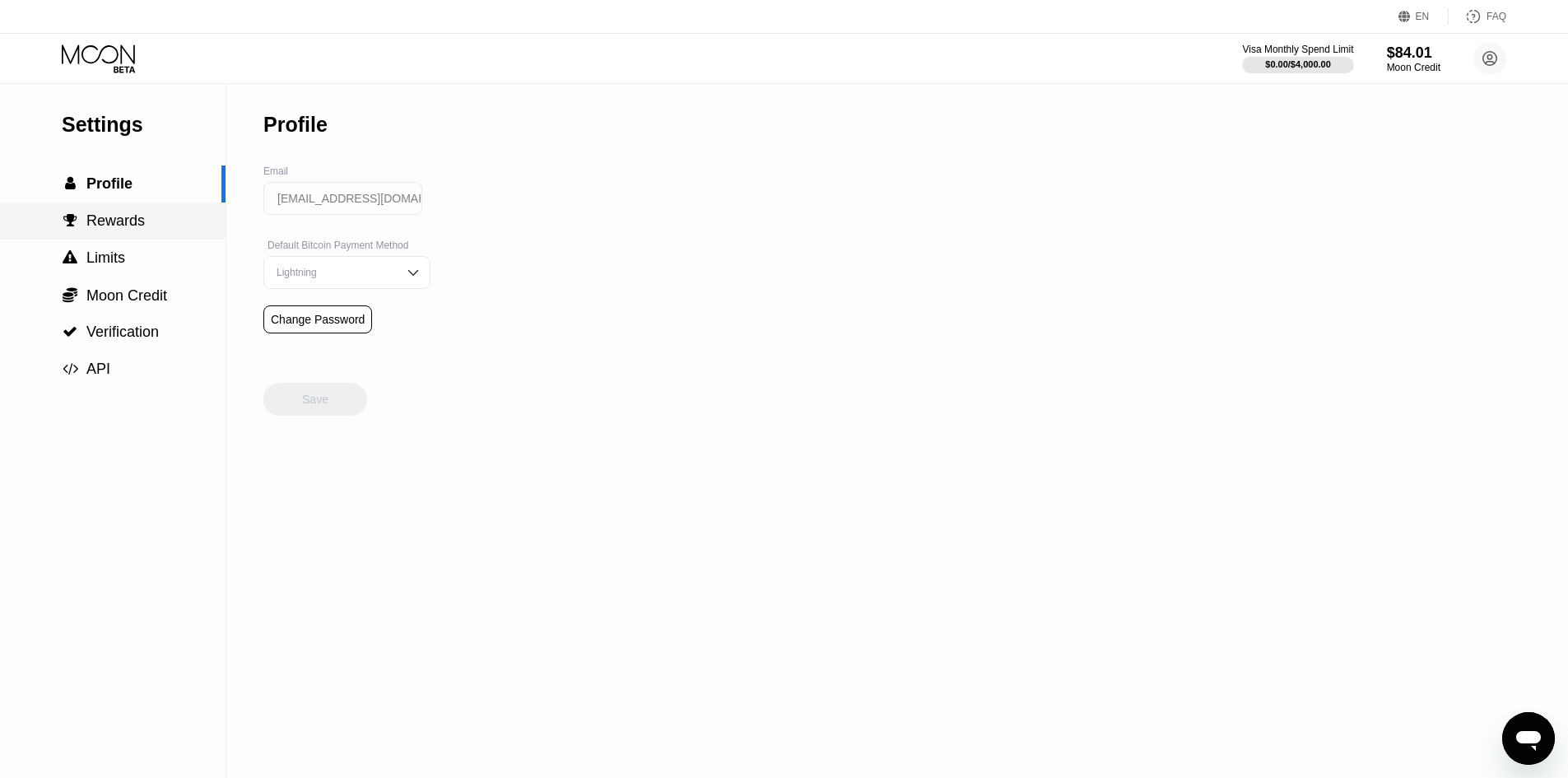
click at [107, 227] on span "Rewards" at bounding box center [115, 220] width 59 height 17
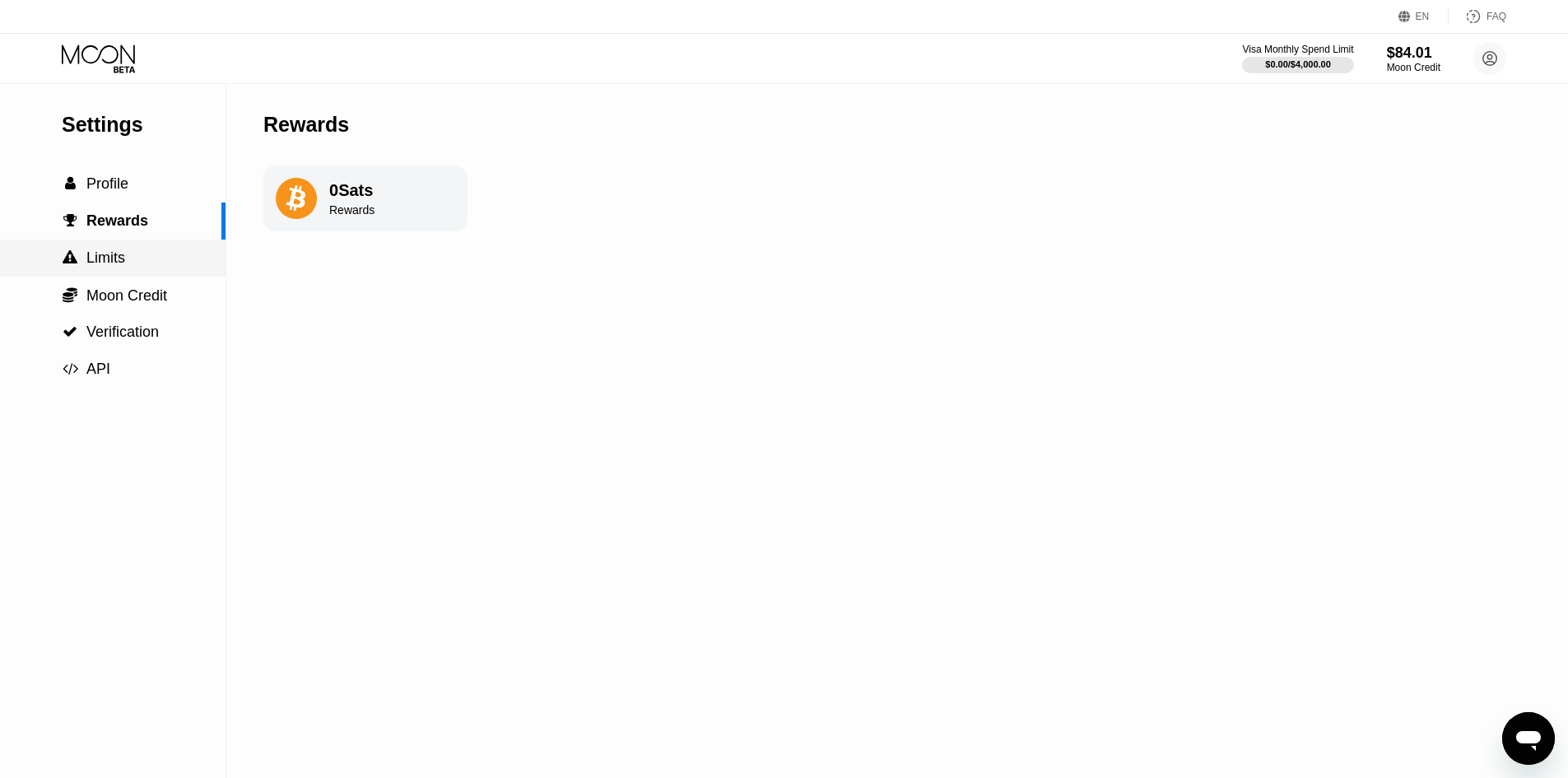
click at [114, 266] on span "Limits" at bounding box center [106, 258] width 39 height 17
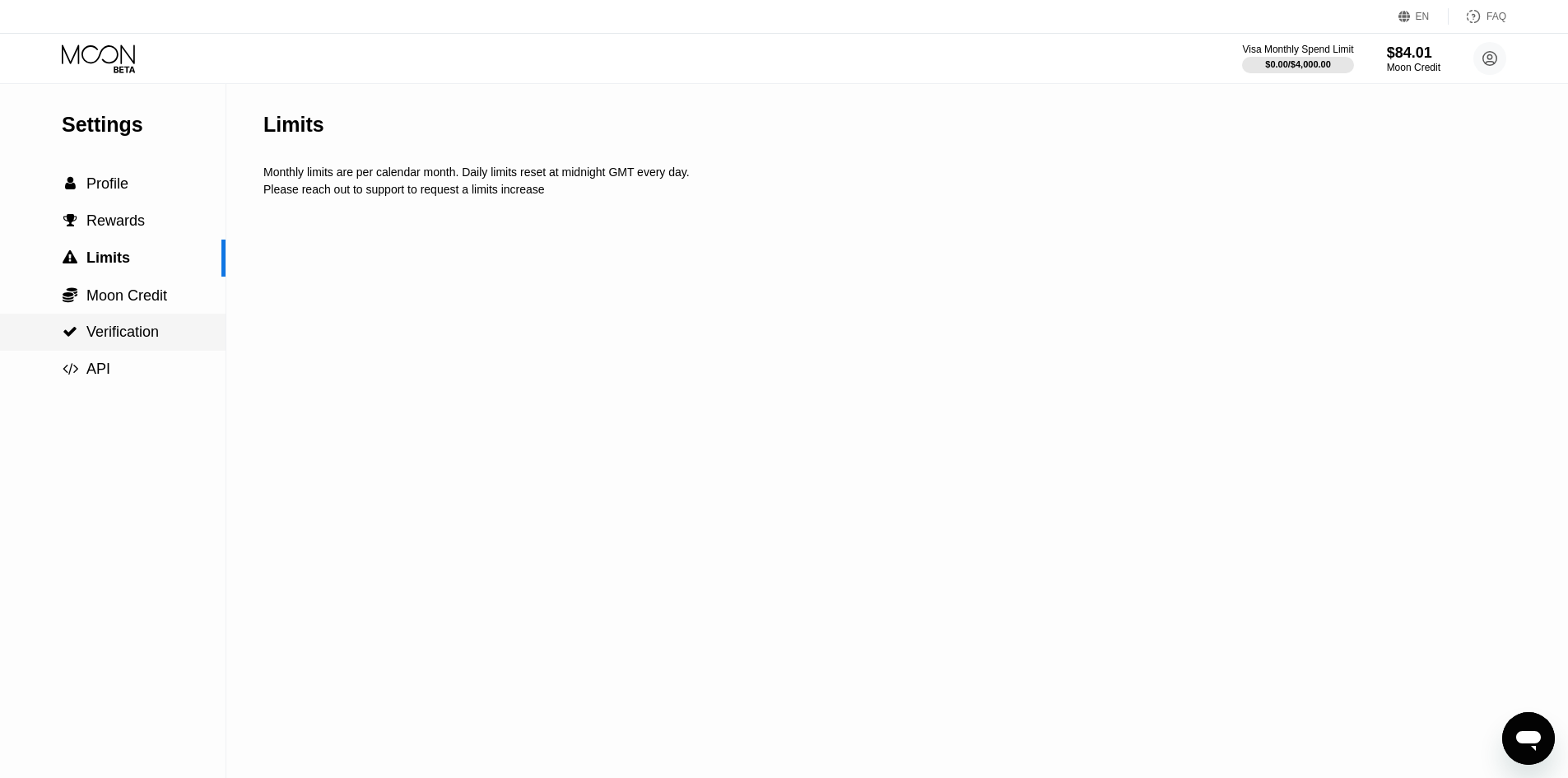
click at [120, 321] on div " Verification" at bounding box center [112, 332] width 226 height 37
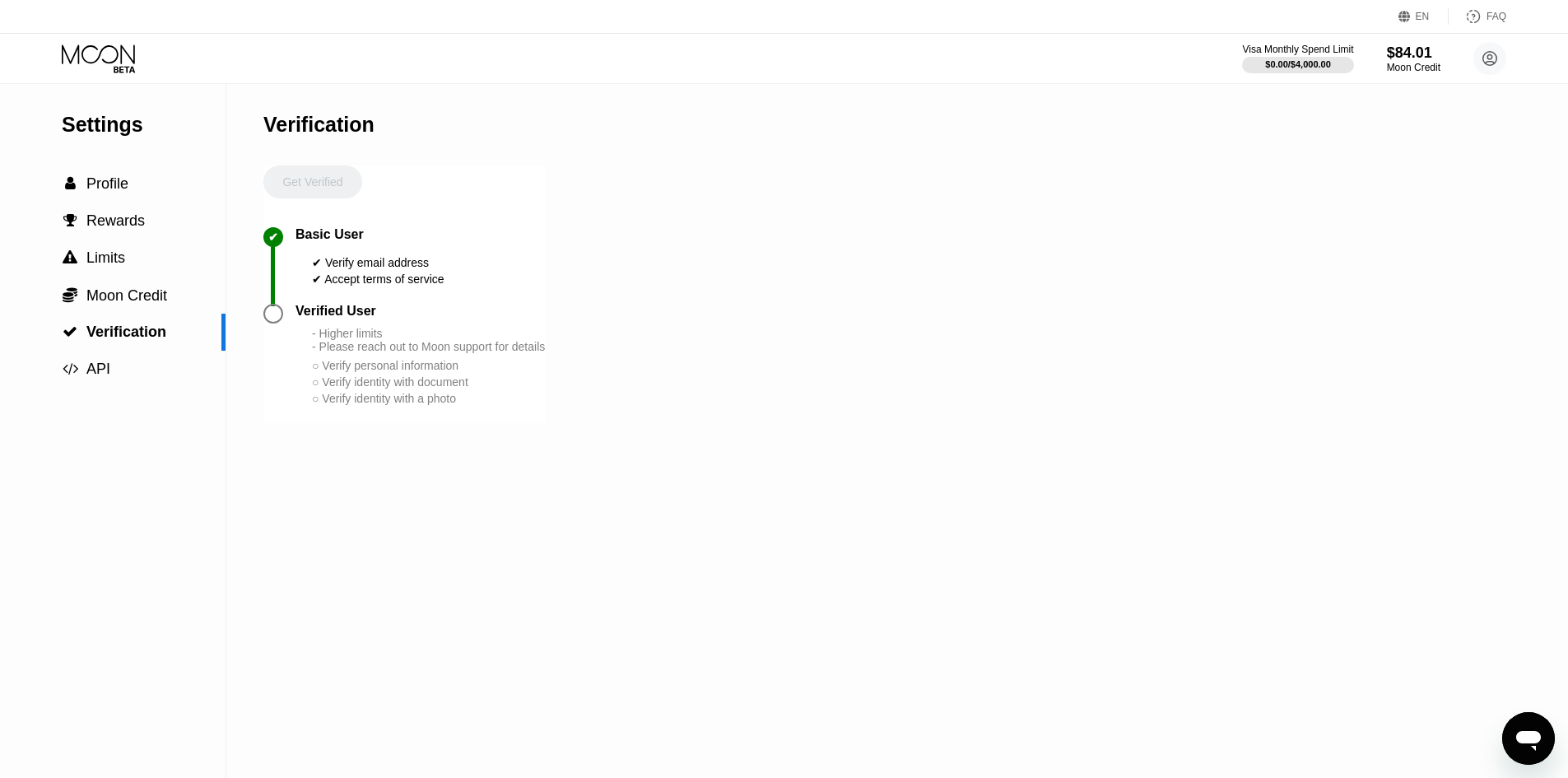
drag, startPoint x: 477, startPoint y: 359, endPoint x: 308, endPoint y: 249, distance: 201.6
click at [308, 249] on div "Settings  Profile  Rewards  Limits  Moon Credit  Verification  API Verifi…" at bounding box center [784, 430] width 1568 height 694
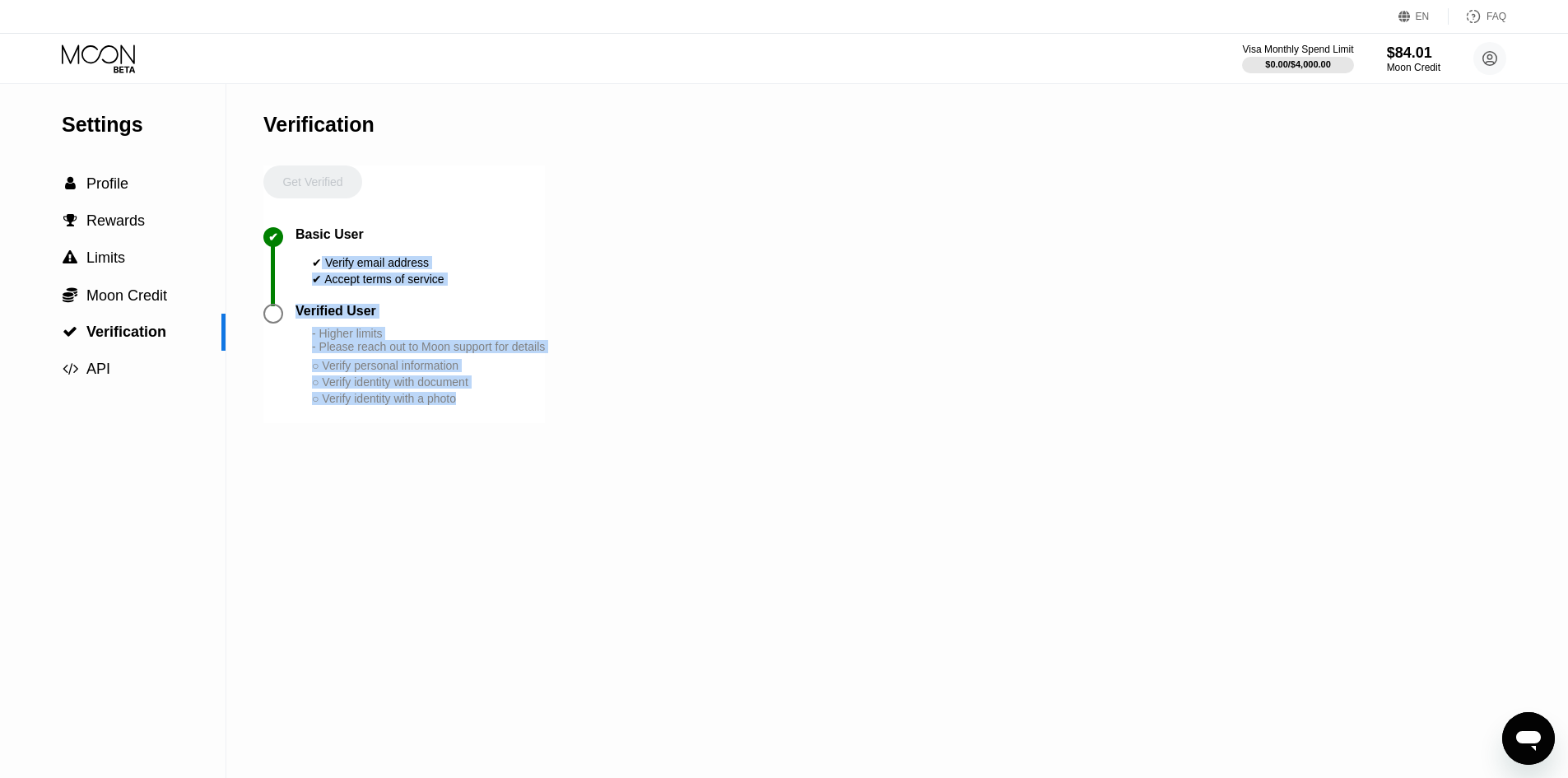
drag, startPoint x: 368, startPoint y: 298, endPoint x: 478, endPoint y: 426, distance: 168.8
click at [478, 423] on div "Get Verified ✔ Basic User ✔ Verify email address ✔ Accept terms of service Veri…" at bounding box center [404, 294] width 282 height 258
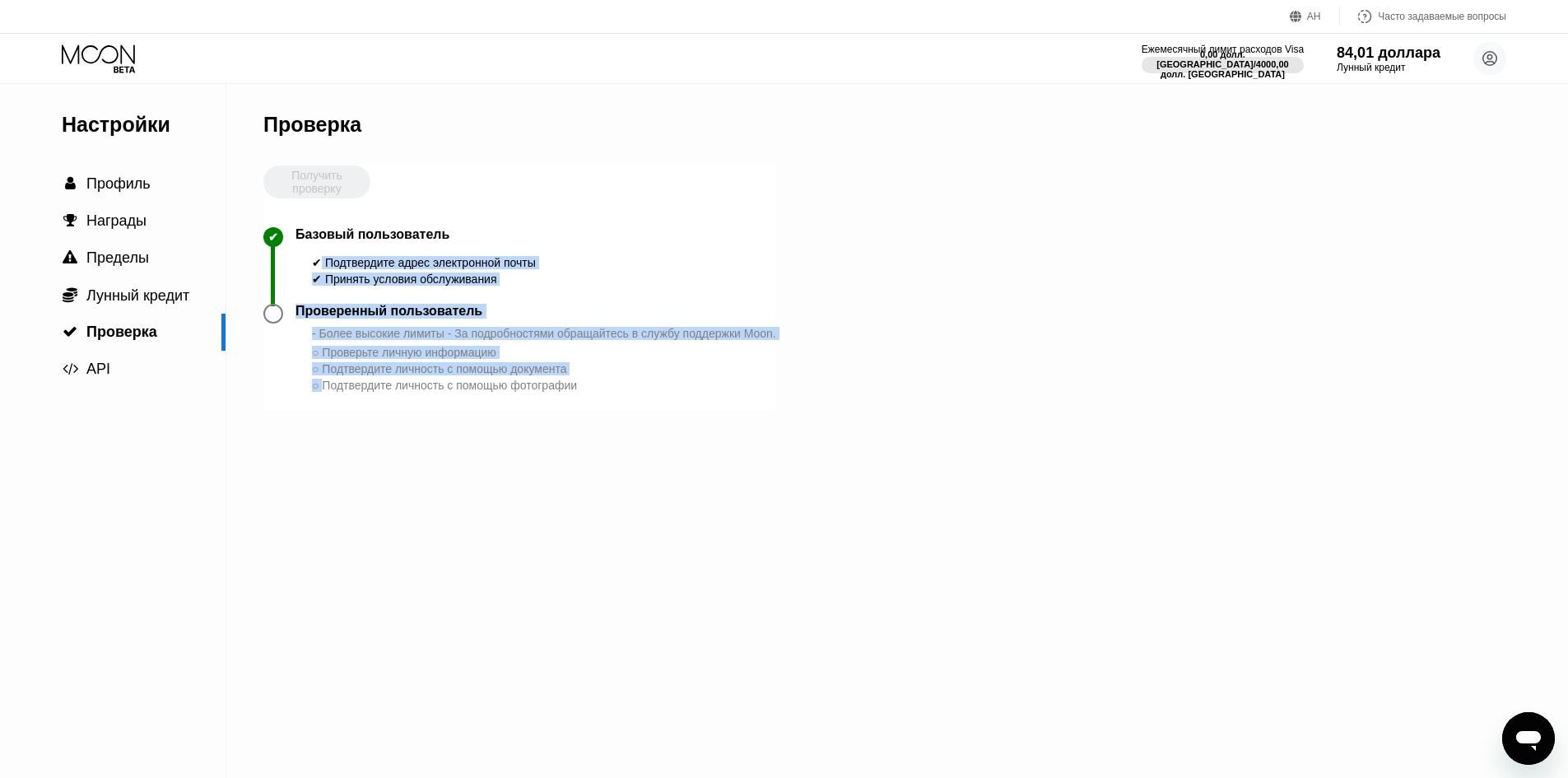
click at [538, 436] on div "Проверка Получить проверку ✔ Базовый пользователь ✔ Подтвердите адрес электронн…" at bounding box center [520, 430] width 513 height 694
click at [509, 341] on font "- Более высокие лимиты - За подробностями обращайтесь в службу поддержки Moon." at bounding box center [544, 333] width 464 height 13
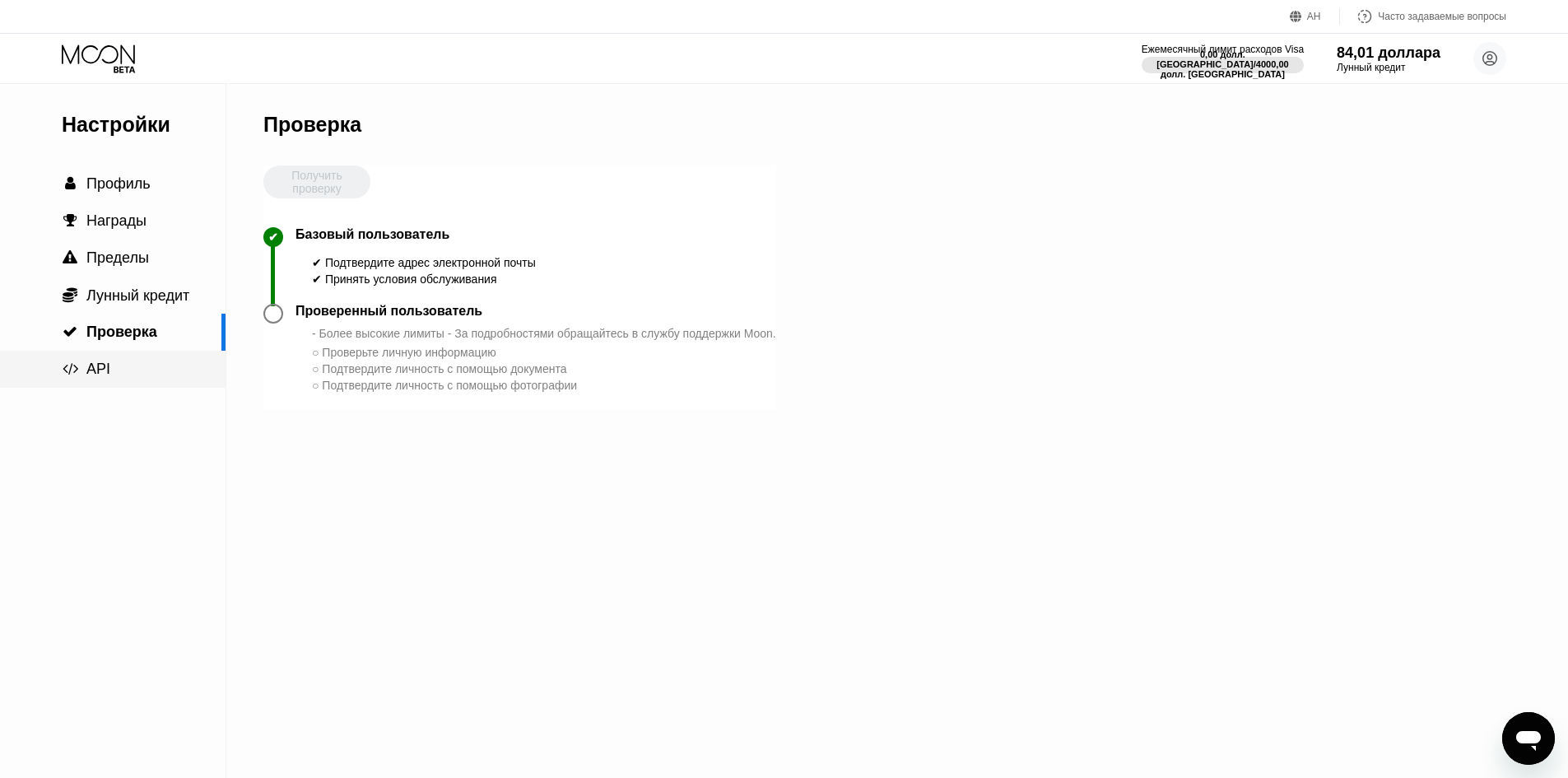
click at [135, 372] on div " API" at bounding box center [112, 369] width 226 height 17
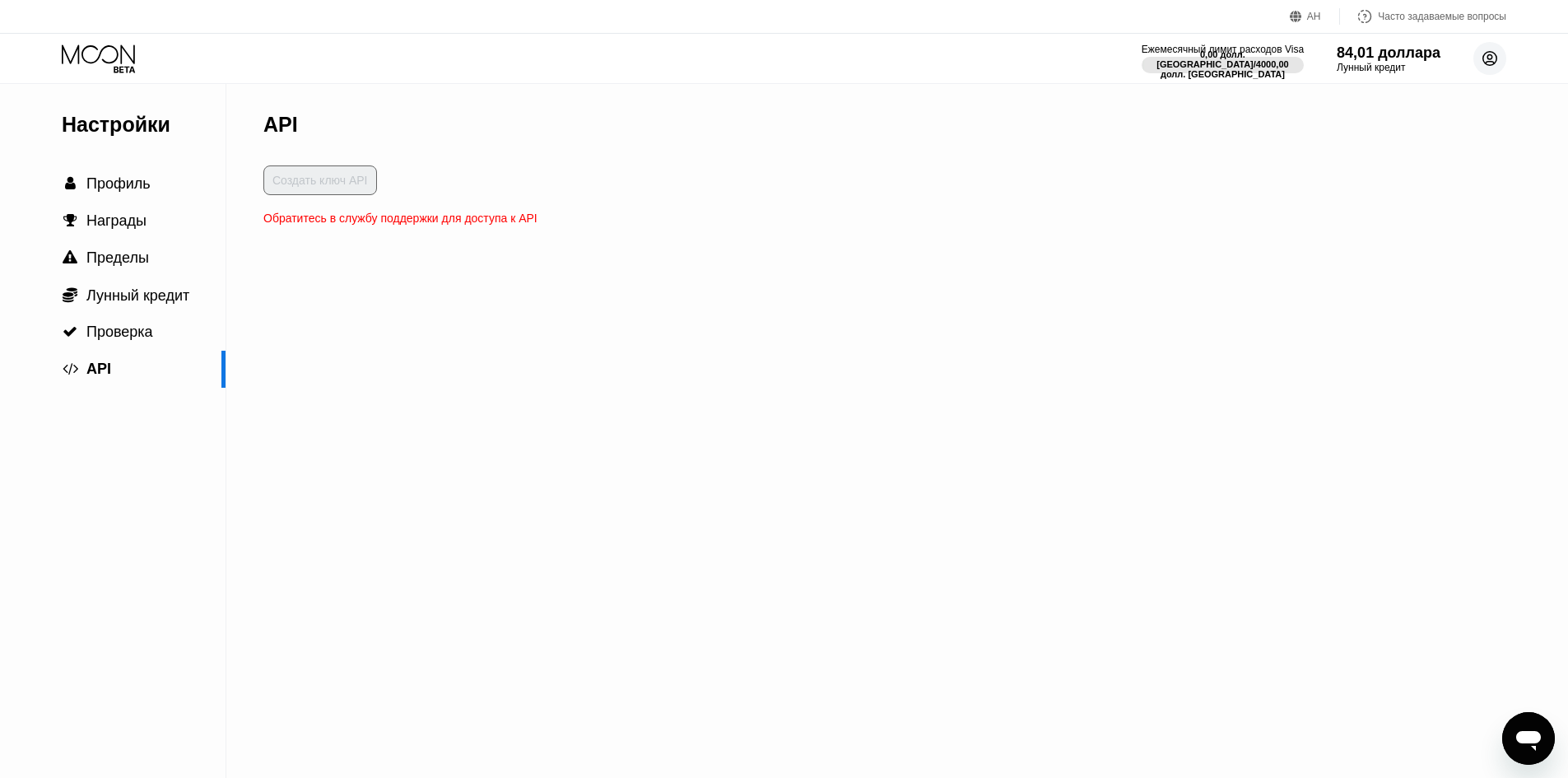
click at [1489, 63] on circle at bounding box center [1489, 58] width 33 height 33
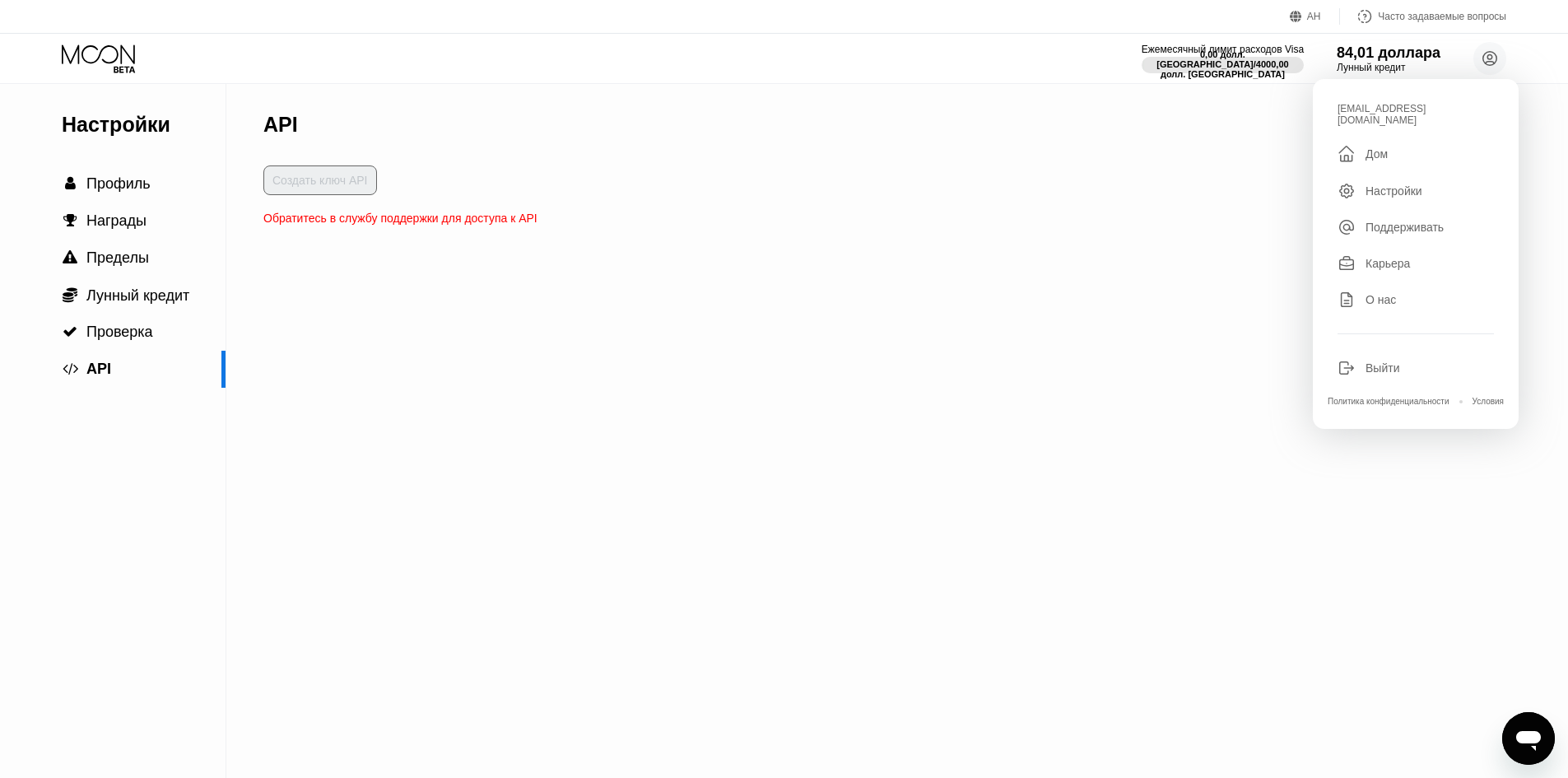
click at [1364, 144] on div "" at bounding box center [1352, 154] width 28 height 20
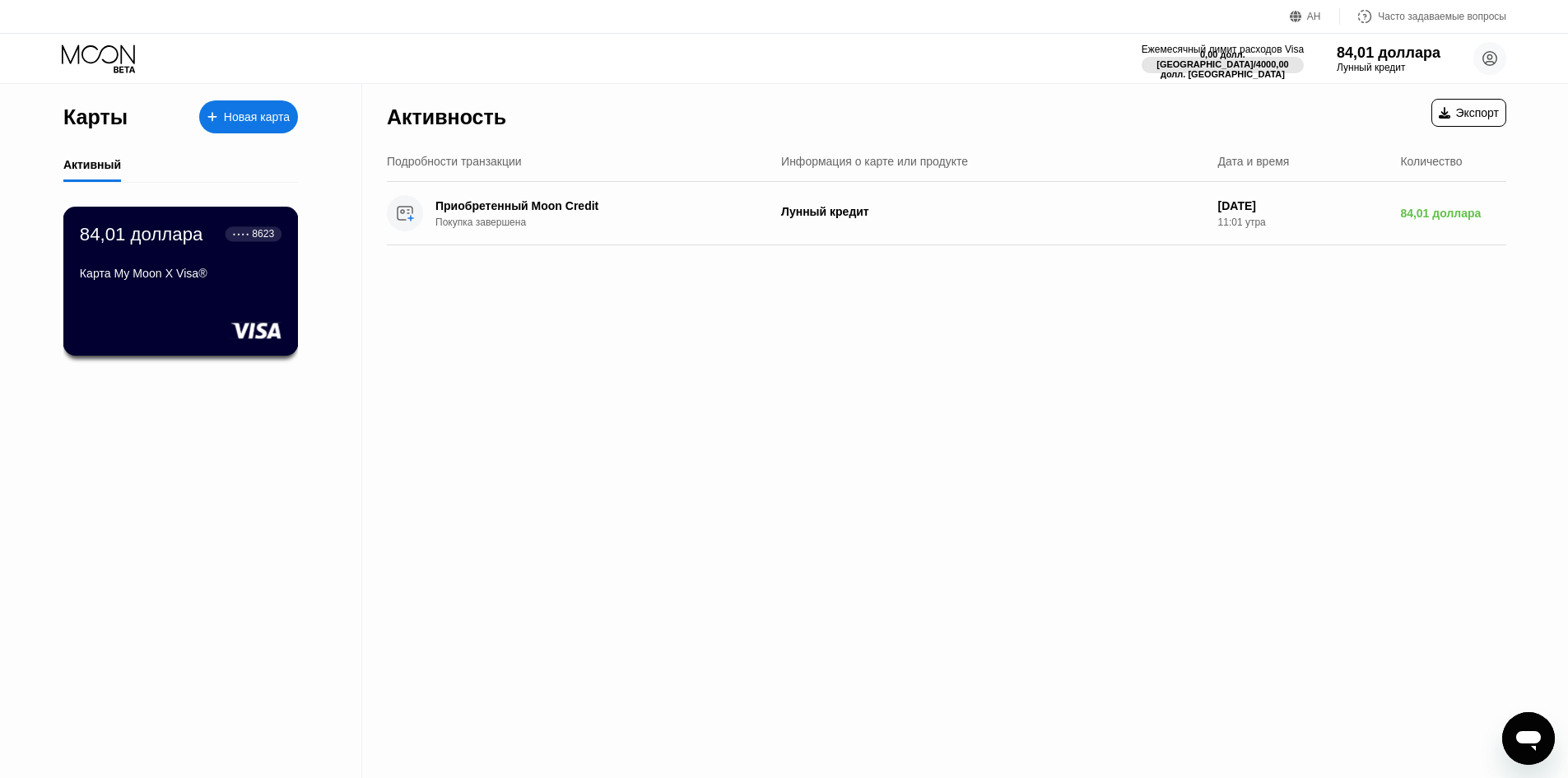
click at [252, 253] on div "84,01 доллара ● ● ● ● 8623 Карта My Moon X Visa®" at bounding box center [180, 255] width 202 height 64
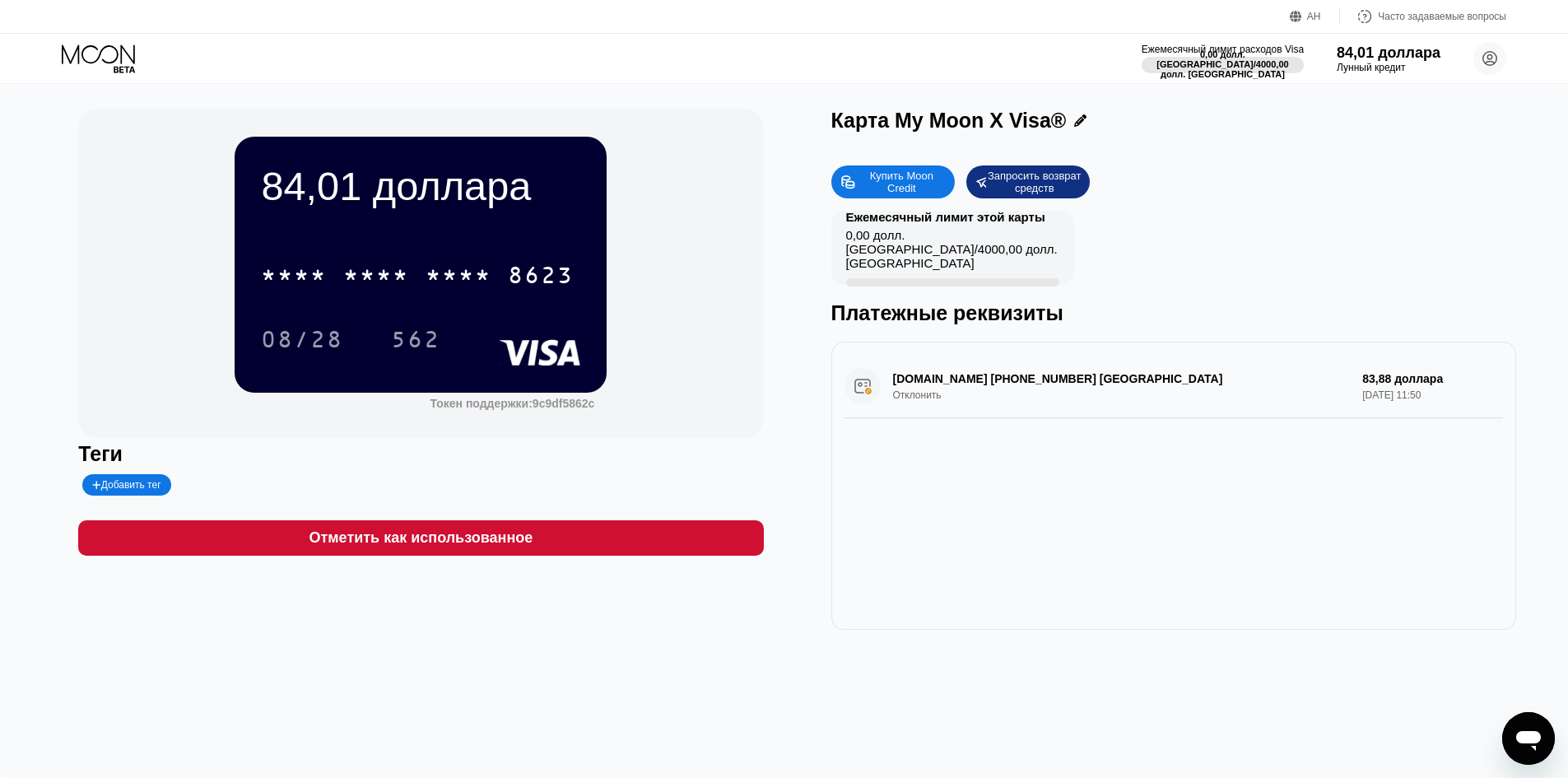
click at [521, 283] on font "8623" at bounding box center [541, 277] width 66 height 26
click at [288, 341] on font "08/28" at bounding box center [302, 342] width 83 height 26
click at [437, 345] on font "562" at bounding box center [416, 342] width 50 height 26
click at [1042, 188] on font "Запросить возврат средств" at bounding box center [1035, 181] width 97 height 25
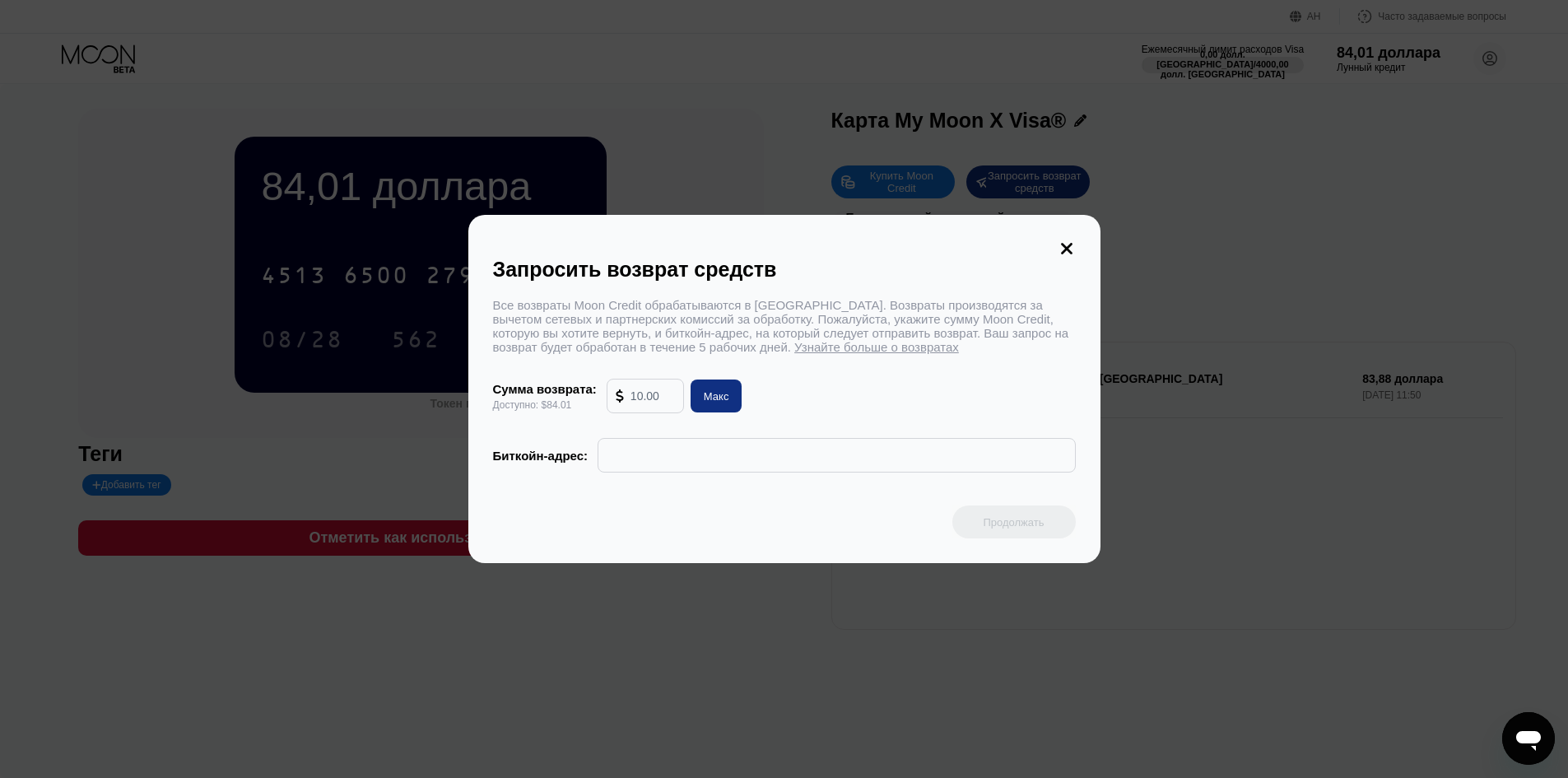
click at [631, 465] on input "text" at bounding box center [835, 455] width 459 height 33
click at [659, 408] on input "text" at bounding box center [652, 395] width 45 height 33
click at [950, 392] on div "Сумма возврата: Доступно: $84.01 Макс" at bounding box center [784, 395] width 582 height 35
click at [1066, 243] on icon at bounding box center [1067, 249] width 12 height 12
